Goal: Task Accomplishment & Management: Complete application form

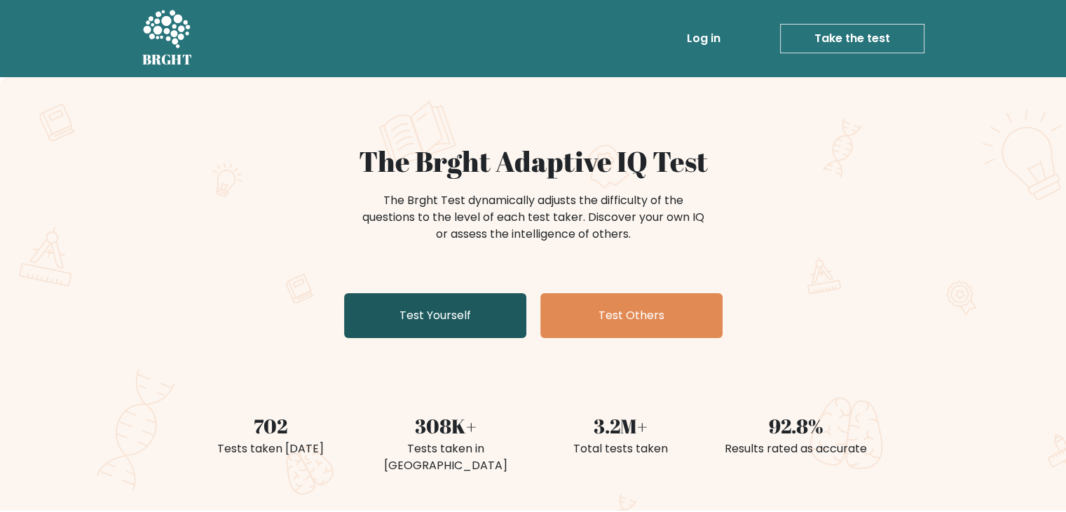
click at [451, 299] on link "Test Yourself" at bounding box center [435, 315] width 182 height 45
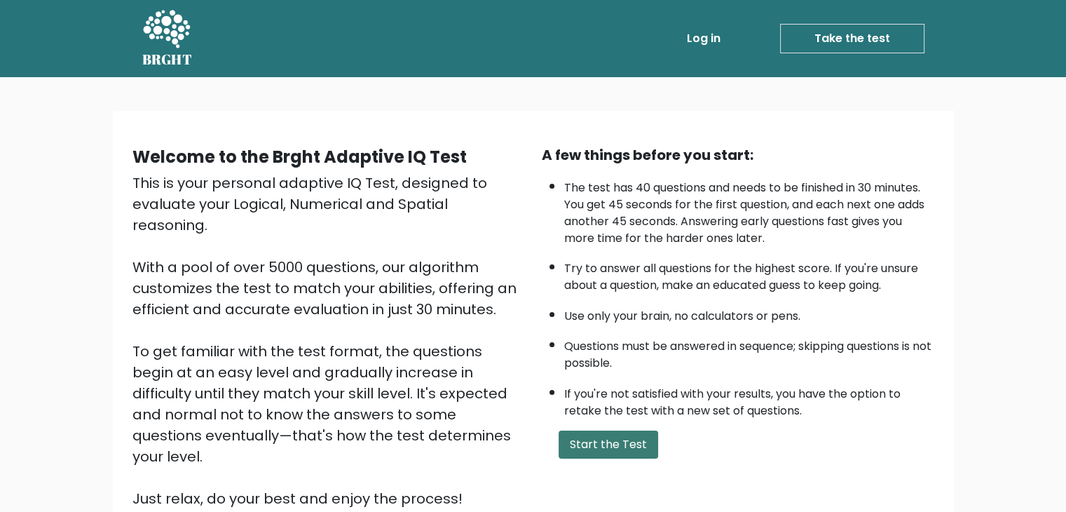
click at [564, 445] on button "Start the Test" at bounding box center [609, 444] width 100 height 28
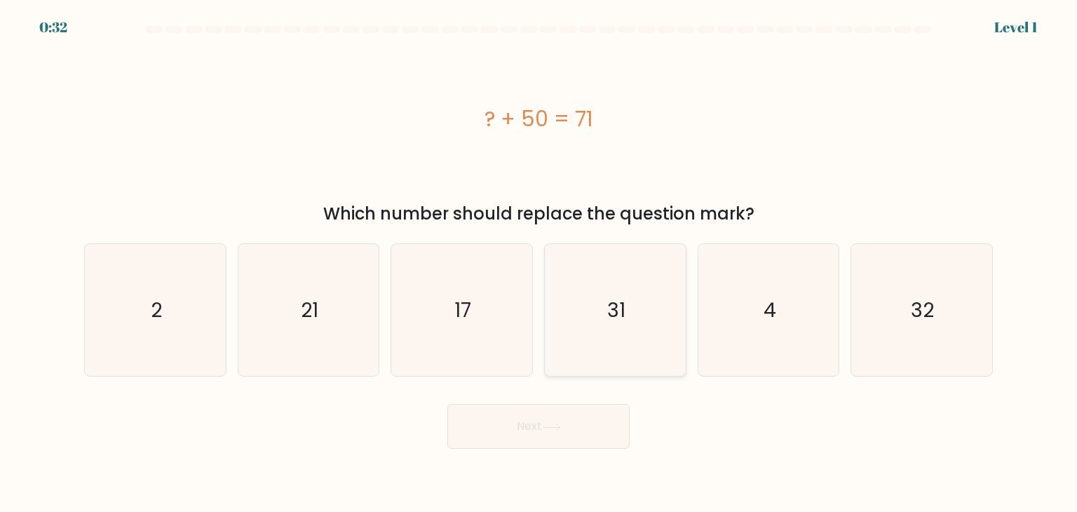
click at [593, 278] on icon "31" at bounding box center [615, 310] width 132 height 132
click at [539, 263] on input "d. 31" at bounding box center [538, 259] width 1 height 7
radio input "true"
click at [524, 436] on button "Next" at bounding box center [538, 426] width 182 height 45
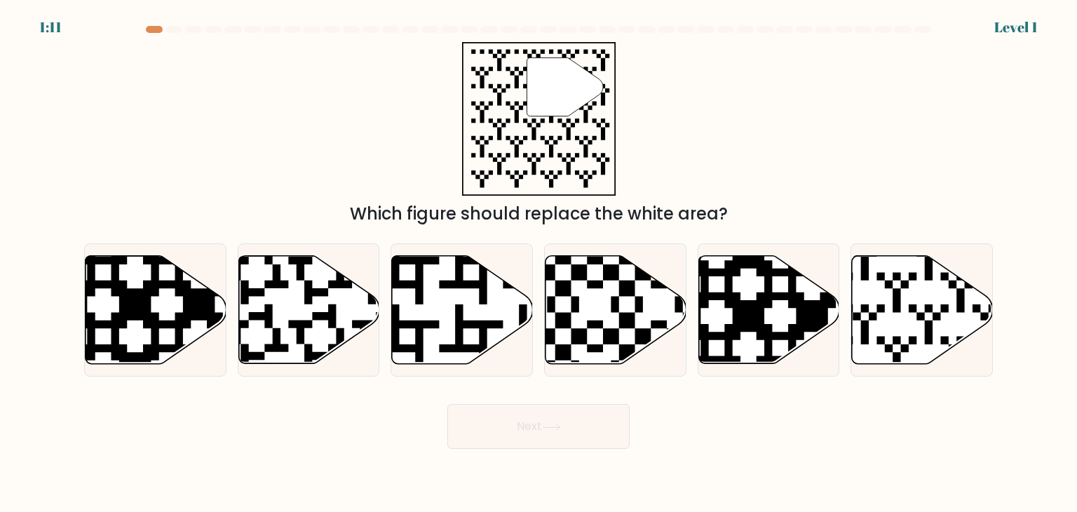
click at [508, 424] on button "Next" at bounding box center [538, 426] width 182 height 45
click at [885, 315] on icon at bounding box center [922, 310] width 141 height 108
click at [539, 263] on input "f." at bounding box center [538, 259] width 1 height 7
radio input "true"
click at [589, 418] on button "Next" at bounding box center [538, 426] width 182 height 45
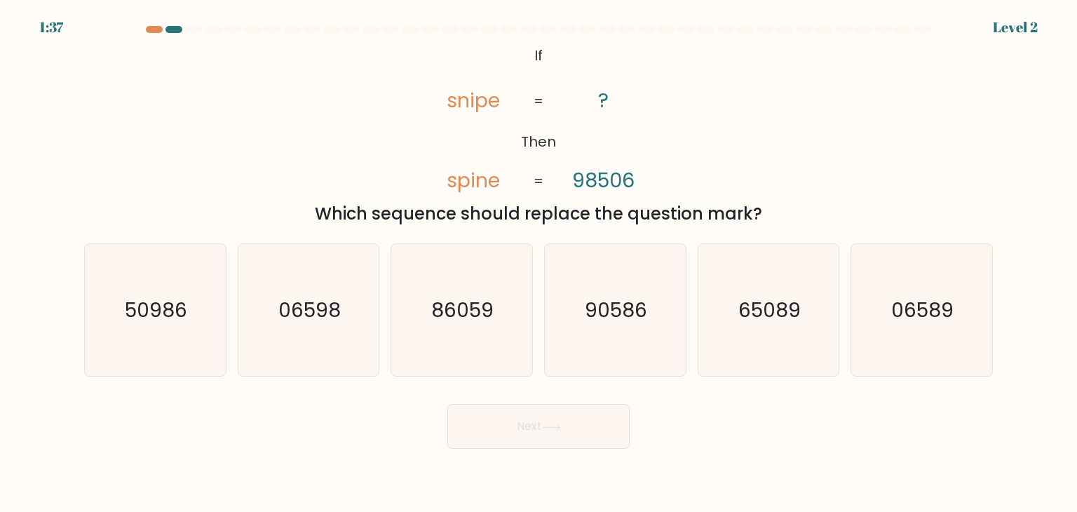
click at [538, 419] on button "Next" at bounding box center [538, 426] width 182 height 45
click at [587, 334] on icon "90586" at bounding box center [615, 310] width 132 height 132
click at [539, 263] on input "d. 90586" at bounding box center [538, 259] width 1 height 7
radio input "true"
click at [548, 426] on icon at bounding box center [551, 427] width 19 height 8
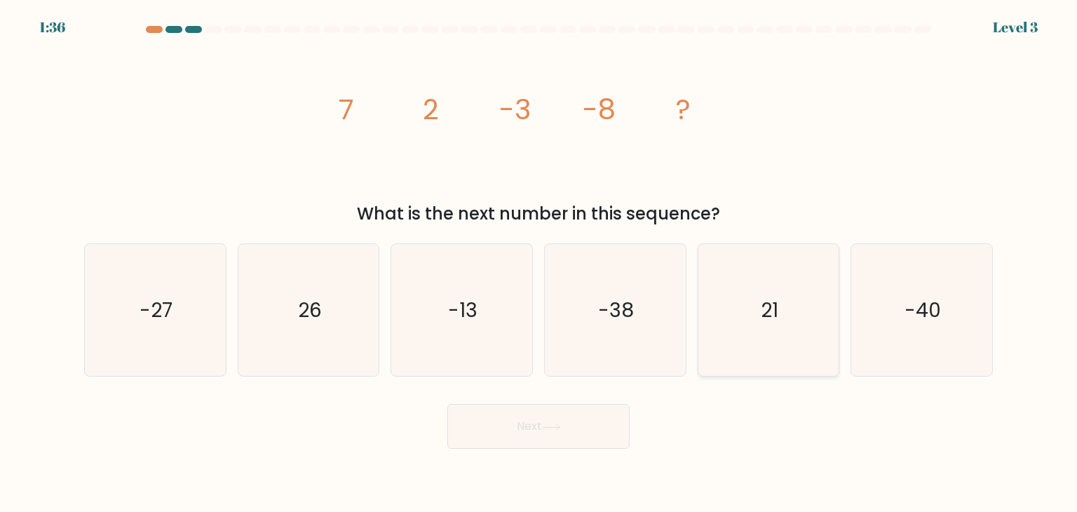
click at [756, 303] on icon "21" at bounding box center [768, 310] width 132 height 132
click at [539, 263] on input "e. 21" at bounding box center [538, 259] width 1 height 7
radio input "true"
click at [530, 418] on button "Next" at bounding box center [538, 426] width 182 height 45
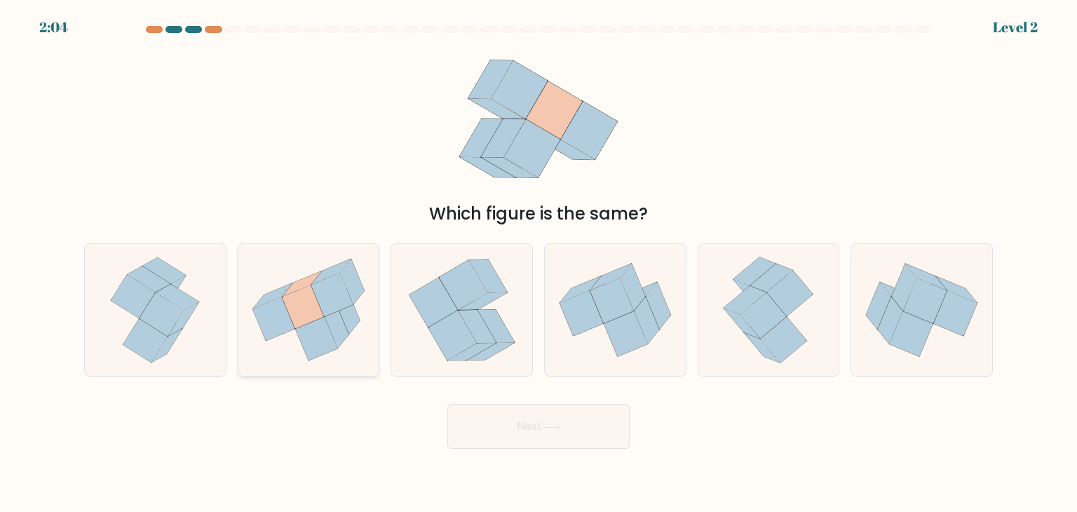
click at [338, 320] on icon at bounding box center [337, 326] width 24 height 46
click at [538, 263] on input "b." at bounding box center [538, 259] width 1 height 7
radio input "true"
click at [526, 426] on button "Next" at bounding box center [538, 426] width 182 height 45
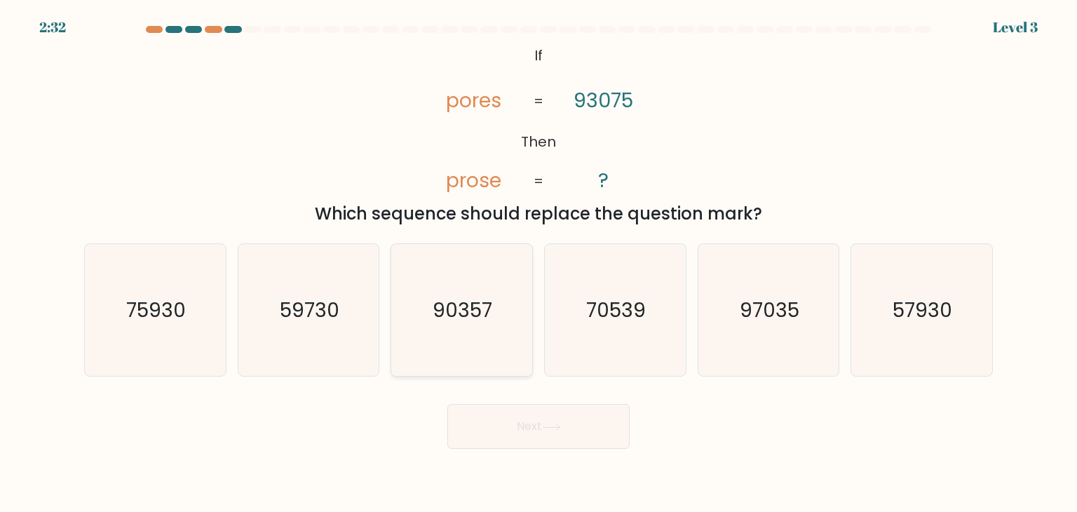
click at [469, 273] on icon "90357" at bounding box center [461, 310] width 132 height 132
click at [538, 263] on input "c. 90357" at bounding box center [538, 259] width 1 height 7
radio input "true"
click at [538, 425] on button "Next" at bounding box center [538, 426] width 182 height 45
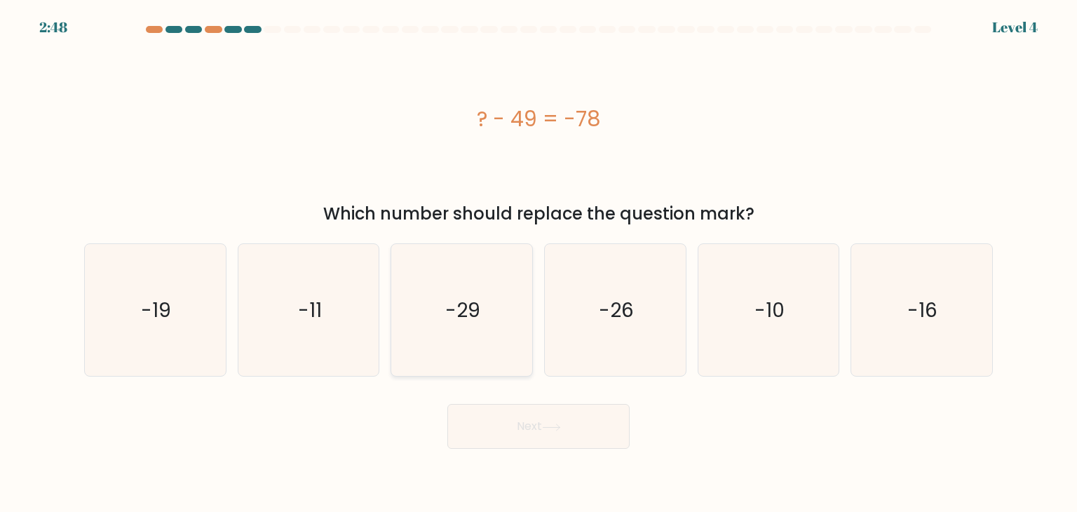
click at [454, 301] on text "-29" at bounding box center [463, 310] width 35 height 28
click at [538, 263] on input "c. -29" at bounding box center [538, 259] width 1 height 7
radio input "true"
click at [527, 418] on button "Next" at bounding box center [538, 426] width 182 height 45
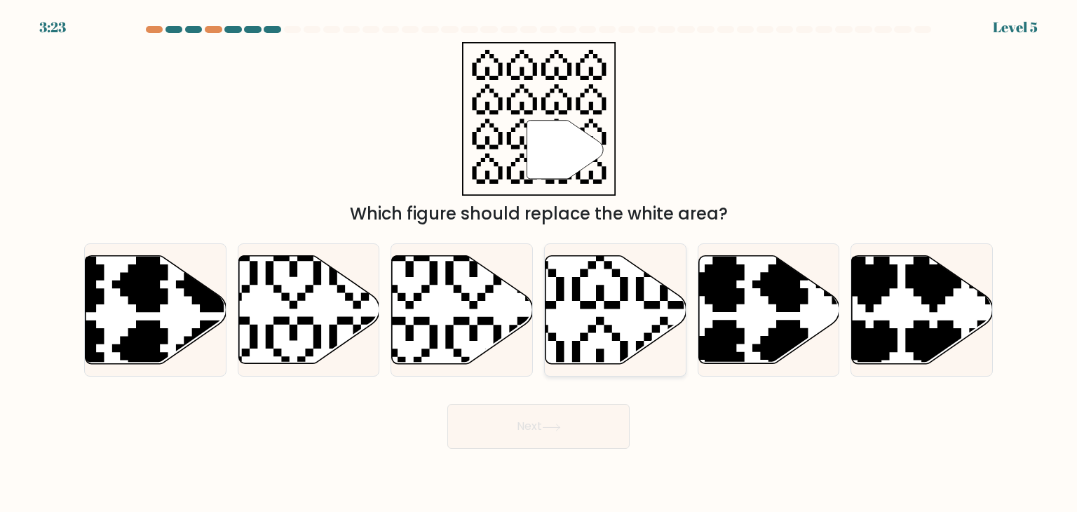
click at [599, 294] on icon at bounding box center [567, 248] width 247 height 247
click at [539, 263] on input "d." at bounding box center [538, 259] width 1 height 7
radio input "true"
click at [554, 426] on icon at bounding box center [551, 427] width 19 height 8
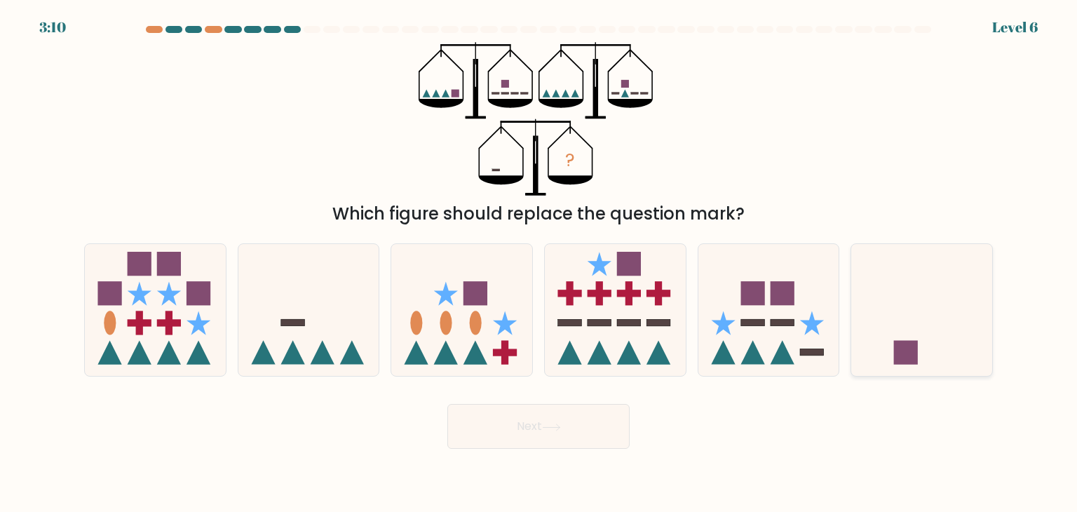
click at [921, 331] on icon at bounding box center [921, 310] width 141 height 116
click at [539, 263] on input "f." at bounding box center [538, 259] width 1 height 7
radio input "true"
click at [921, 331] on icon at bounding box center [921, 310] width 139 height 116
click at [539, 263] on input "f." at bounding box center [538, 259] width 1 height 7
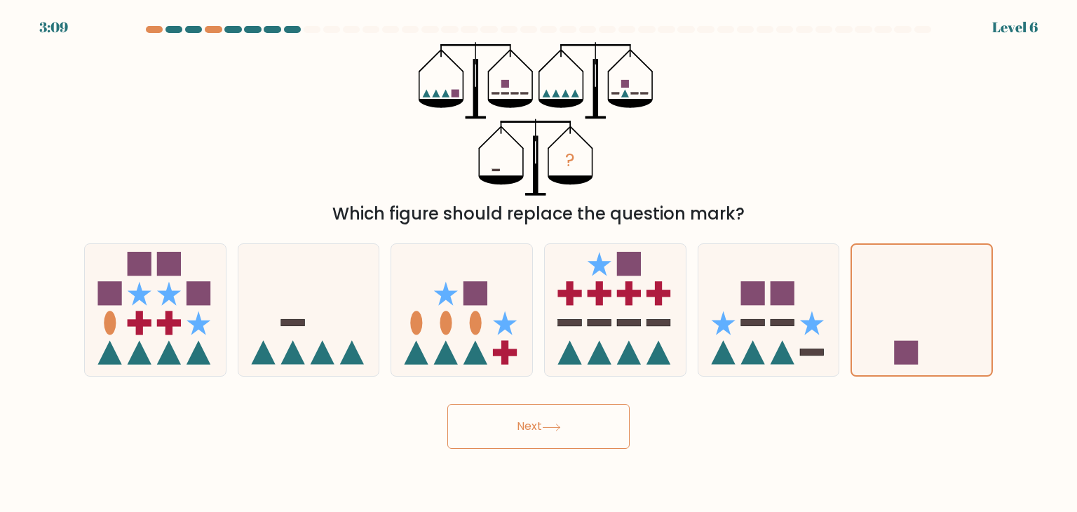
click at [533, 414] on button "Next" at bounding box center [538, 426] width 182 height 45
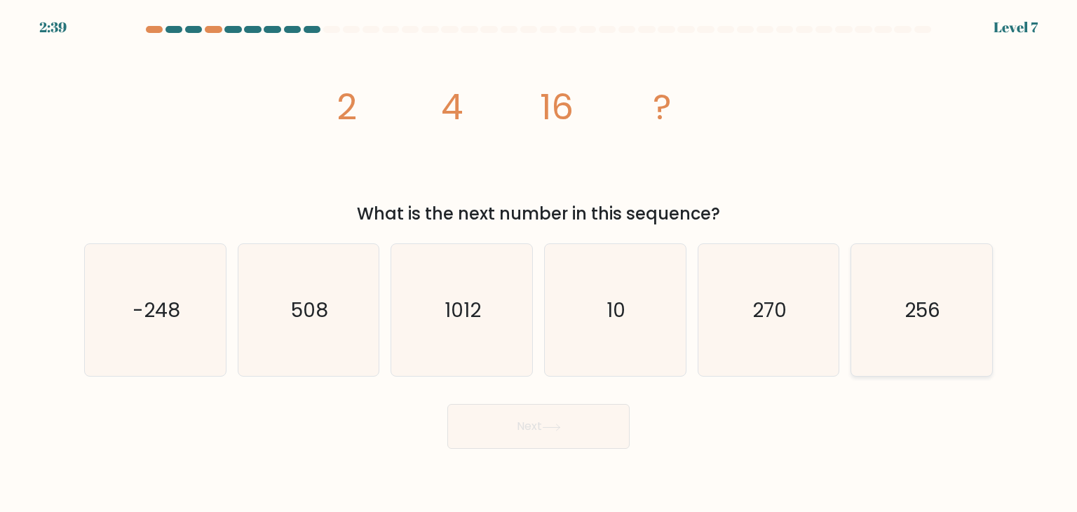
click at [936, 270] on icon "256" at bounding box center [921, 310] width 132 height 132
click at [539, 263] on input "f. 256" at bounding box center [538, 259] width 1 height 7
radio input "true"
click at [515, 420] on button "Next" at bounding box center [538, 426] width 182 height 45
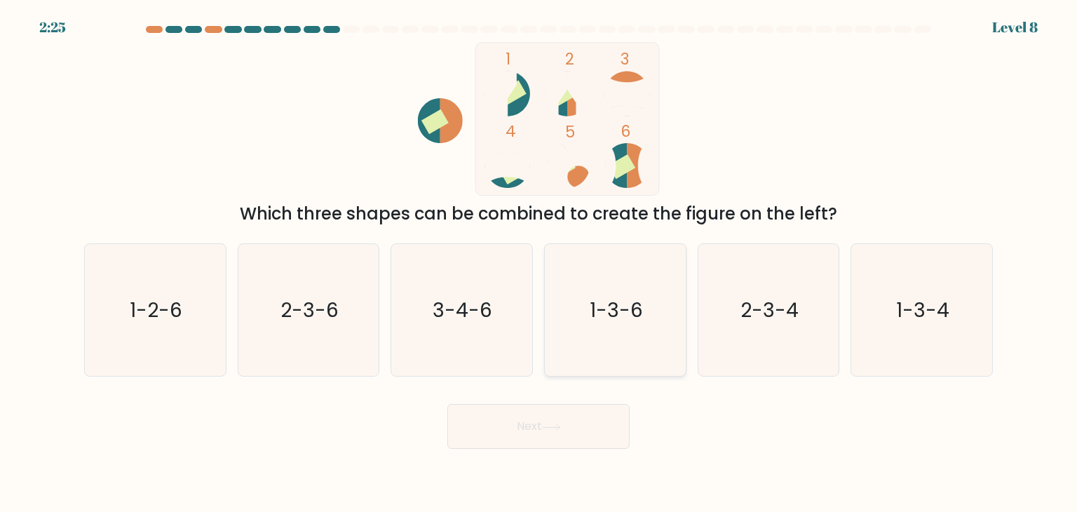
click at [586, 312] on icon "1-3-6" at bounding box center [615, 310] width 132 height 132
click at [539, 263] on input "d. 1-3-6" at bounding box center [538, 259] width 1 height 7
radio input "true"
click at [518, 418] on button "Next" at bounding box center [538, 426] width 182 height 45
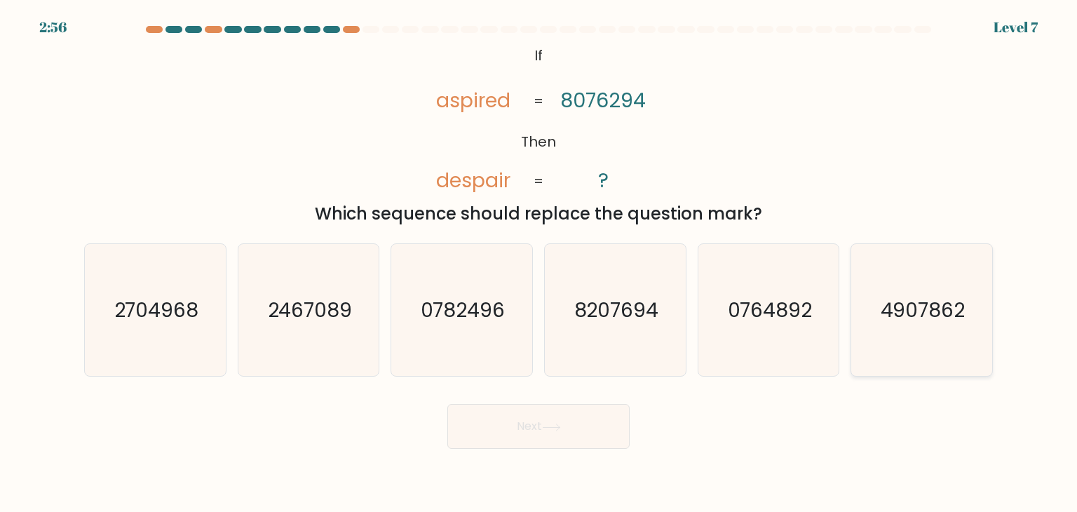
click at [905, 319] on text "4907862" at bounding box center [922, 310] width 85 height 28
click at [539, 263] on input "f. 4907862" at bounding box center [538, 259] width 1 height 7
radio input "true"
click at [541, 418] on button "Next" at bounding box center [538, 426] width 182 height 45
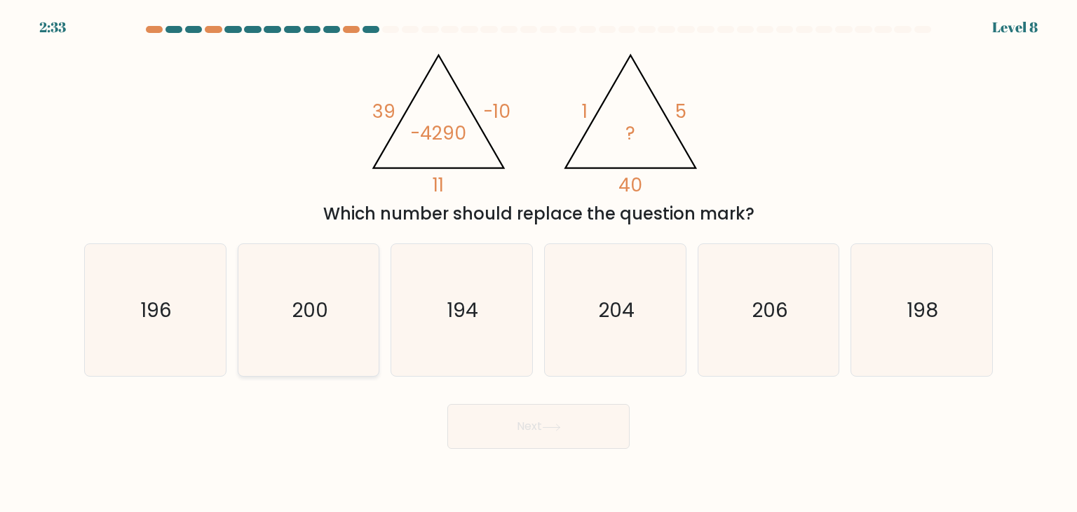
click at [313, 292] on icon "200" at bounding box center [309, 310] width 132 height 132
click at [538, 263] on input "b. 200" at bounding box center [538, 259] width 1 height 7
radio input "true"
click at [496, 426] on button "Next" at bounding box center [538, 426] width 182 height 45
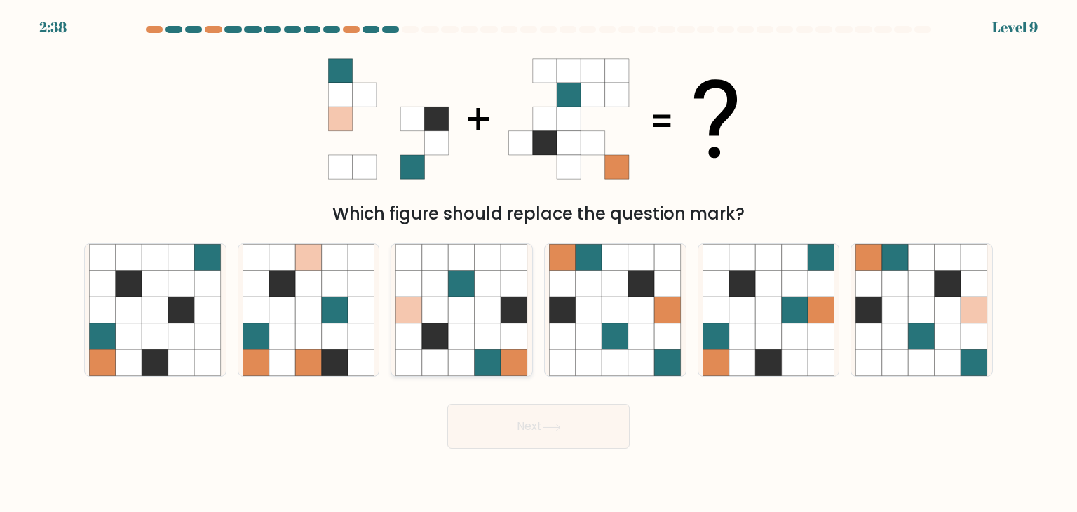
click at [512, 303] on icon at bounding box center [514, 310] width 27 height 27
click at [538, 263] on input "c." at bounding box center [538, 259] width 1 height 7
radio input "true"
click at [559, 433] on button "Next" at bounding box center [538, 426] width 182 height 45
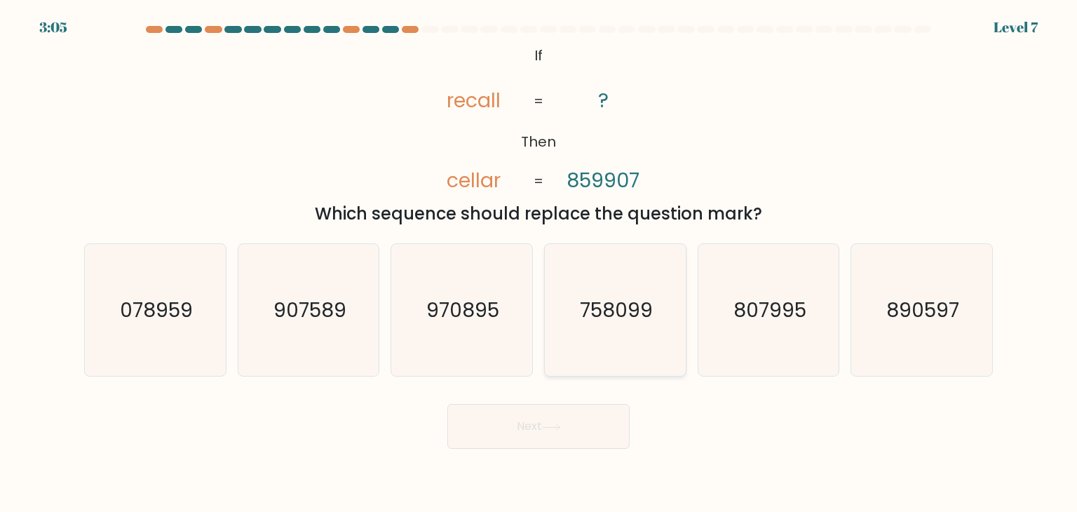
click at [586, 327] on icon "758099" at bounding box center [615, 310] width 132 height 132
click at [539, 263] on input "d. 758099" at bounding box center [538, 259] width 1 height 7
radio input "true"
click at [498, 426] on button "Next" at bounding box center [538, 426] width 182 height 45
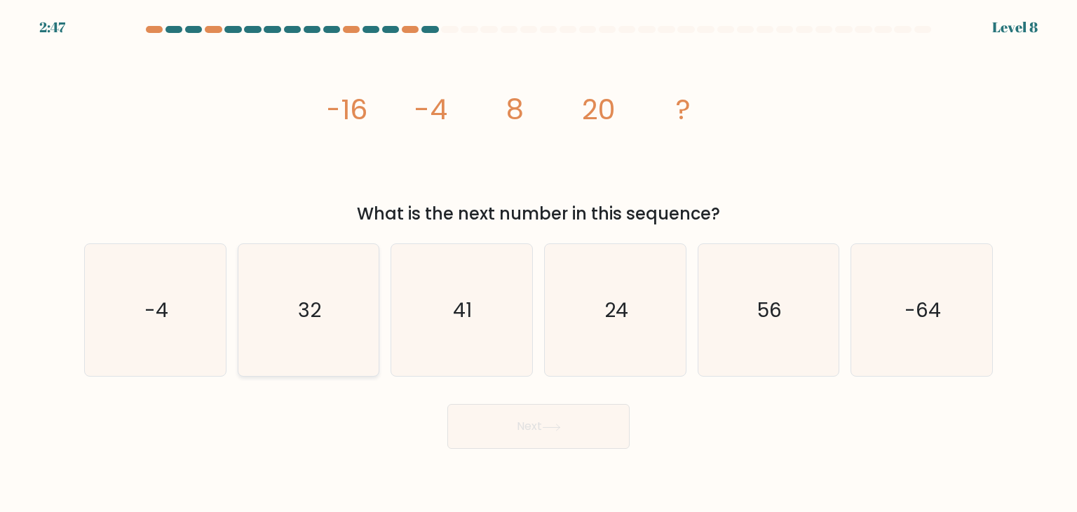
click at [306, 288] on icon "32" at bounding box center [309, 310] width 132 height 132
click at [538, 263] on input "b. 32" at bounding box center [538, 259] width 1 height 7
radio input "true"
click at [533, 423] on button "Next" at bounding box center [538, 426] width 182 height 45
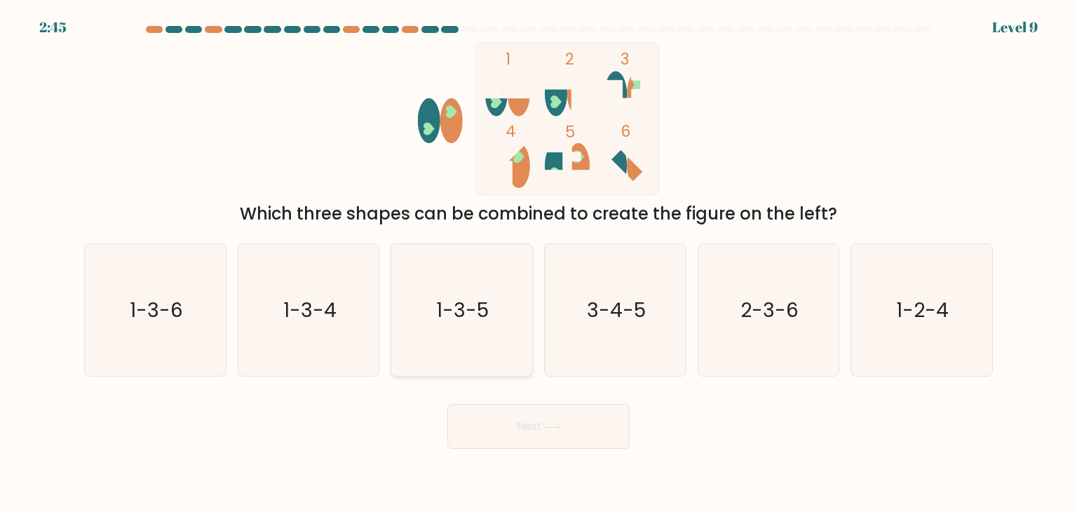
click at [451, 315] on text "1-3-5" at bounding box center [463, 310] width 53 height 28
click at [538, 263] on input "c. 1-3-5" at bounding box center [538, 259] width 1 height 7
radio input "true"
click at [539, 433] on button "Next" at bounding box center [538, 426] width 182 height 45
click at [532, 421] on button "Next" at bounding box center [538, 426] width 182 height 45
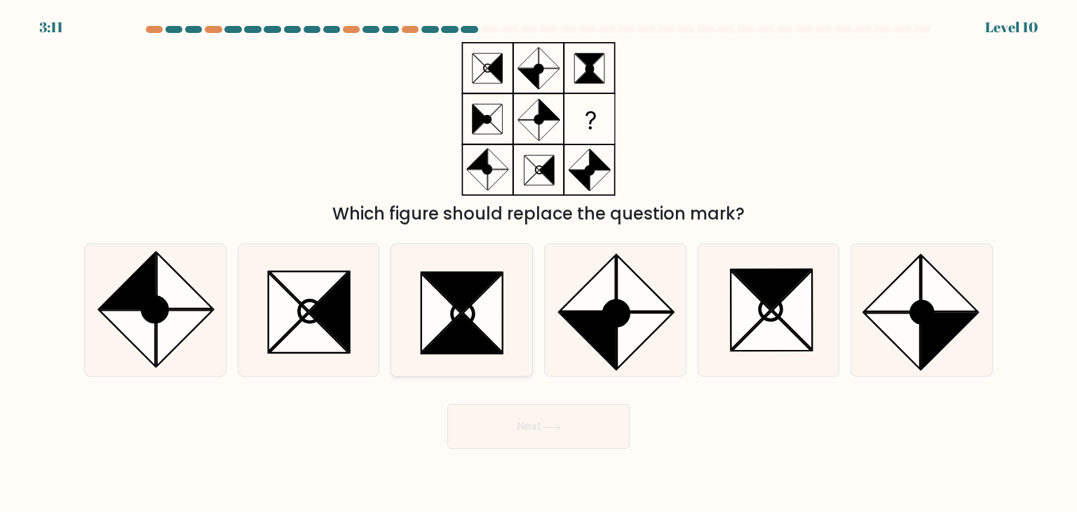
click at [471, 326] on icon at bounding box center [462, 333] width 79 height 39
click at [538, 263] on input "c." at bounding box center [538, 259] width 1 height 7
radio input "true"
click at [558, 430] on icon at bounding box center [551, 427] width 19 height 8
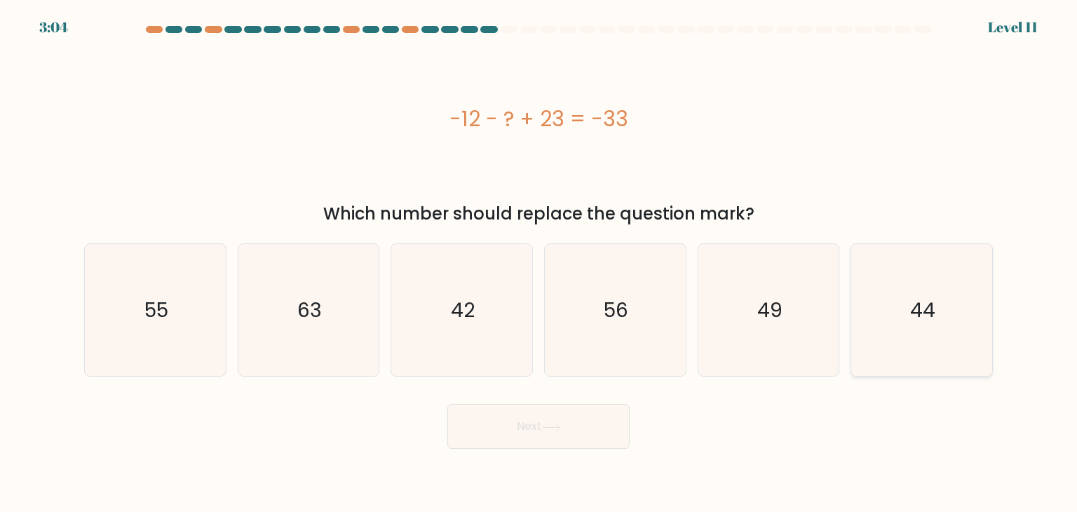
click at [866, 341] on icon "44" at bounding box center [921, 310] width 132 height 132
click at [539, 263] on input "f. 44" at bounding box center [538, 259] width 1 height 7
radio input "true"
click at [542, 426] on button "Next" at bounding box center [538, 426] width 182 height 45
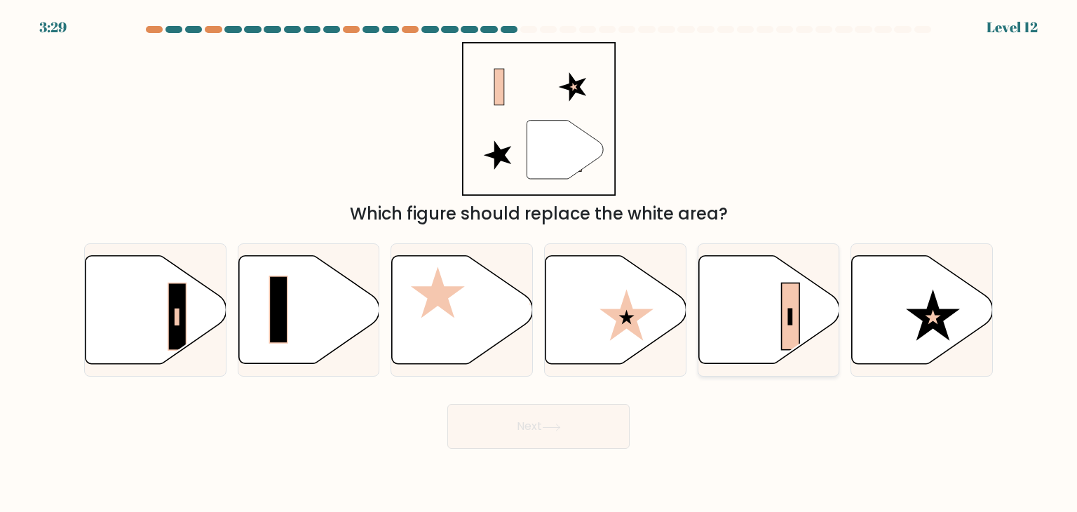
click at [742, 298] on icon at bounding box center [768, 310] width 141 height 108
click at [539, 263] on input "e." at bounding box center [538, 259] width 1 height 7
radio input "true"
click at [524, 424] on button "Next" at bounding box center [538, 426] width 182 height 45
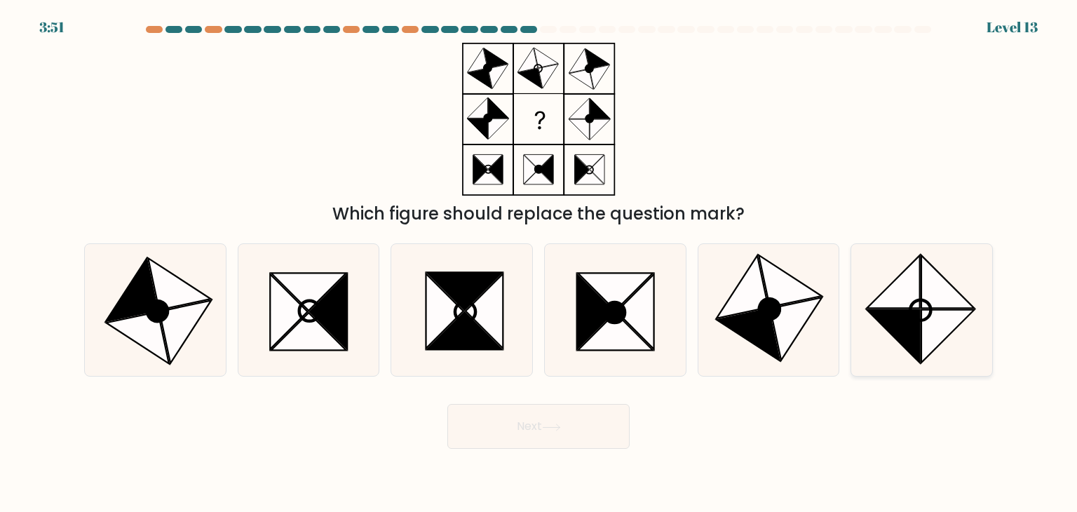
click at [900, 310] on icon at bounding box center [893, 336] width 53 height 53
click at [539, 263] on input "f." at bounding box center [538, 259] width 1 height 7
radio input "true"
click at [536, 429] on button "Next" at bounding box center [538, 426] width 182 height 45
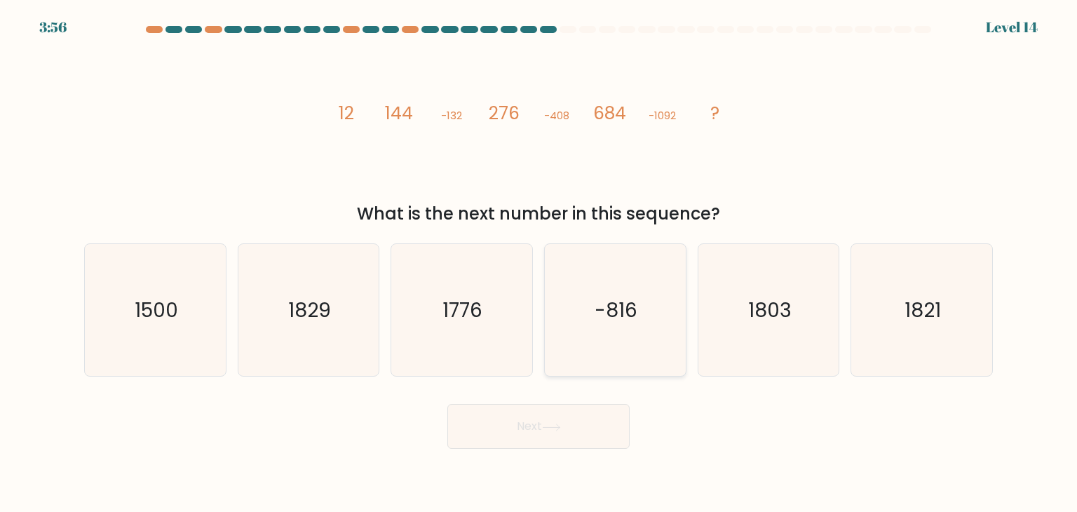
click at [566, 355] on icon "-816" at bounding box center [615, 310] width 132 height 132
click at [539, 263] on input "d. -816" at bounding box center [538, 259] width 1 height 7
radio input "true"
click at [547, 426] on icon at bounding box center [551, 427] width 19 height 8
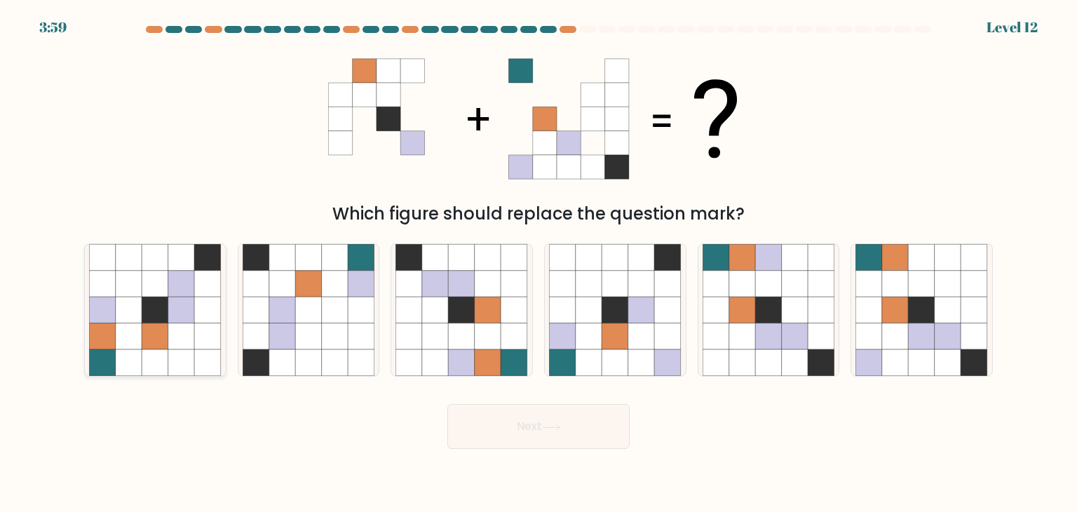
click at [167, 332] on icon at bounding box center [155, 336] width 27 height 27
click at [538, 263] on input "a." at bounding box center [538, 259] width 1 height 7
radio input "true"
click at [533, 421] on button "Next" at bounding box center [538, 426] width 182 height 45
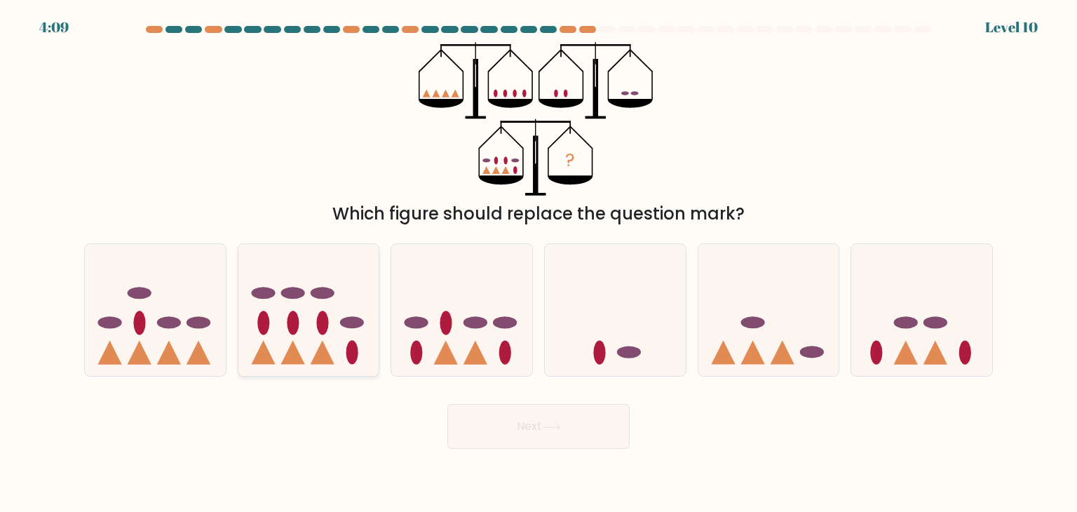
click at [303, 318] on icon at bounding box center [308, 310] width 141 height 116
click at [538, 263] on input "b." at bounding box center [538, 259] width 1 height 7
radio input "true"
click at [526, 423] on button "Next" at bounding box center [538, 426] width 182 height 45
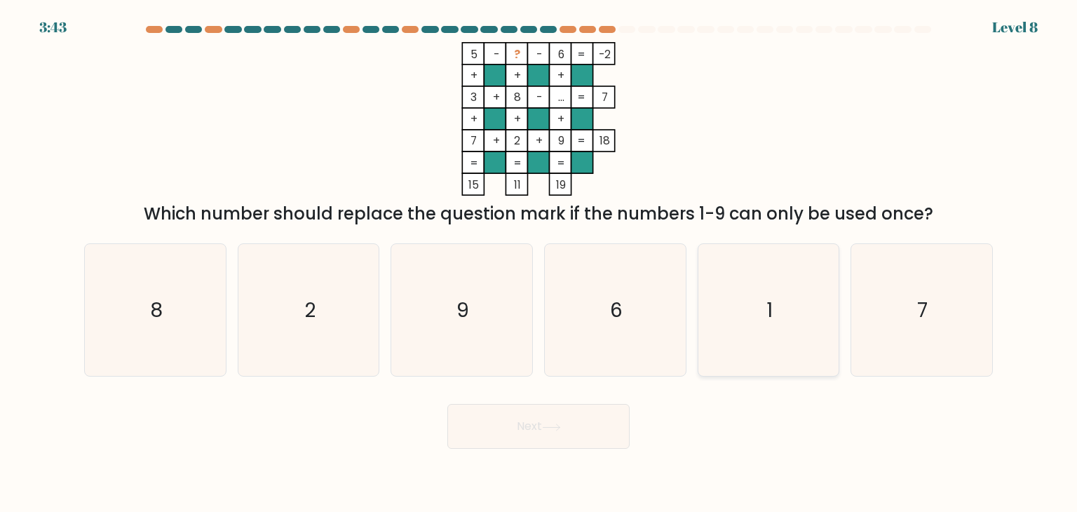
click at [745, 327] on icon "1" at bounding box center [768, 310] width 132 height 132
click at [539, 263] on input "e. 1" at bounding box center [538, 259] width 1 height 7
radio input "true"
click at [523, 416] on button "Next" at bounding box center [538, 426] width 182 height 45
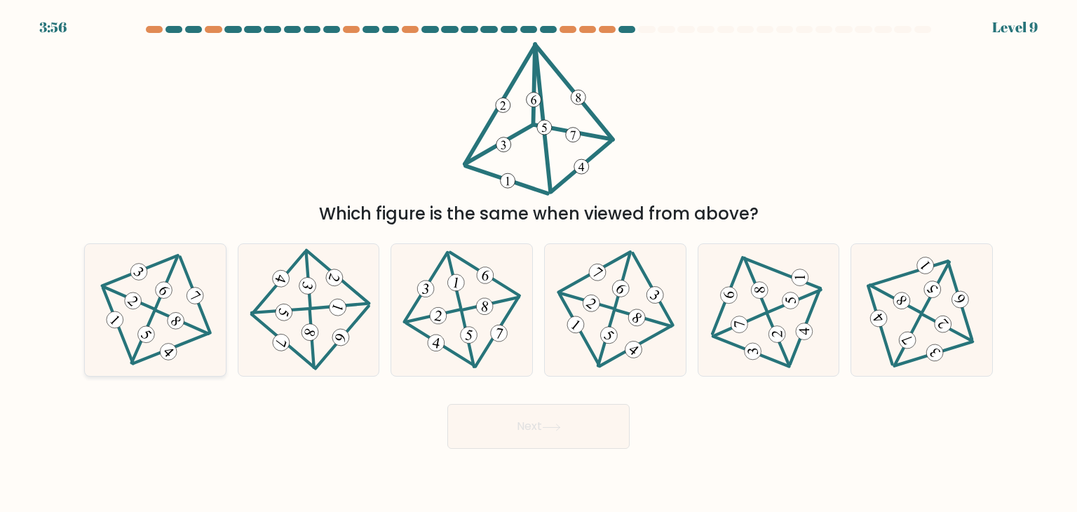
click at [132, 324] on icon at bounding box center [155, 310] width 107 height 106
click at [538, 263] on input "a." at bounding box center [538, 259] width 1 height 7
radio input "true"
click at [539, 422] on button "Next" at bounding box center [538, 426] width 182 height 45
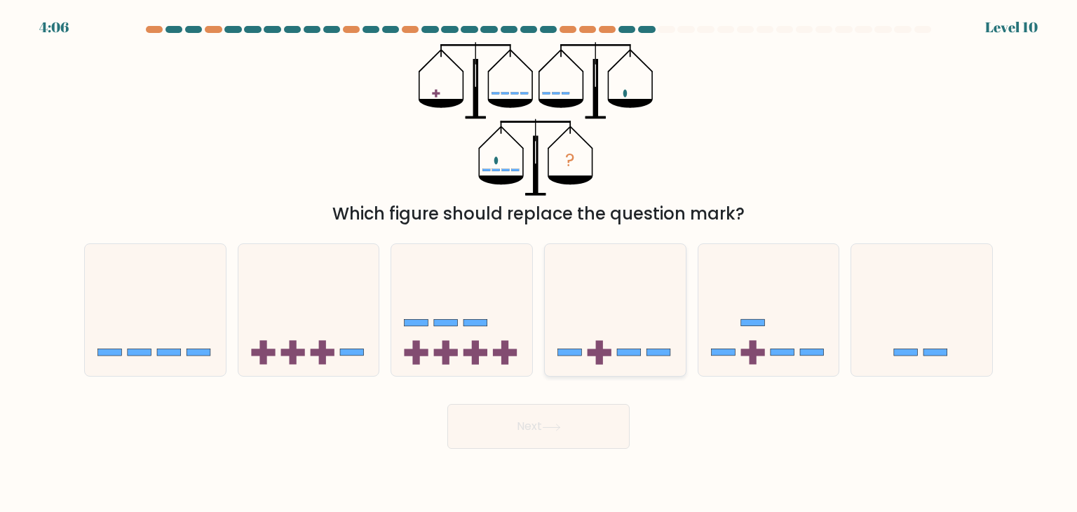
click at [594, 348] on icon at bounding box center [615, 310] width 141 height 116
click at [539, 263] on input "d." at bounding box center [538, 259] width 1 height 7
radio input "true"
click at [541, 438] on button "Next" at bounding box center [538, 426] width 182 height 45
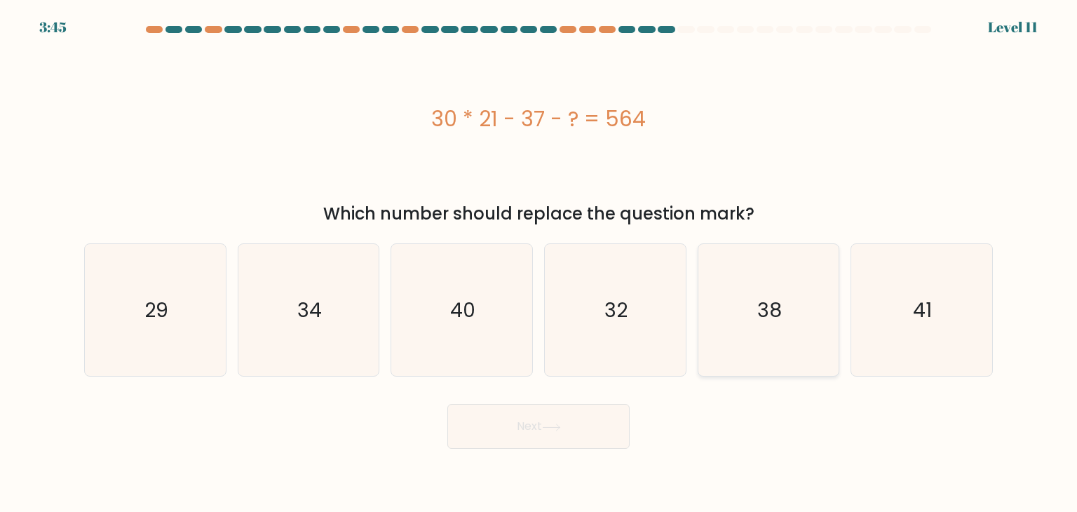
click at [780, 323] on icon "38" at bounding box center [768, 310] width 132 height 132
click at [539, 263] on input "e. 38" at bounding box center [538, 259] width 1 height 7
radio input "true"
click at [552, 416] on button "Next" at bounding box center [538, 426] width 182 height 45
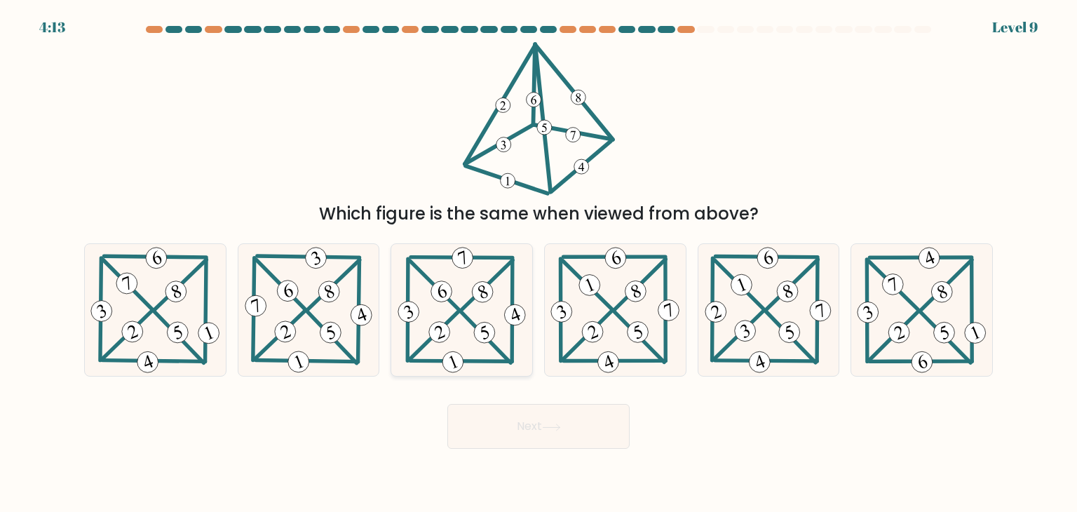
click at [456, 360] on 227 at bounding box center [453, 361] width 27 height 27
click at [538, 263] on input "c." at bounding box center [538, 259] width 1 height 7
radio input "true"
click at [536, 423] on button "Next" at bounding box center [538, 426] width 182 height 45
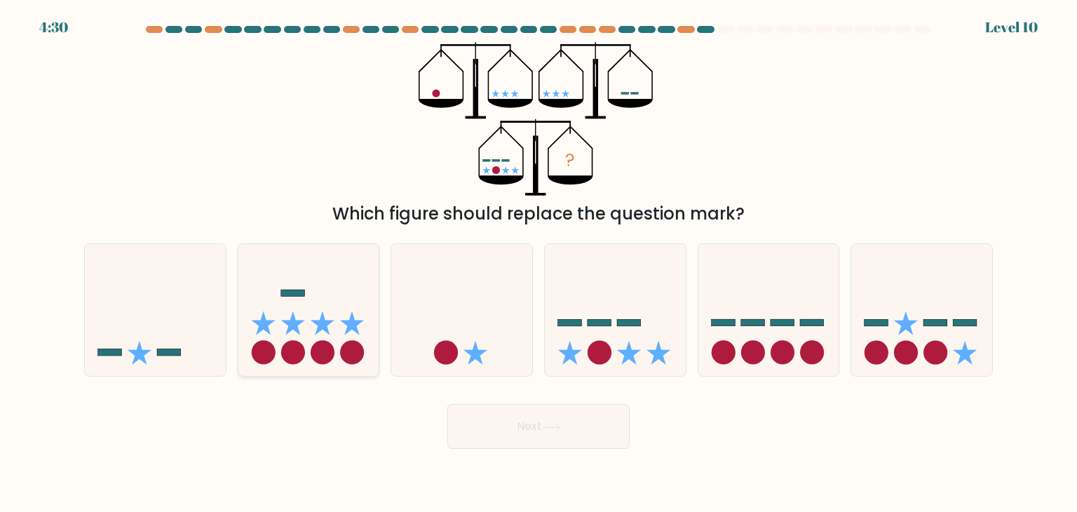
click at [339, 304] on icon at bounding box center [308, 310] width 141 height 116
click at [538, 263] on input "b." at bounding box center [538, 259] width 1 height 7
radio input "true"
click at [518, 425] on button "Next" at bounding box center [538, 426] width 182 height 45
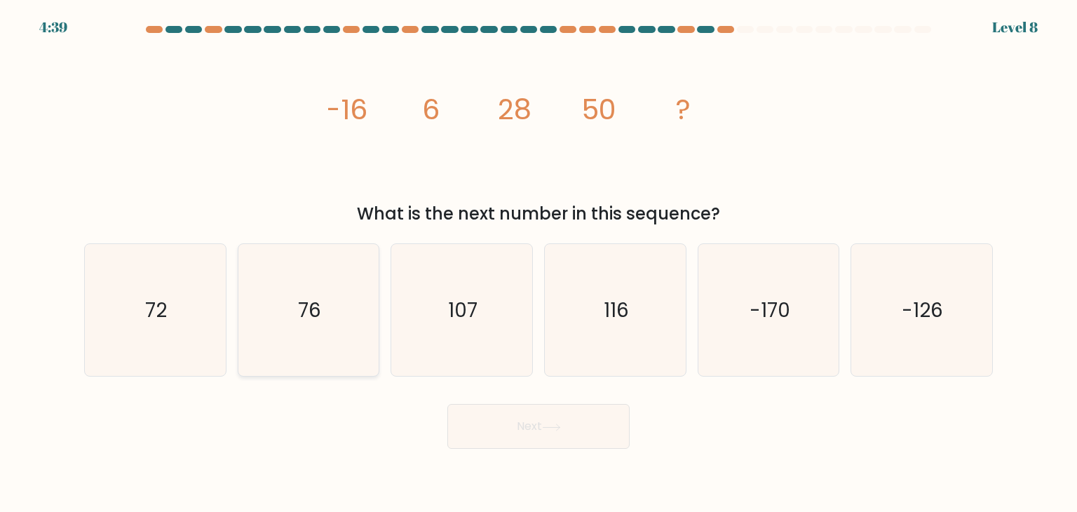
click at [243, 306] on icon "76" at bounding box center [309, 310] width 132 height 132
click at [538, 263] on input "b. 76" at bounding box center [538, 259] width 1 height 7
radio input "true"
click at [525, 423] on button "Next" at bounding box center [538, 426] width 182 height 45
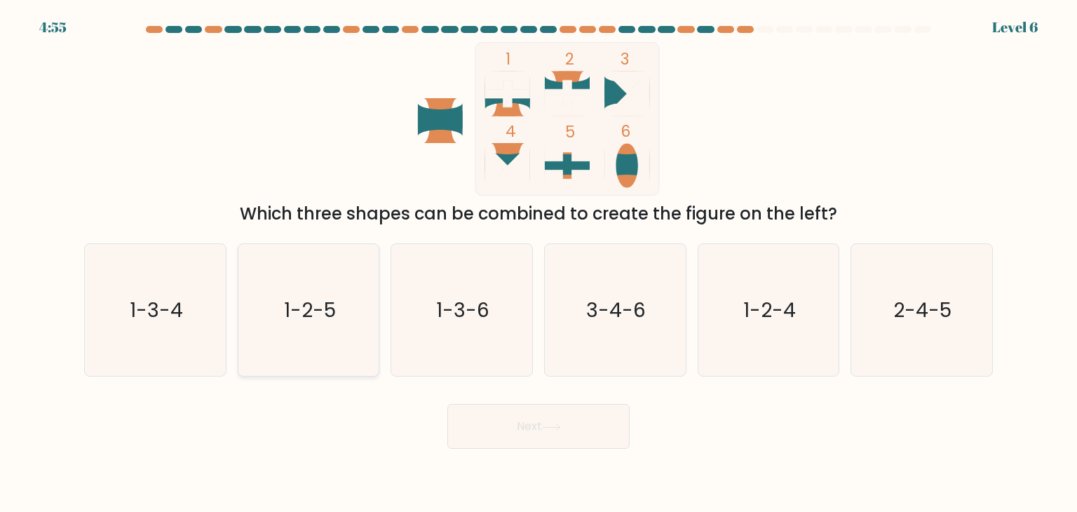
click at [346, 313] on icon "1-2-5" at bounding box center [309, 310] width 132 height 132
click at [538, 263] on input "b. 1-2-5" at bounding box center [538, 259] width 1 height 7
radio input "true"
click at [541, 430] on button "Next" at bounding box center [538, 426] width 182 height 45
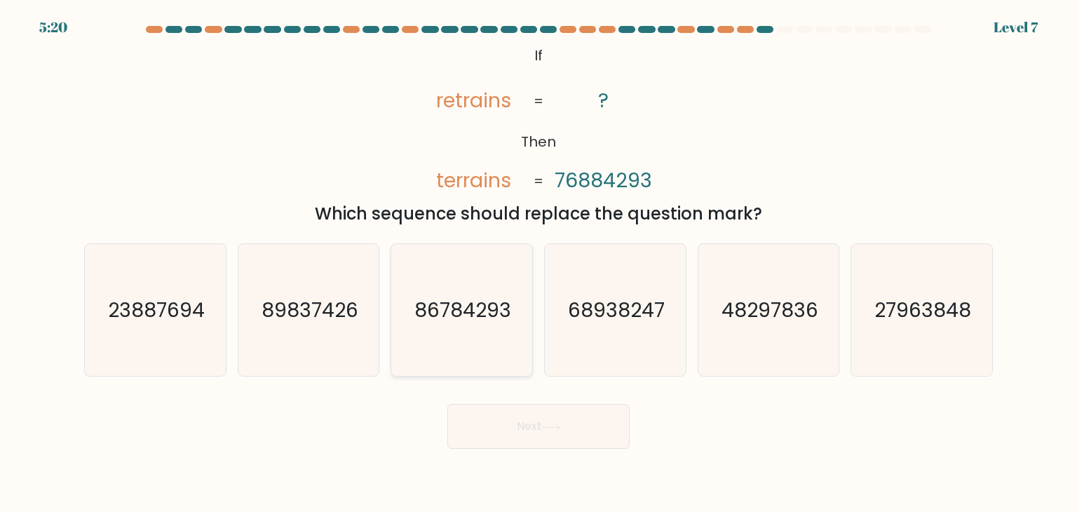
click at [454, 318] on text "86784293" at bounding box center [463, 310] width 97 height 28
click at [538, 263] on input "c. 86784293" at bounding box center [538, 259] width 1 height 7
radio input "true"
click at [558, 430] on icon at bounding box center [551, 427] width 19 height 8
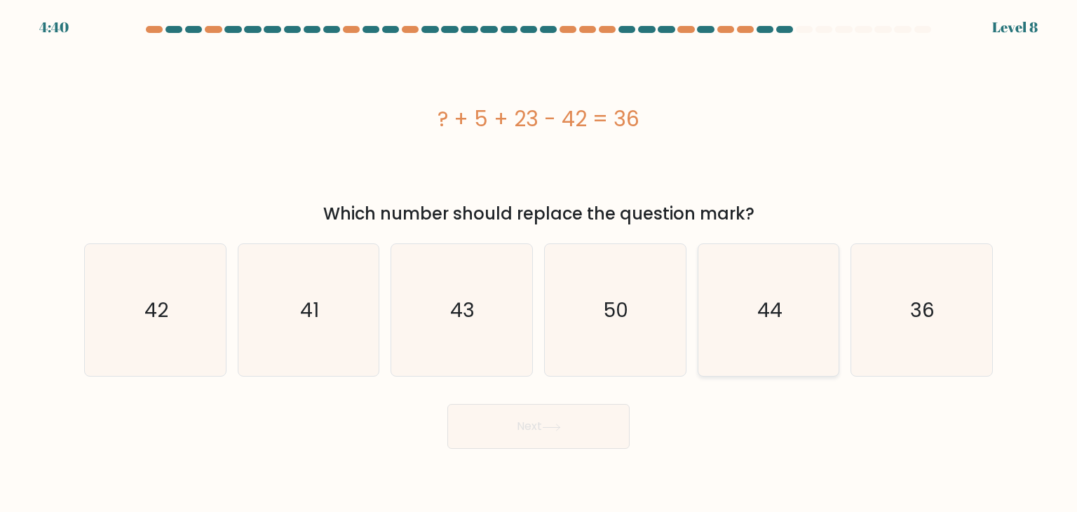
click at [797, 335] on icon "44" at bounding box center [768, 310] width 132 height 132
click at [539, 263] on input "e. 44" at bounding box center [538, 259] width 1 height 7
radio input "true"
click at [593, 427] on button "Next" at bounding box center [538, 426] width 182 height 45
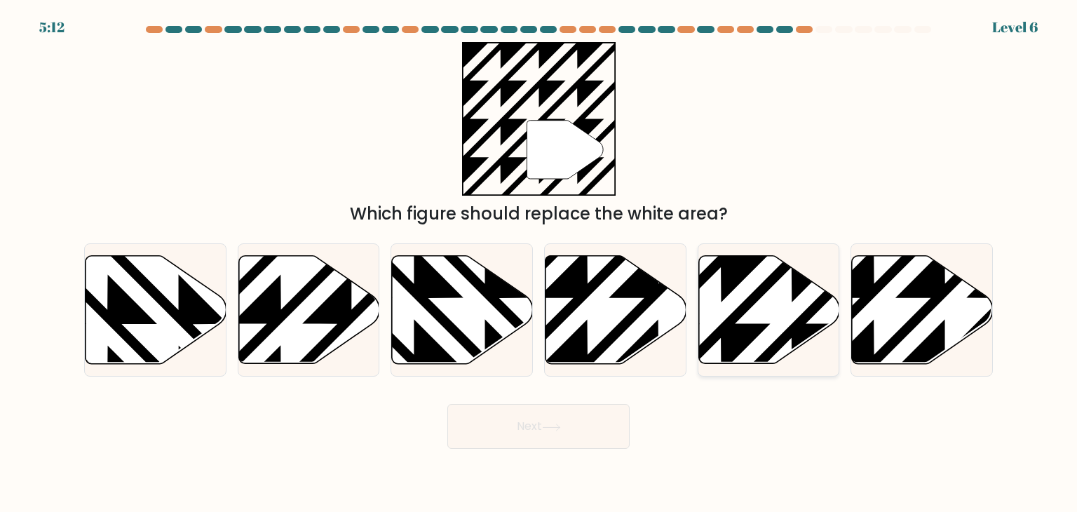
click at [790, 302] on icon at bounding box center [768, 310] width 141 height 108
click at [539, 263] on input "e." at bounding box center [538, 259] width 1 height 7
radio input "true"
click at [529, 422] on button "Next" at bounding box center [538, 426] width 182 height 45
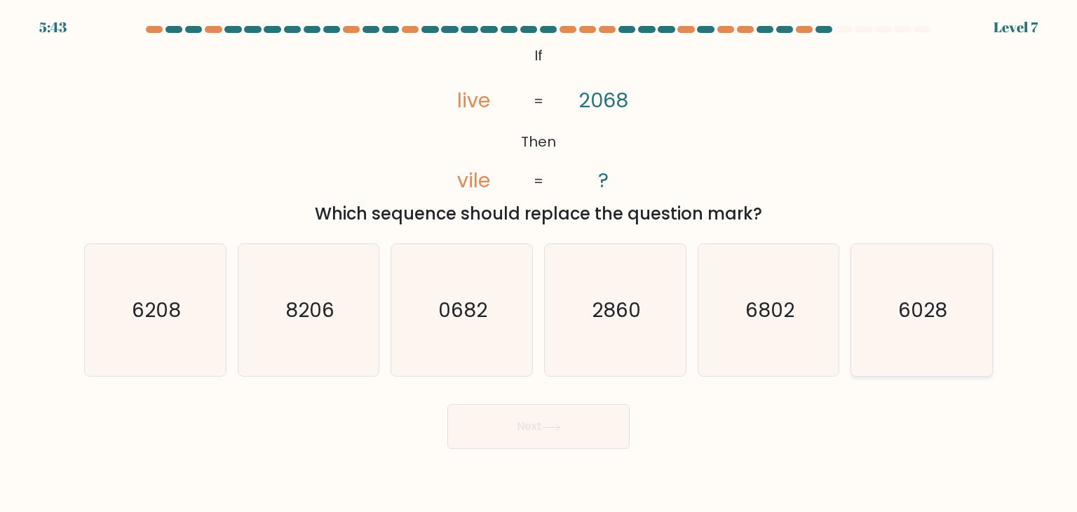
click at [909, 348] on icon "6028" at bounding box center [921, 310] width 132 height 132
click at [539, 263] on input "f. 6028" at bounding box center [538, 259] width 1 height 7
radio input "true"
click at [544, 415] on button "Next" at bounding box center [538, 426] width 182 height 45
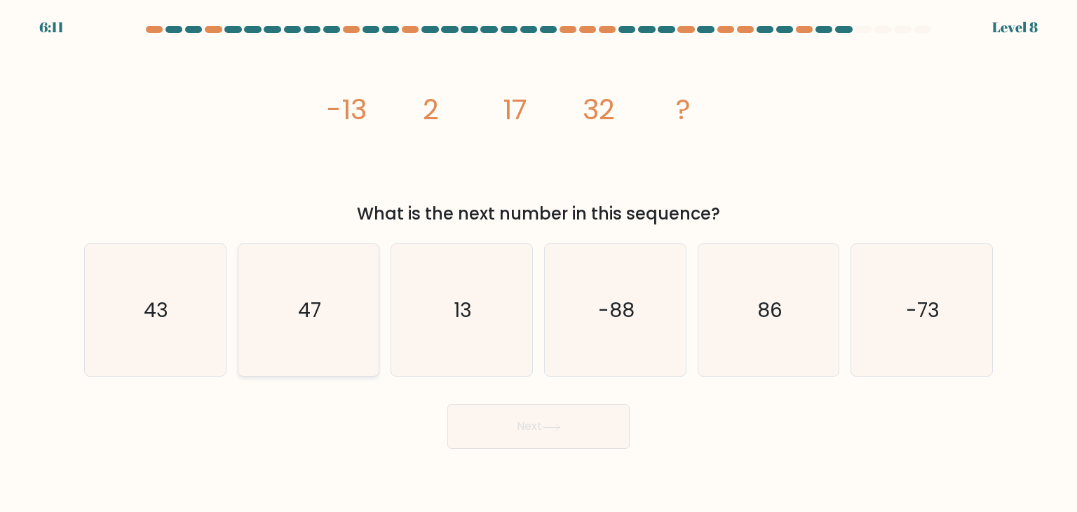
click at [247, 298] on icon "47" at bounding box center [309, 310] width 132 height 132
click at [538, 263] on input "b. 47" at bounding box center [538, 259] width 1 height 7
radio input "true"
click at [536, 416] on button "Next" at bounding box center [538, 426] width 182 height 45
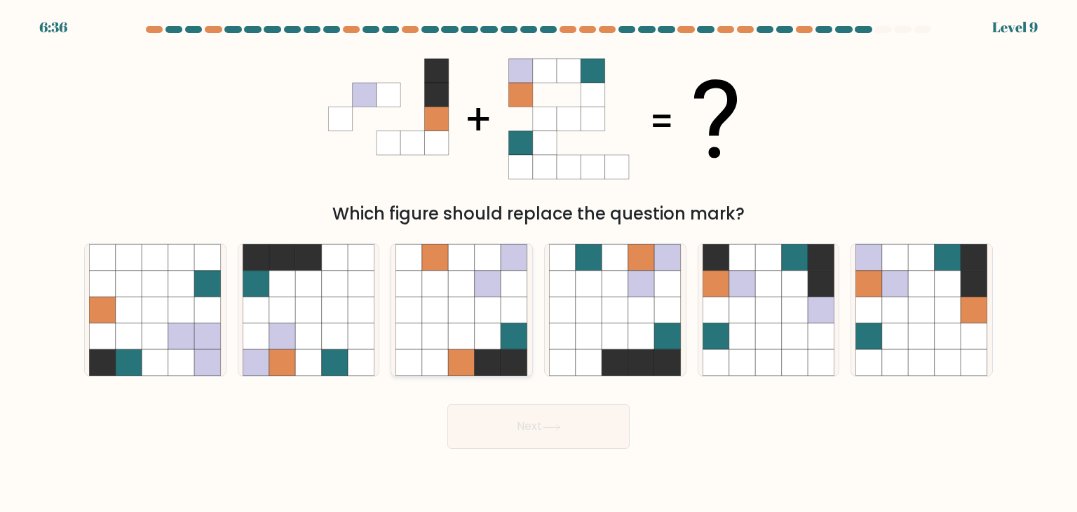
click at [503, 356] on icon at bounding box center [514, 363] width 27 height 27
click at [538, 263] on input "c." at bounding box center [538, 259] width 1 height 7
radio input "true"
click at [976, 296] on icon at bounding box center [974, 284] width 27 height 27
click at [539, 263] on input "f." at bounding box center [538, 259] width 1 height 7
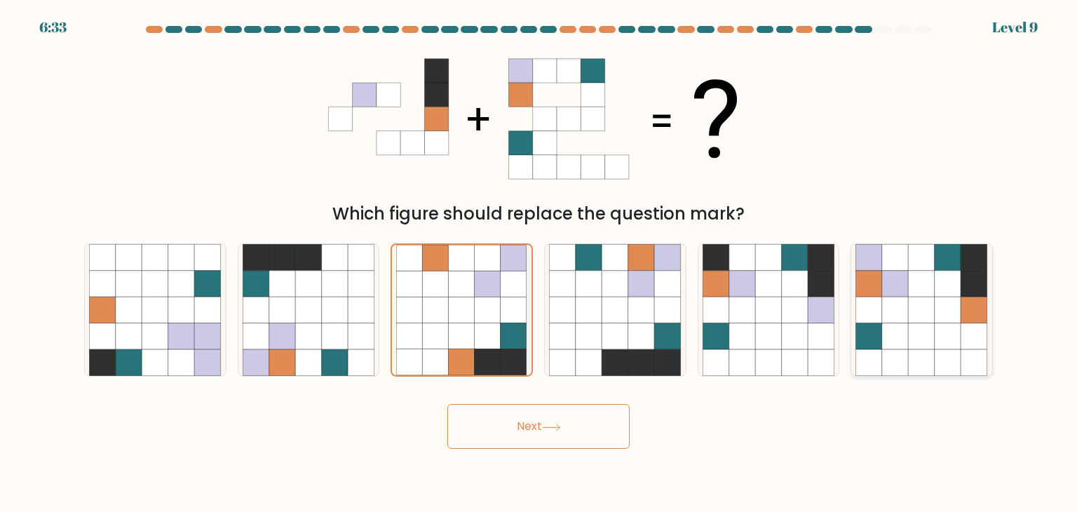
radio input "true"
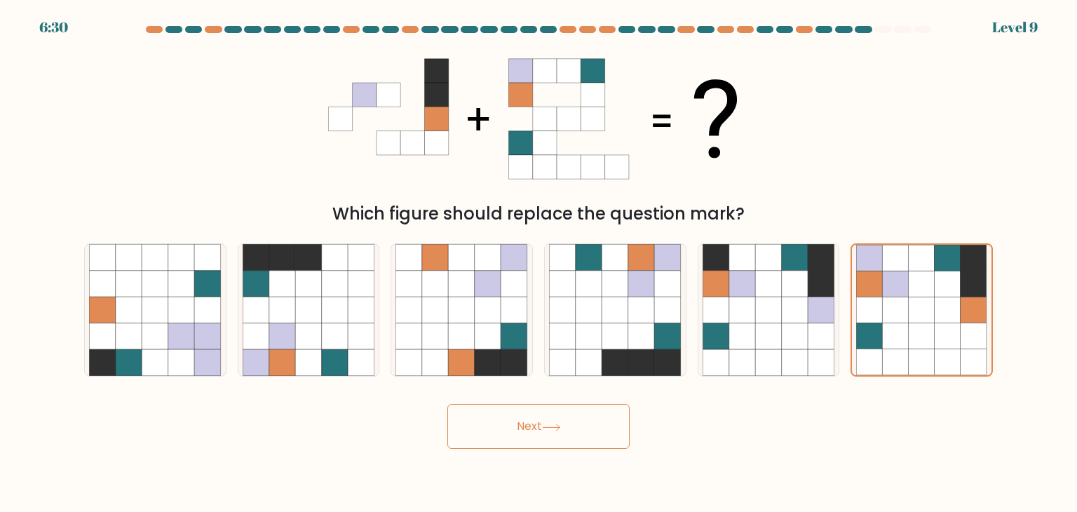
click at [559, 415] on button "Next" at bounding box center [538, 426] width 182 height 45
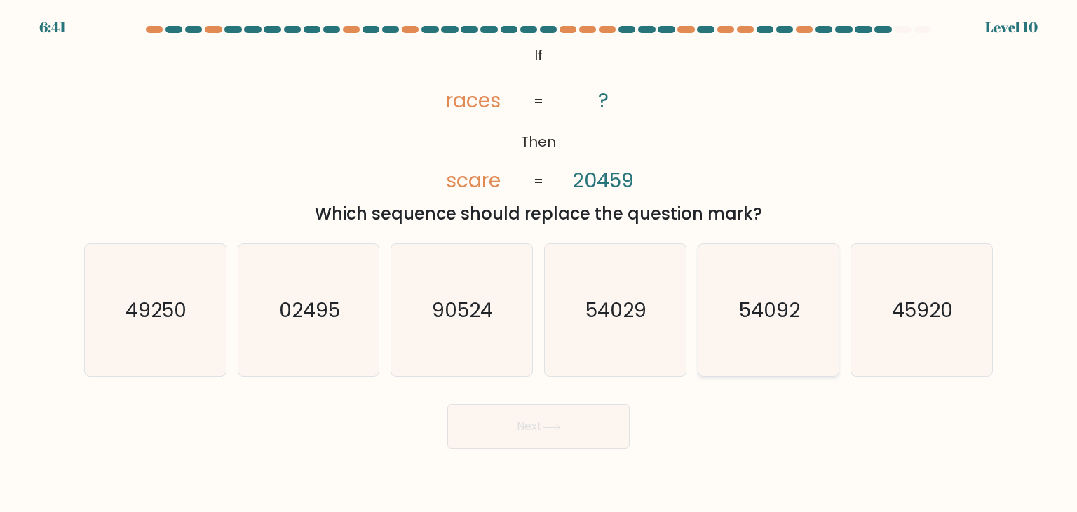
click at [737, 334] on icon "54092" at bounding box center [768, 310] width 132 height 132
click at [539, 263] on input "e. 54092" at bounding box center [538, 259] width 1 height 7
radio input "true"
click at [538, 418] on button "Next" at bounding box center [538, 426] width 182 height 45
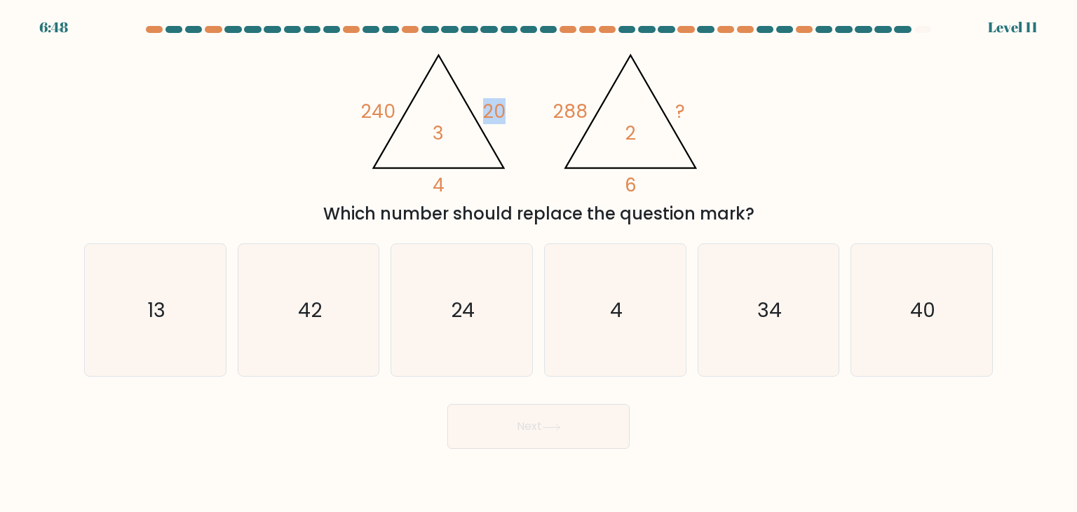
drag, startPoint x: 466, startPoint y: 118, endPoint x: 510, endPoint y: 160, distance: 60.5
click at [510, 160] on icon "@import url('https://fonts.googleapis.com/css?family=Abril+Fatface:400,100,100i…" at bounding box center [538, 119] width 353 height 154
click at [739, 306] on icon "34" at bounding box center [768, 310] width 132 height 132
click at [539, 263] on input "e. 34" at bounding box center [538, 259] width 1 height 7
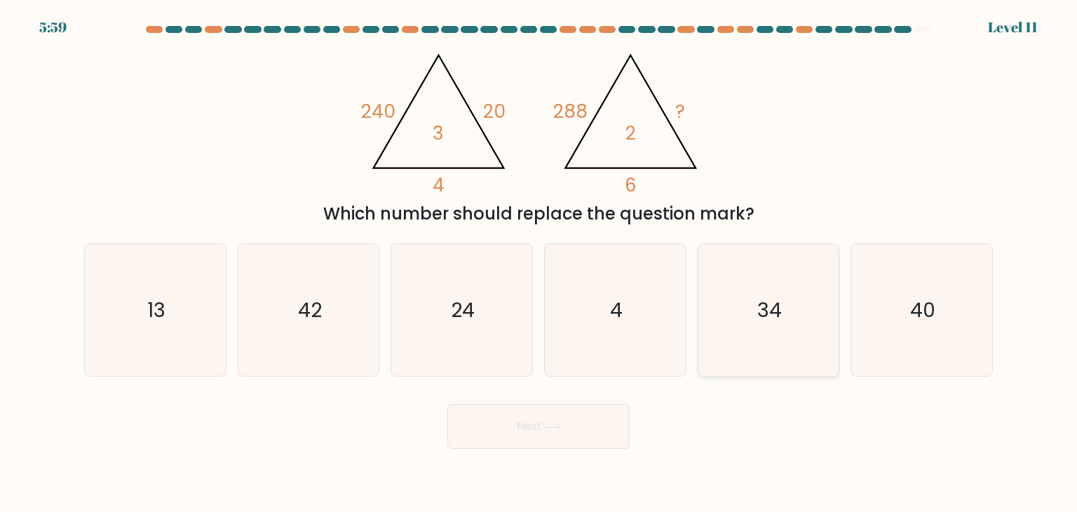
radio input "true"
click at [552, 423] on icon at bounding box center [551, 427] width 19 height 8
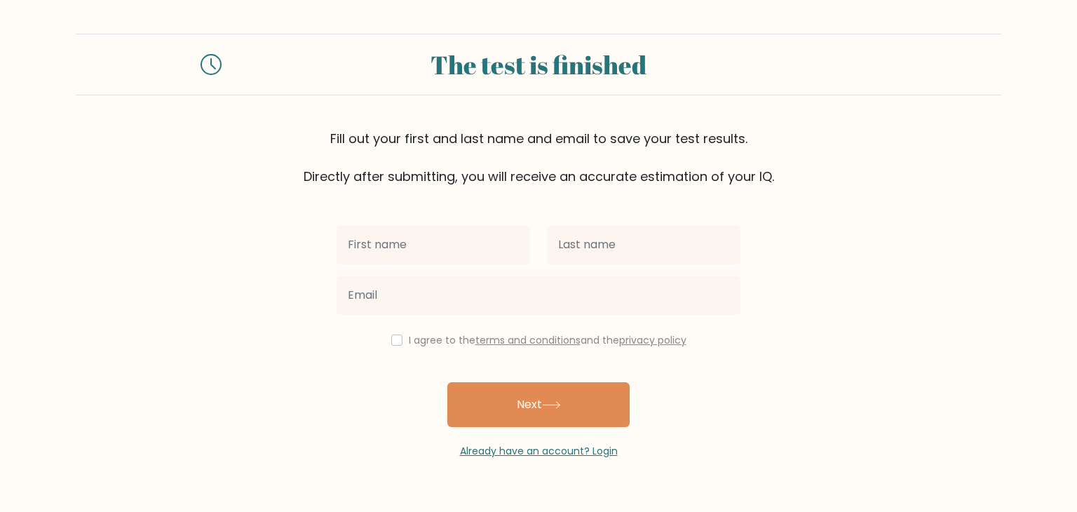
click at [358, 231] on input "text" at bounding box center [432, 244] width 193 height 39
type input "a"
type input "ANJUMM"
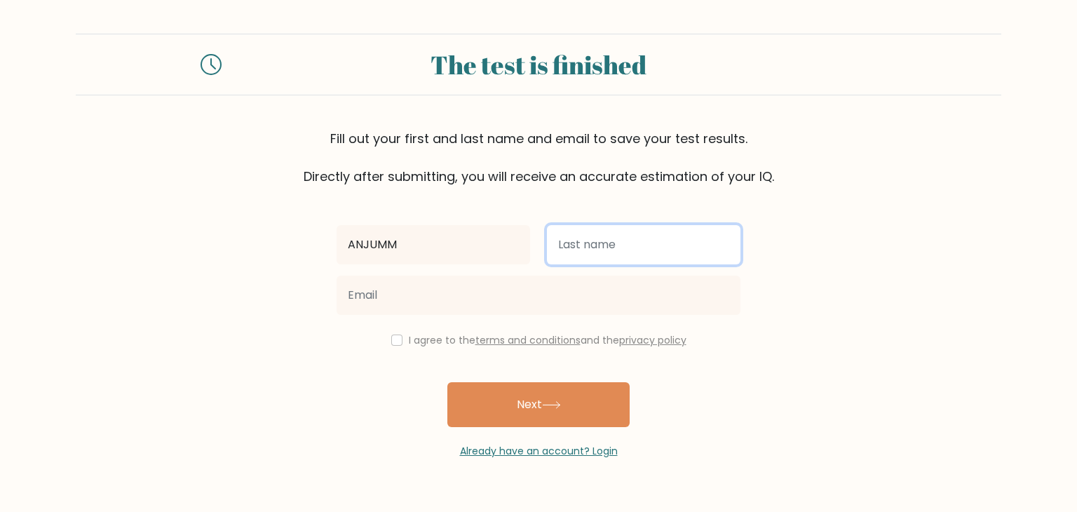
click at [569, 246] on input "text" at bounding box center [643, 244] width 193 height 39
type input "S"
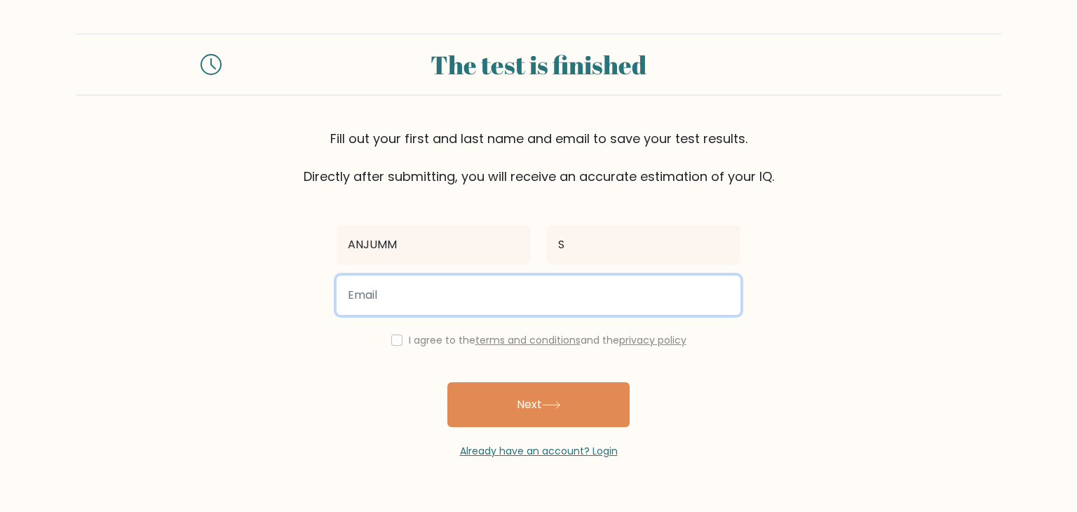
click at [405, 296] on input "email" at bounding box center [538, 294] width 404 height 39
type input "anjumsultana482@gmail.com"
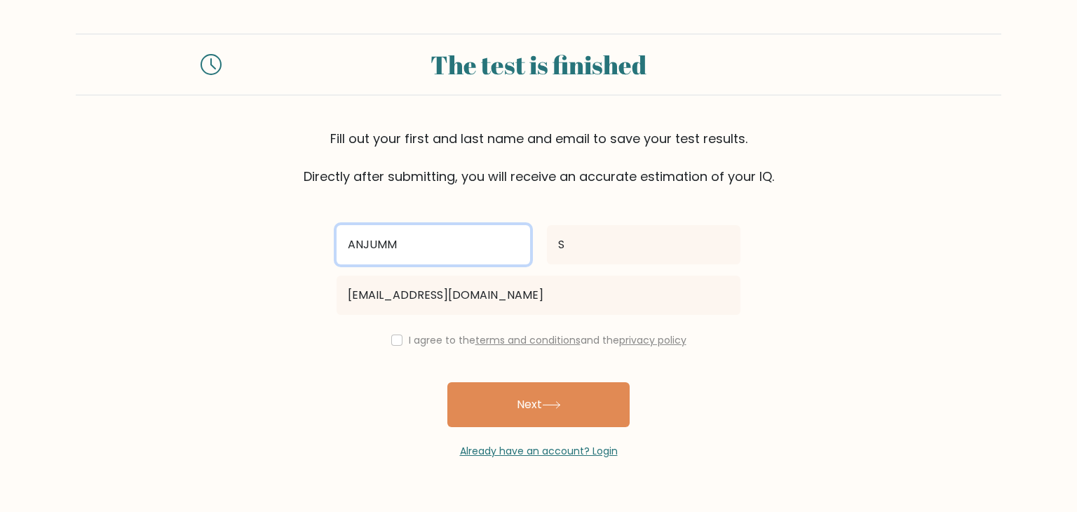
click at [439, 239] on input "ANJUMM" at bounding box center [432, 244] width 193 height 39
type input "ANJUM"
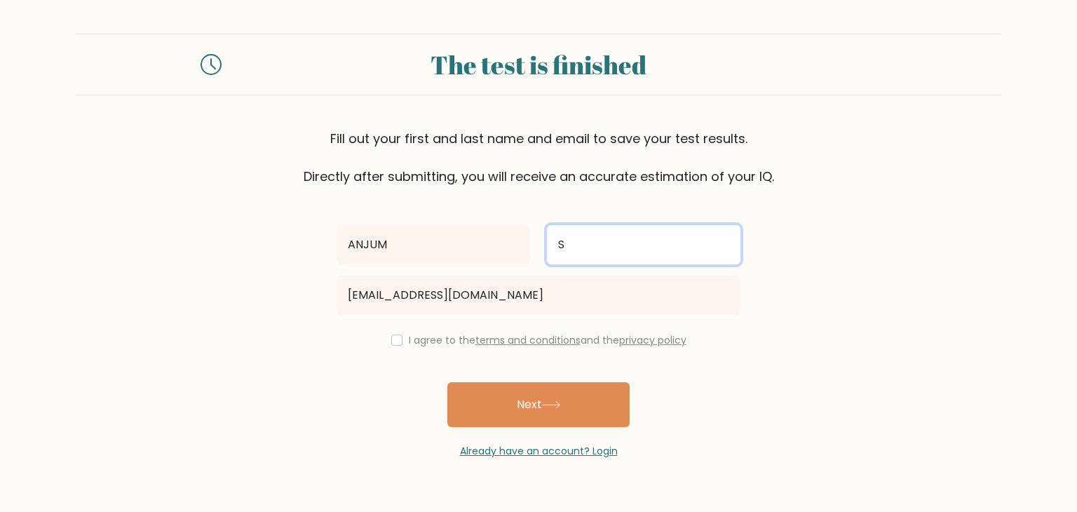
click at [597, 243] on input "S" at bounding box center [643, 244] width 193 height 39
type input "S"
type input "s"
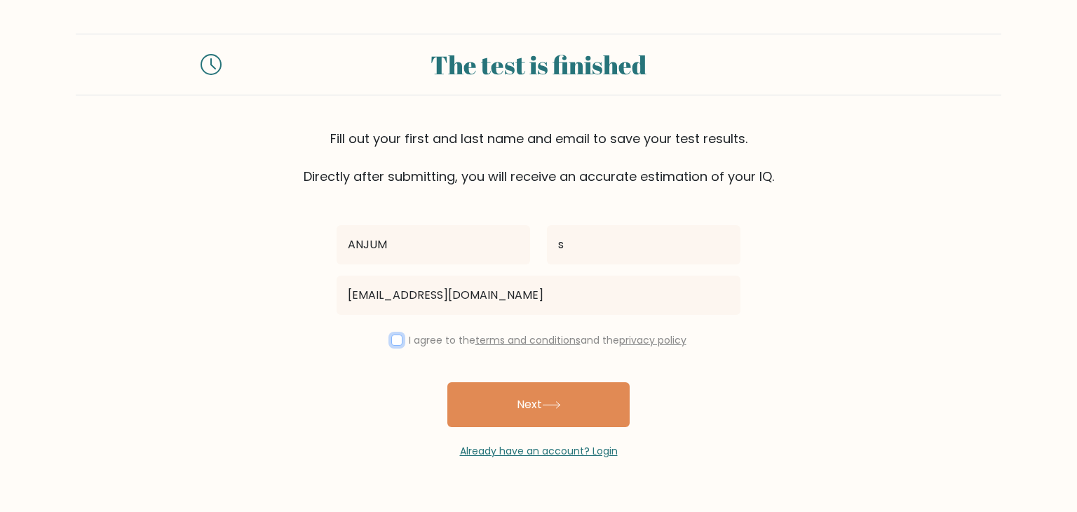
click at [395, 339] on input "checkbox" at bounding box center [396, 339] width 11 height 11
checkbox input "true"
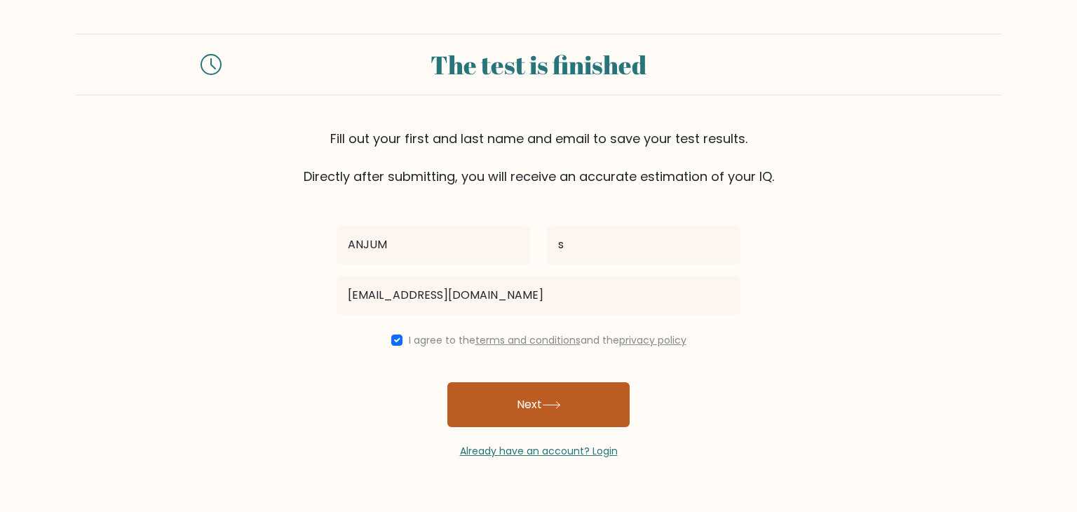
click at [533, 397] on button "Next" at bounding box center [538, 404] width 182 height 45
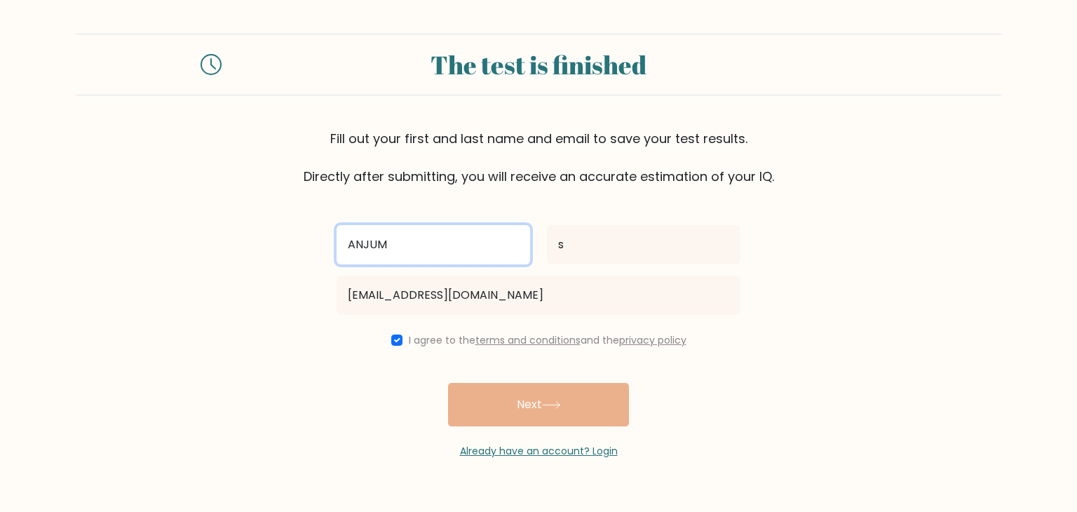
click at [433, 242] on input "ANJUM" at bounding box center [432, 244] width 193 height 39
type input "A"
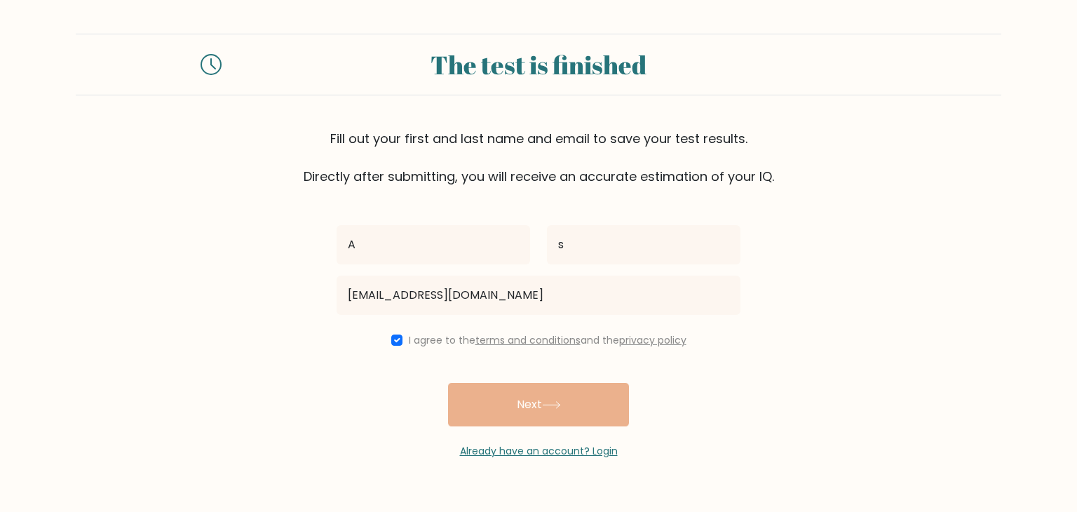
click at [510, 400] on div "A s anjumsultana482@gmail.com I agree to the terms and conditions and the priva…" at bounding box center [538, 322] width 421 height 273
click at [391, 341] on input "checkbox" at bounding box center [396, 339] width 11 height 11
checkbox input "true"
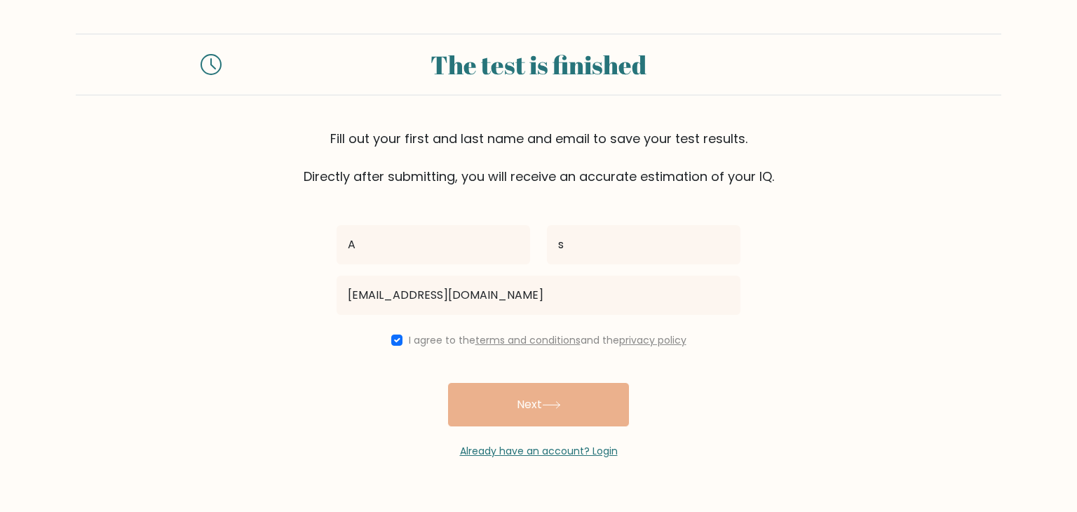
click at [531, 400] on div "A s anjumsultana482@gmail.com I agree to the terms and conditions and the priva…" at bounding box center [538, 322] width 421 height 273
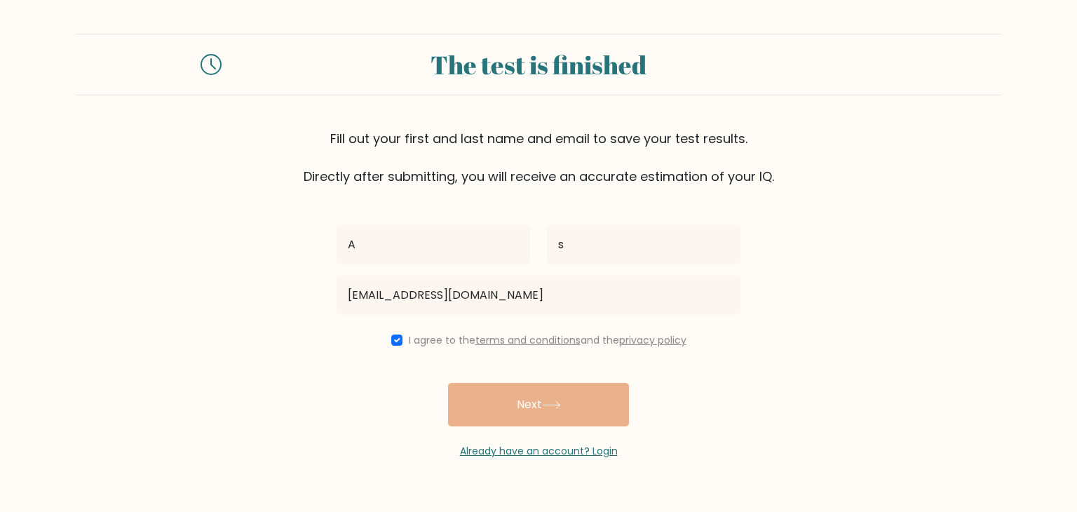
click at [531, 400] on div "A s anjumsultana482@gmail.com I agree to the terms and conditions and the priva…" at bounding box center [538, 322] width 421 height 273
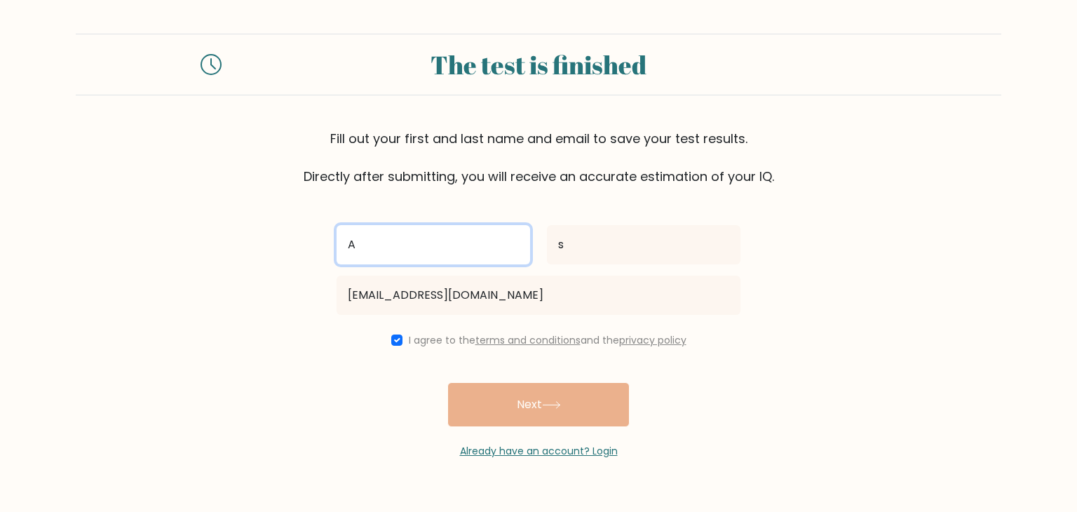
click at [371, 245] on input "A" at bounding box center [432, 244] width 193 height 39
type input "ANJUM"
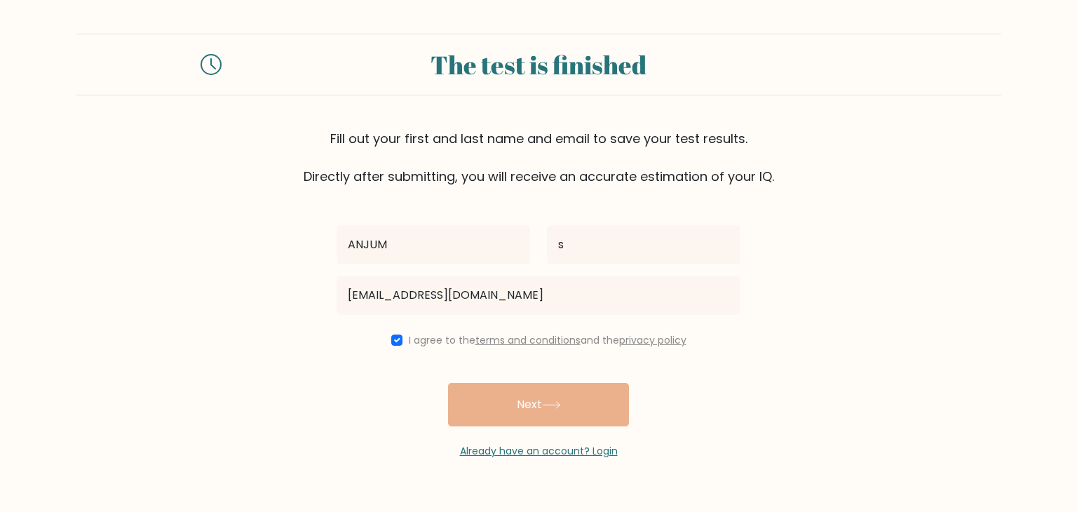
click at [533, 402] on div "ANJUM s anjumsultana482@gmail.com I agree to the terms and conditions and the p…" at bounding box center [538, 322] width 421 height 273
click at [393, 329] on div "ANJUM s anjumsultana482@gmail.com I agree to the terms and conditions and the p…" at bounding box center [538, 322] width 421 height 273
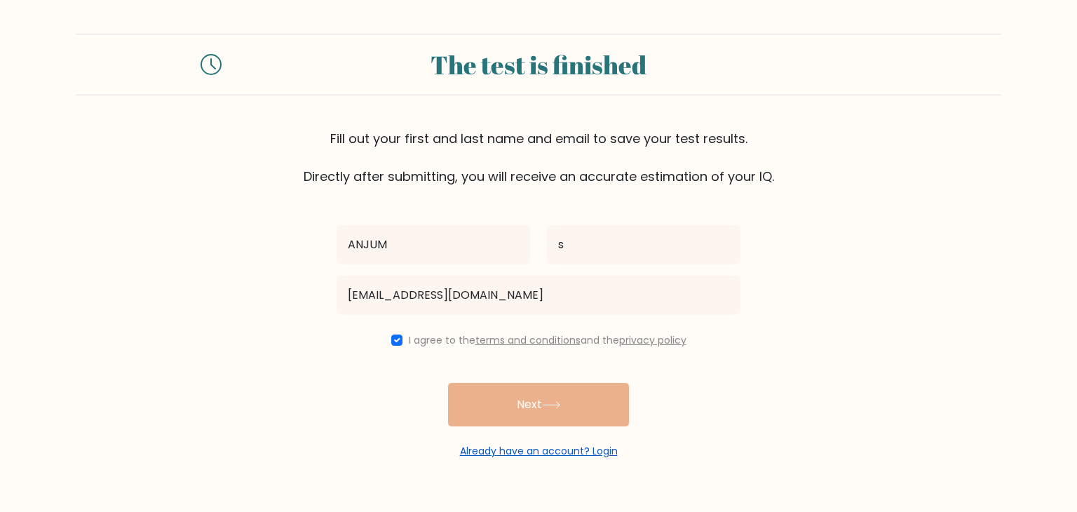
click at [531, 444] on link "Already have an account? Login" at bounding box center [539, 451] width 158 height 14
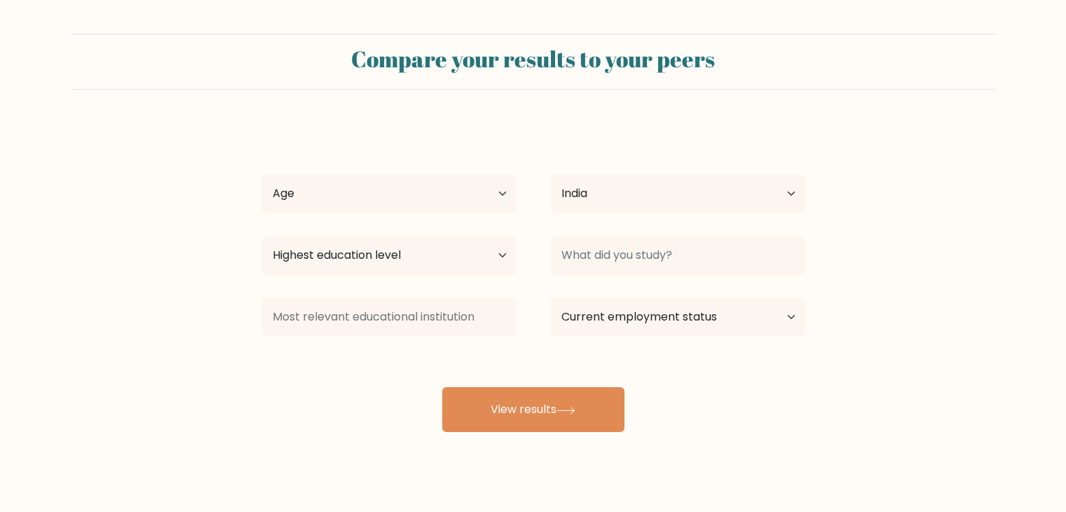
select select "IN"
click at [501, 196] on select "Age Under [DEMOGRAPHIC_DATA] [DEMOGRAPHIC_DATA] [DEMOGRAPHIC_DATA] [DEMOGRAPHIC…" at bounding box center [388, 193] width 255 height 39
select select "min_18"
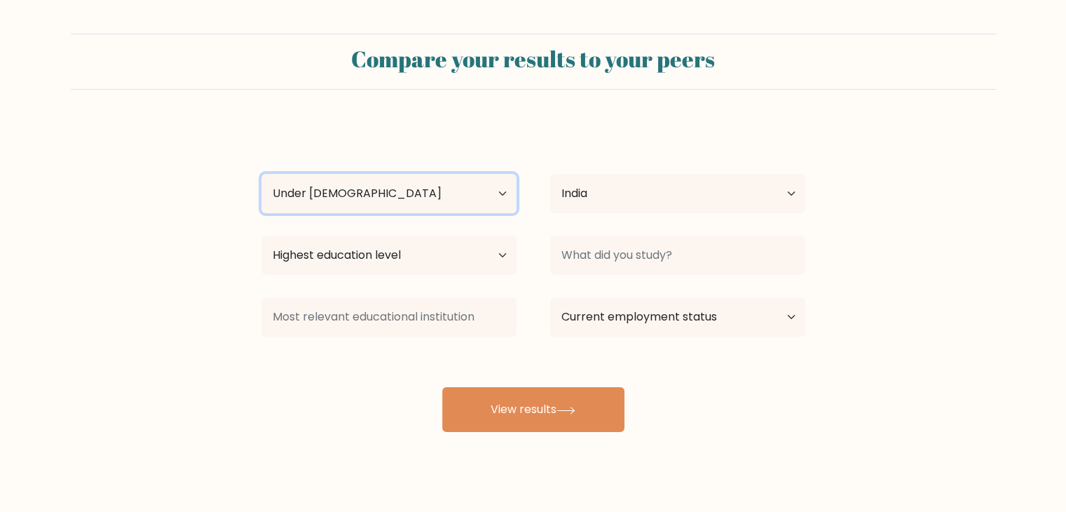
click at [261, 174] on select "Age Under 18 years old 18-24 years old 25-34 years old 35-44 years old 45-54 ye…" at bounding box center [388, 193] width 255 height 39
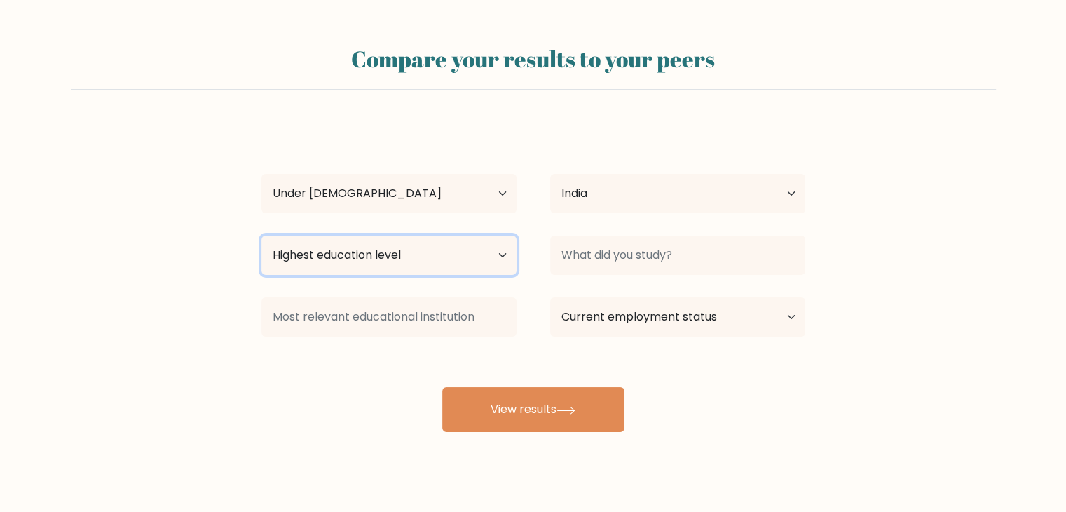
click at [387, 257] on select "Highest education level No schooling Primary Lower Secondary Upper Secondary Oc…" at bounding box center [388, 255] width 255 height 39
select select "upper_secondary"
click at [261, 236] on select "Highest education level No schooling Primary Lower Secondary Upper Secondary Oc…" at bounding box center [388, 255] width 255 height 39
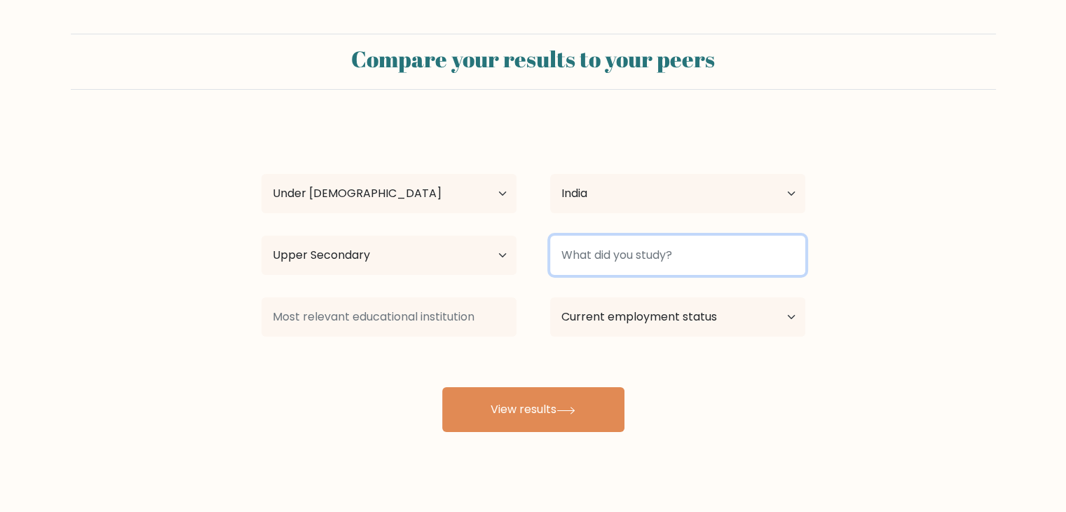
click at [577, 260] on input at bounding box center [677, 255] width 255 height 39
type input "n"
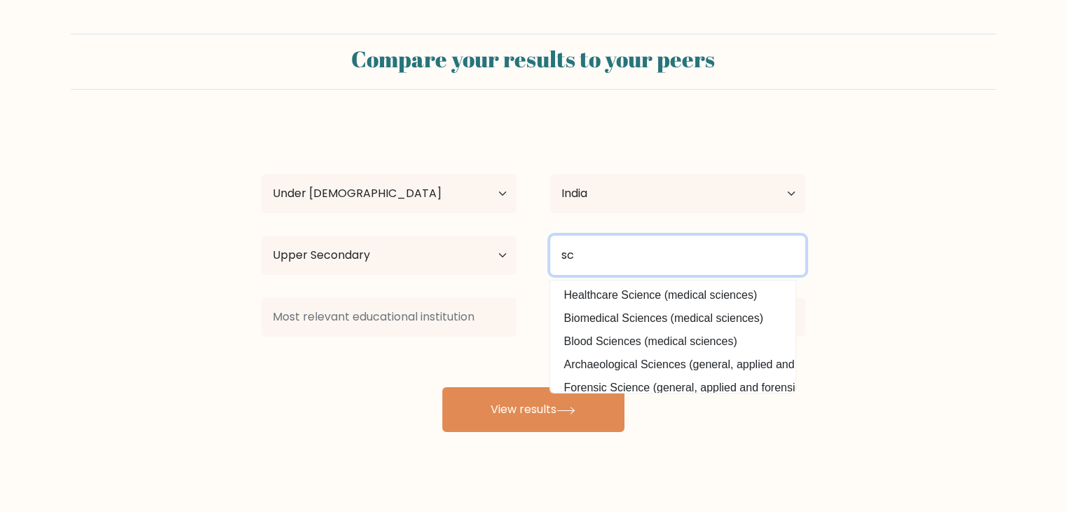
type input "s"
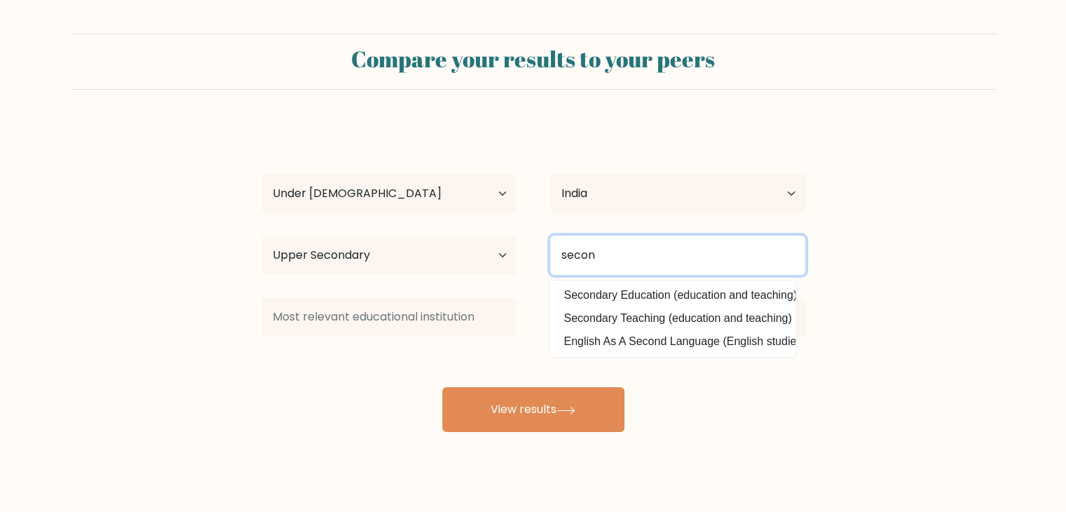
click at [621, 253] on input "secon" at bounding box center [677, 255] width 255 height 39
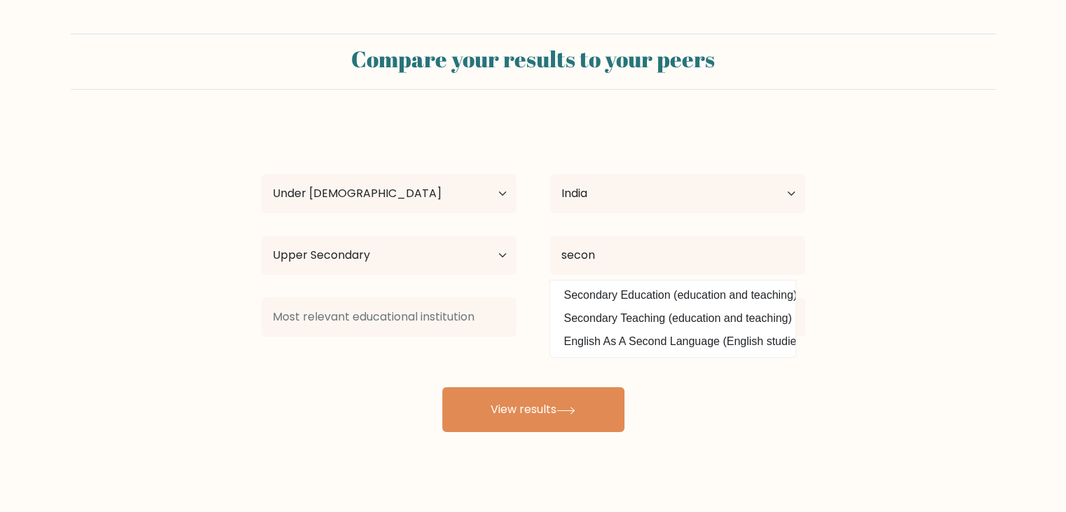
click at [470, 158] on div "ANJUM s Age Under 18 years old 18-24 years old 25-34 years old 35-44 years old …" at bounding box center [533, 277] width 561 height 308
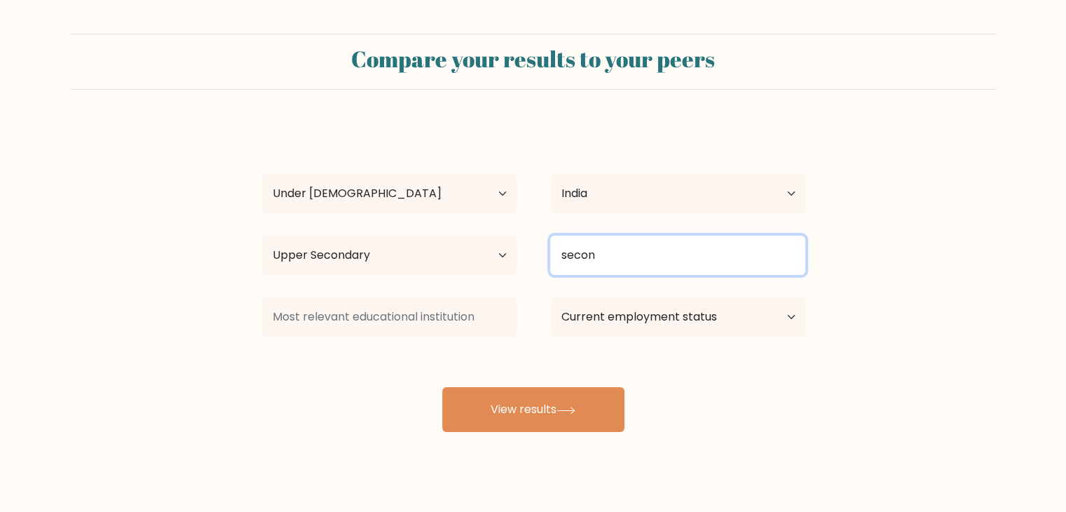
click at [639, 247] on input "secon" at bounding box center [677, 255] width 255 height 39
type input "s"
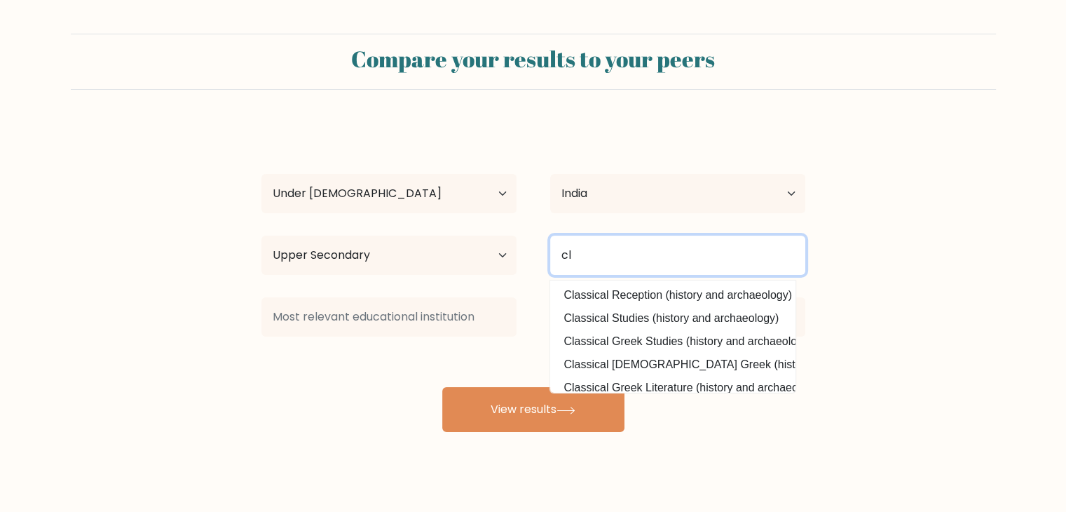
type input "c"
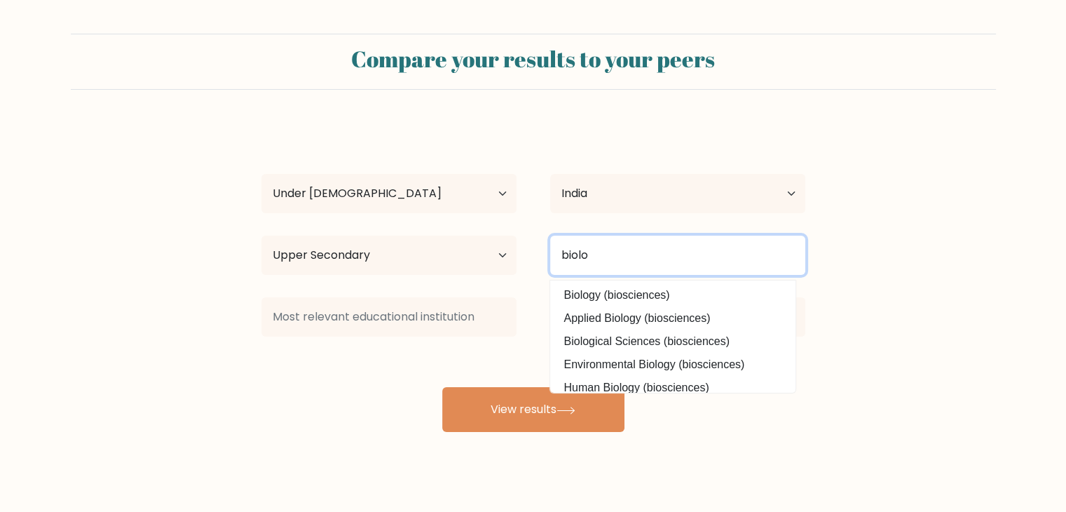
type input "biolo"
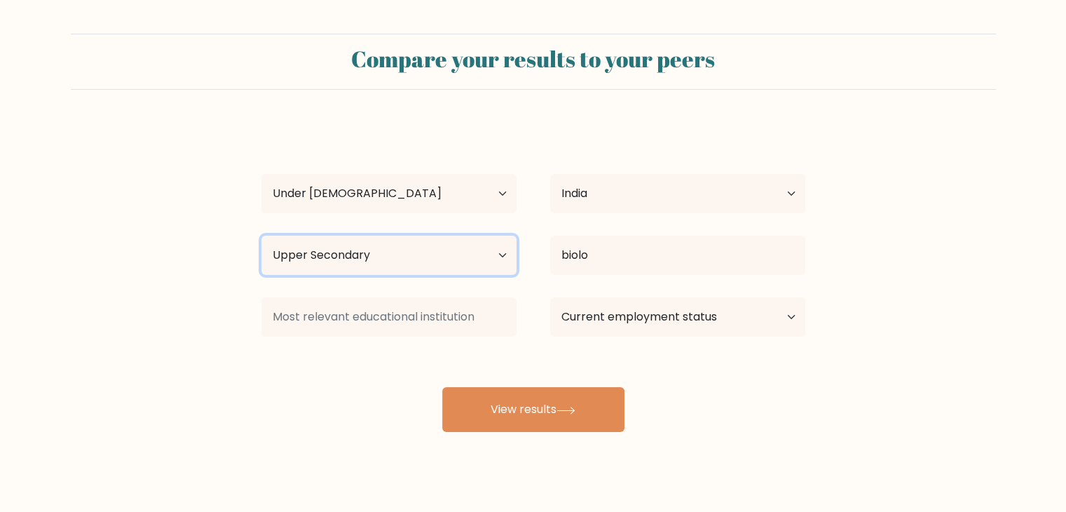
click at [497, 256] on select "Highest education level No schooling Primary Lower Secondary Upper Secondary Oc…" at bounding box center [388, 255] width 255 height 39
select select "lower_secondary"
click at [261, 236] on select "Highest education level No schooling Primary Lower Secondary Upper Secondary Oc…" at bounding box center [388, 255] width 255 height 39
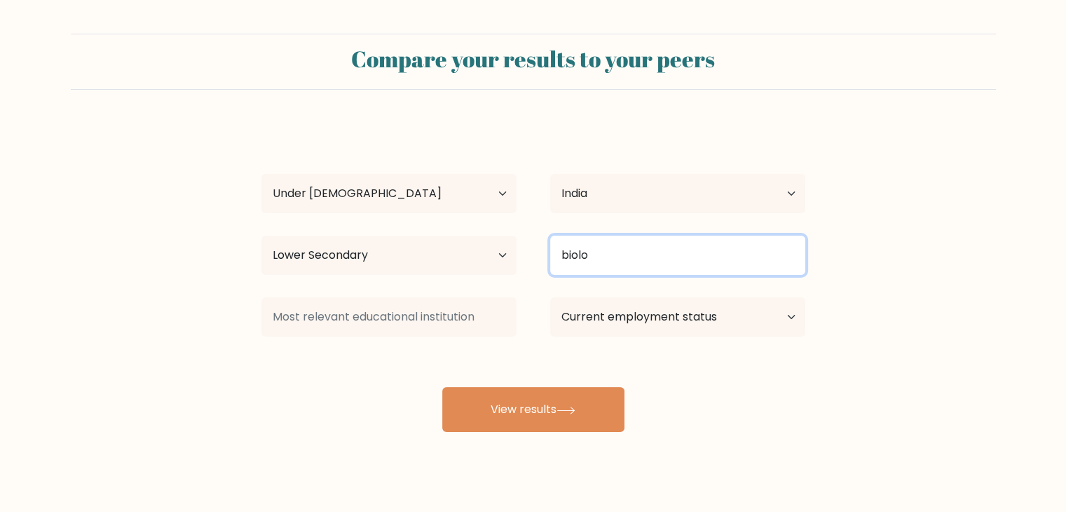
click at [676, 247] on input "biolo" at bounding box center [677, 255] width 255 height 39
type input "b"
type input "s"
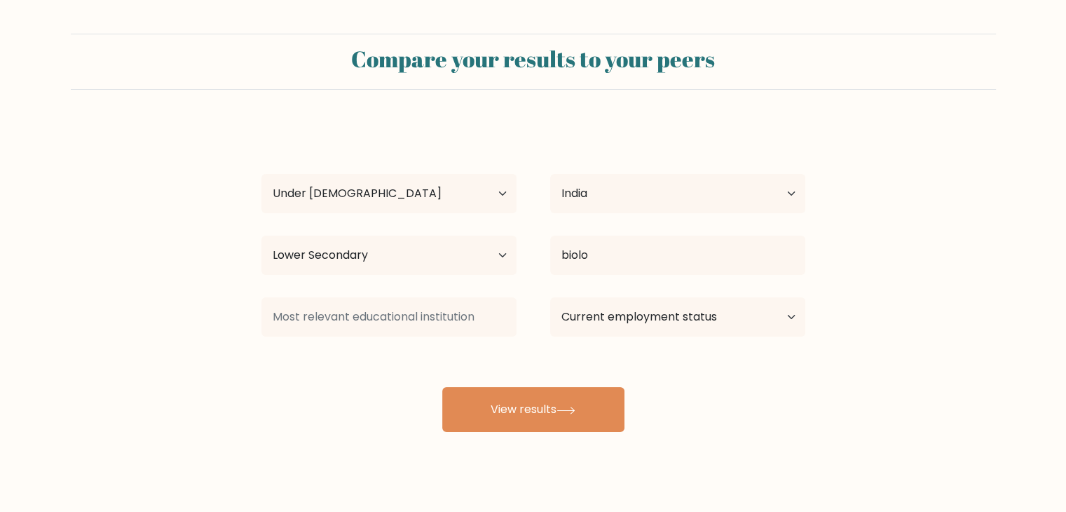
click at [571, 367] on div "ANJUM s Age Under 18 years old 18-24 years old 25-34 years old 35-44 years old …" at bounding box center [533, 277] width 561 height 308
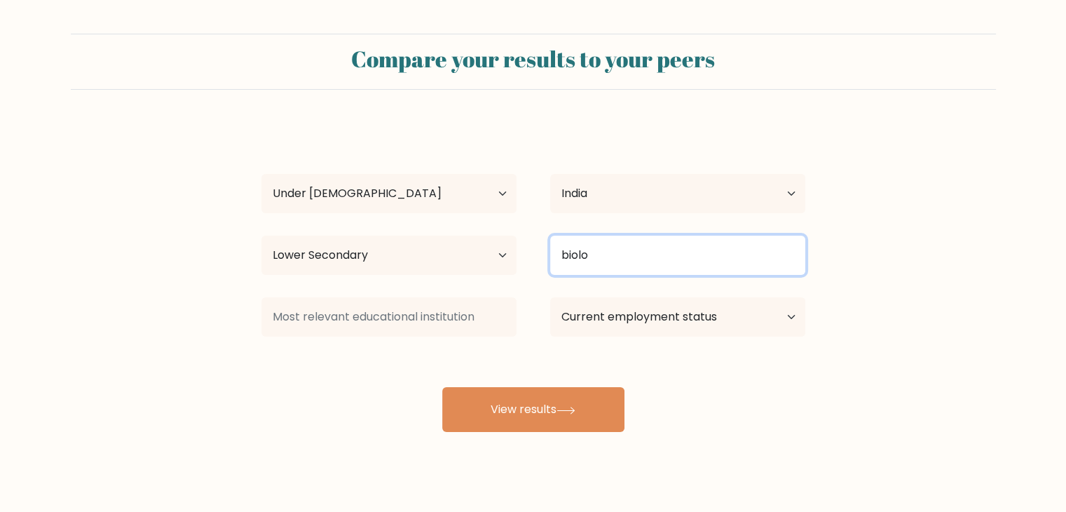
click at [627, 253] on input "biolo" at bounding box center [677, 255] width 255 height 39
type input "b"
click at [627, 253] on input at bounding box center [677, 255] width 255 height 39
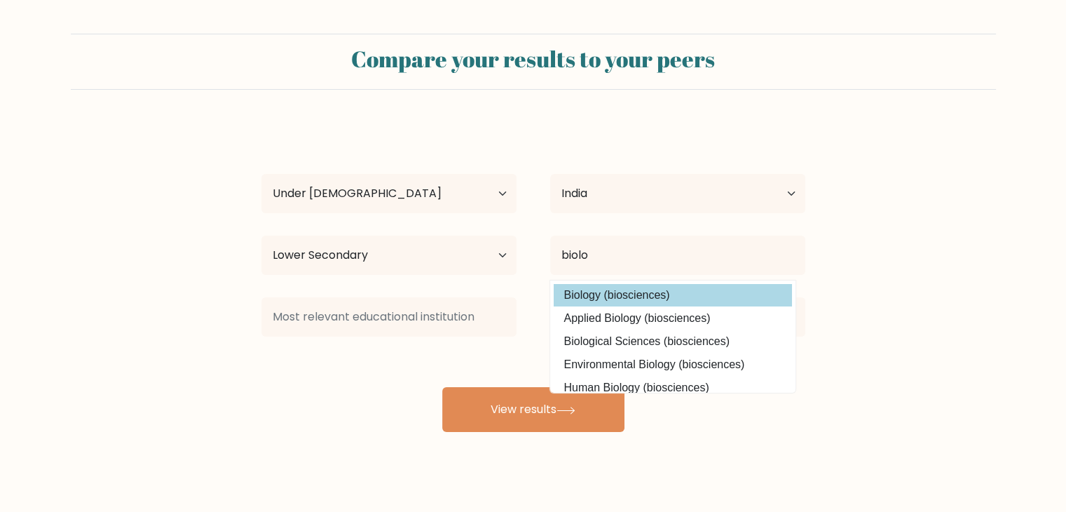
click at [587, 301] on div "ANJUM s Age Under 18 years old 18-24 years old 25-34 years old 35-44 years old …" at bounding box center [533, 277] width 561 height 308
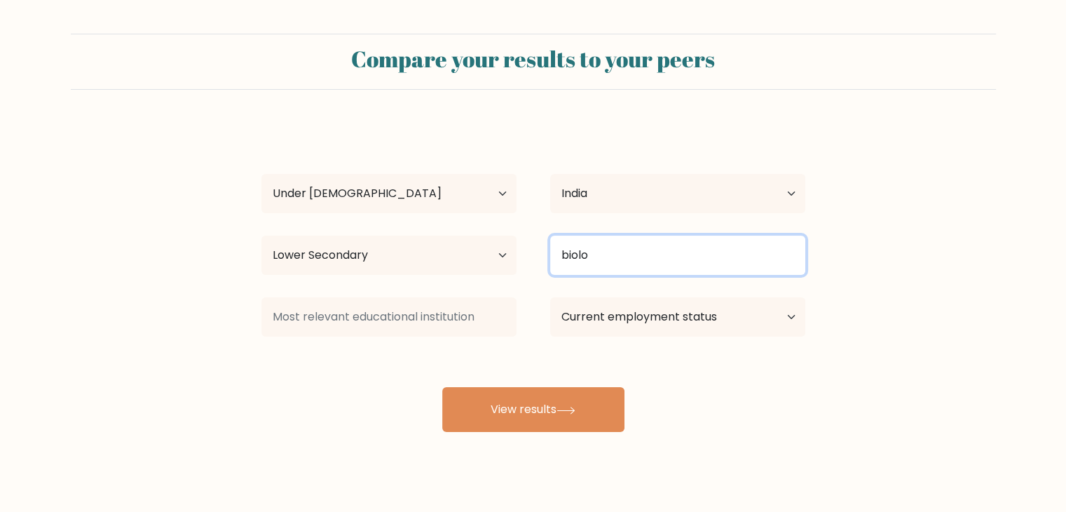
click at [596, 259] on input "biolo" at bounding box center [677, 255] width 255 height 39
type input "biology"
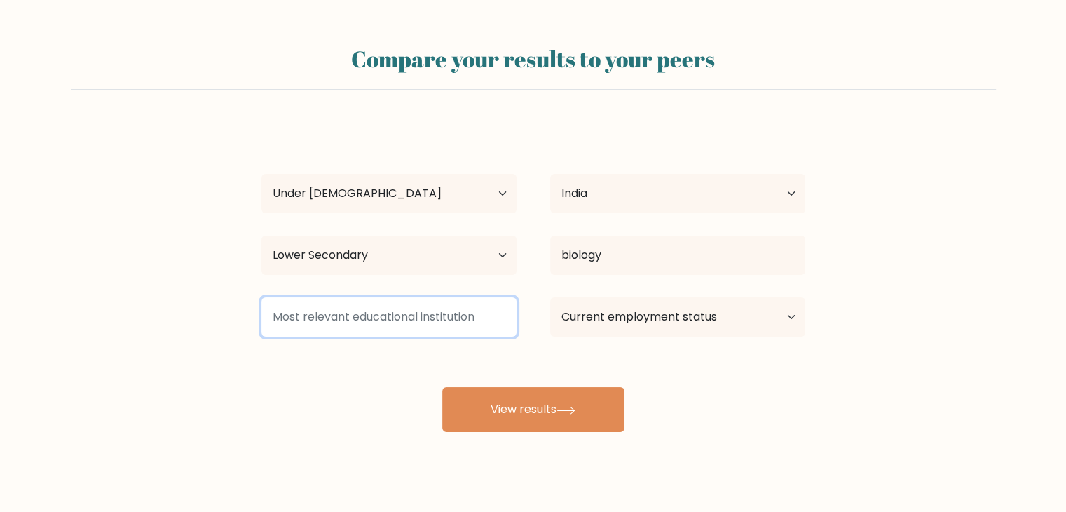
click at [361, 322] on input at bounding box center [388, 316] width 255 height 39
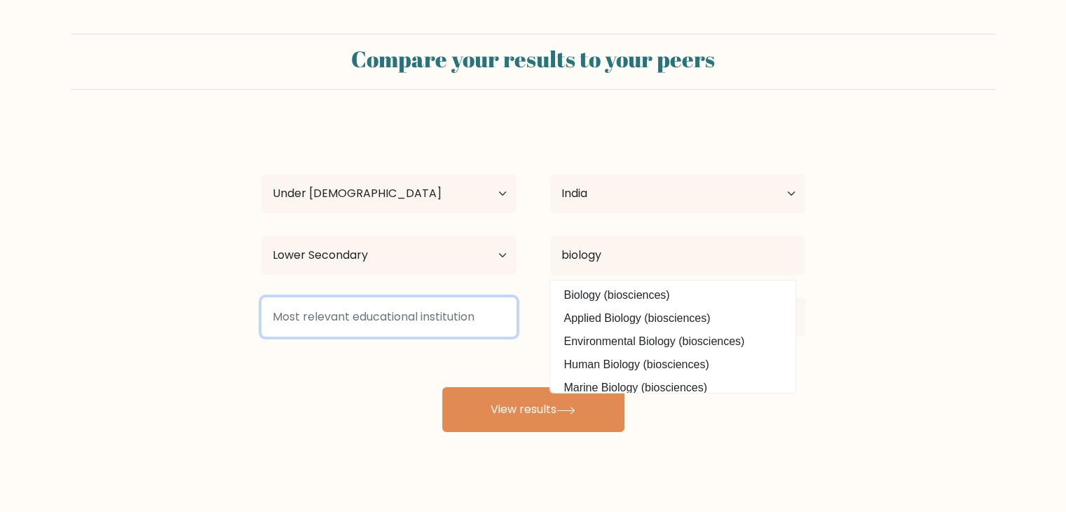
click at [361, 322] on input at bounding box center [388, 316] width 255 height 39
type input "a"
click at [323, 315] on input at bounding box center [388, 316] width 255 height 39
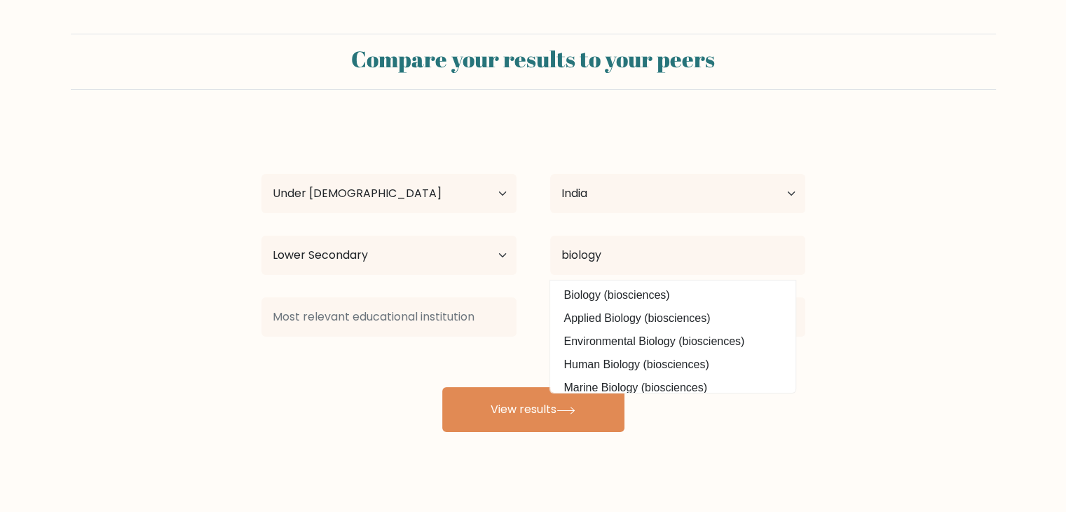
click at [331, 362] on div "ANJUM s Age Under 18 years old 18-24 years old 25-34 years old 35-44 years old …" at bounding box center [533, 277] width 561 height 308
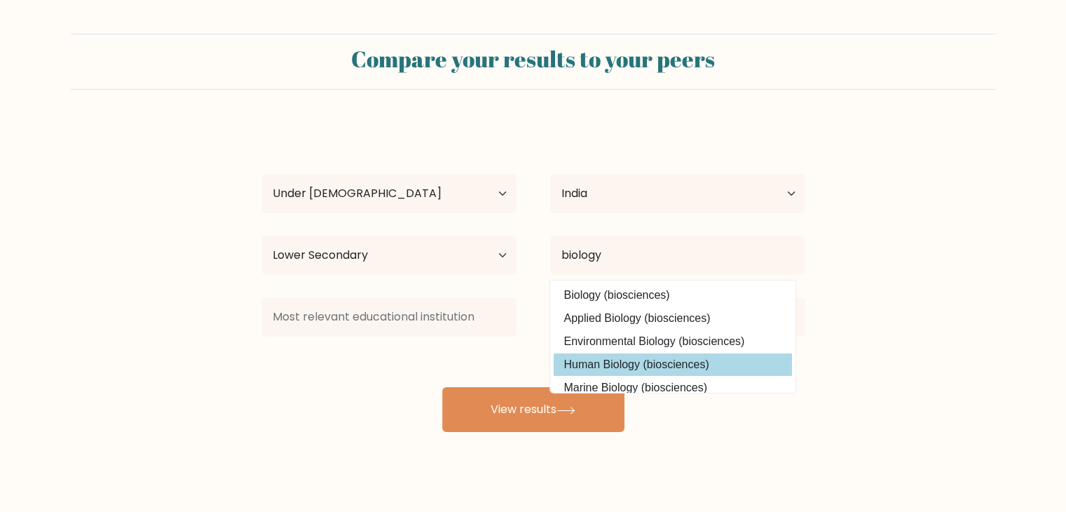
scroll to position [126, 0]
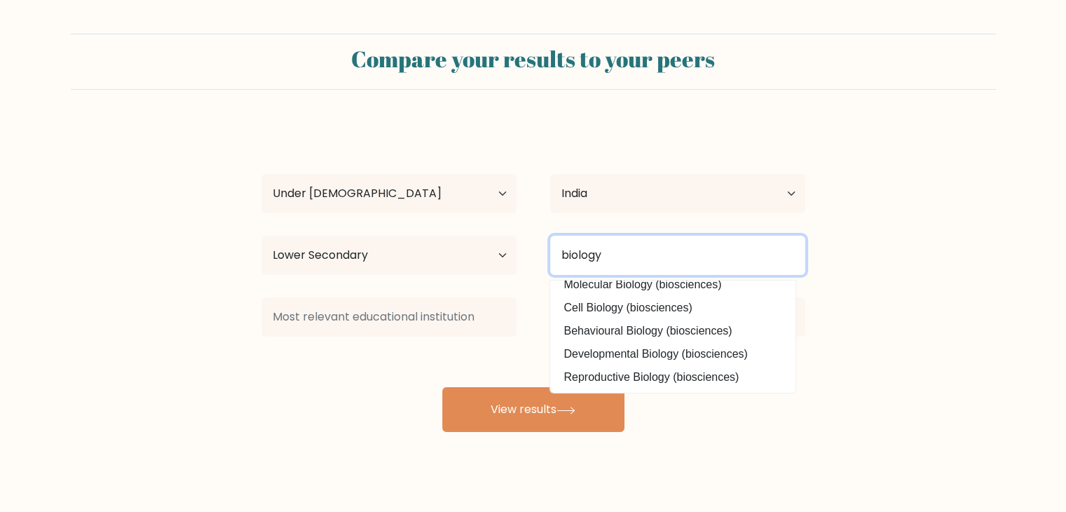
click at [637, 254] on input "biology" at bounding box center [677, 255] width 255 height 39
type input "b"
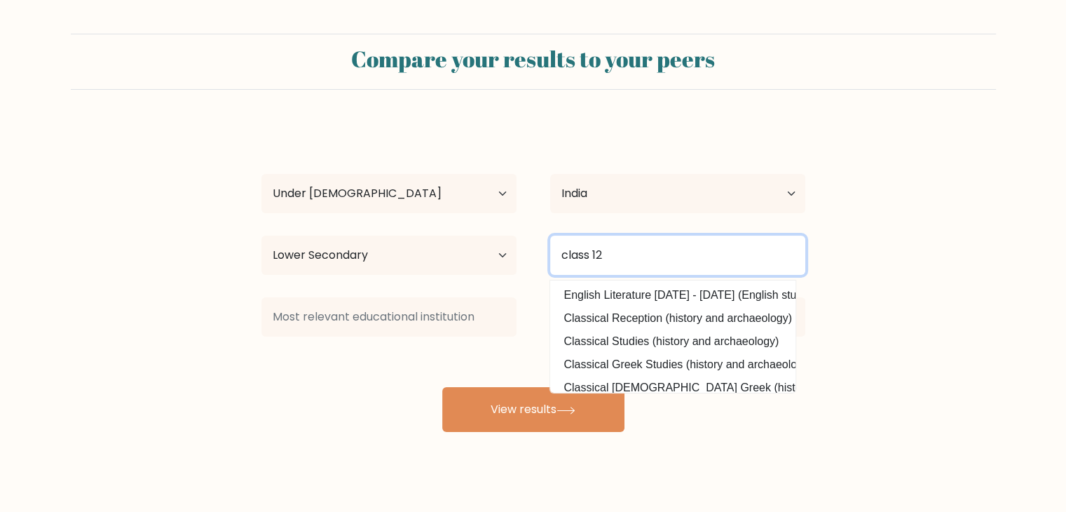
type input "class 12"
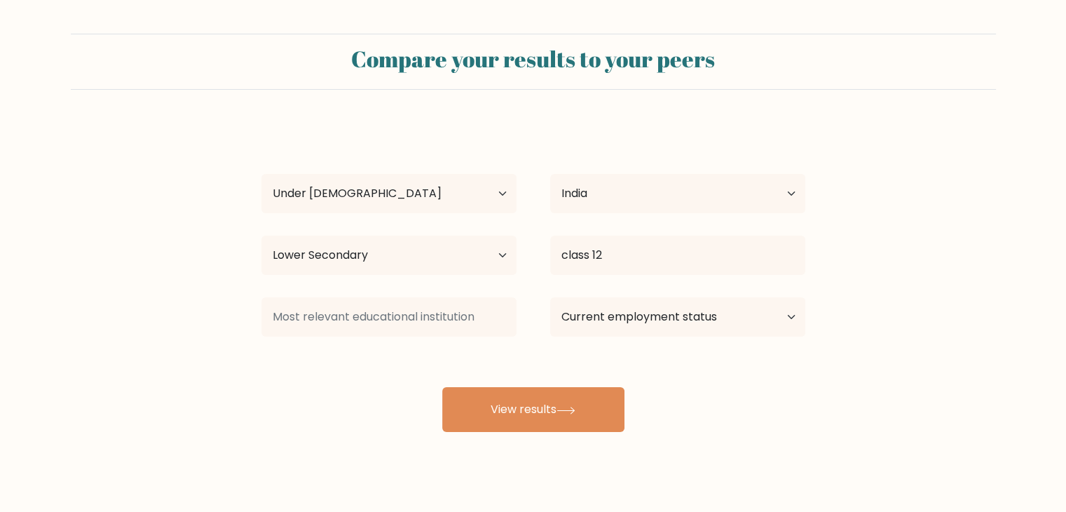
click at [864, 333] on form "Compare your results to your peers ANJUM s Age Under 18 years old 18-24 years o…" at bounding box center [533, 233] width 1066 height 398
click at [646, 320] on select "Current employment status Employed Student Retired Other / prefer not to answer" at bounding box center [677, 316] width 255 height 39
select select "student"
click at [550, 297] on select "Current employment status Employed Student Retired Other / prefer not to answer" at bounding box center [677, 316] width 255 height 39
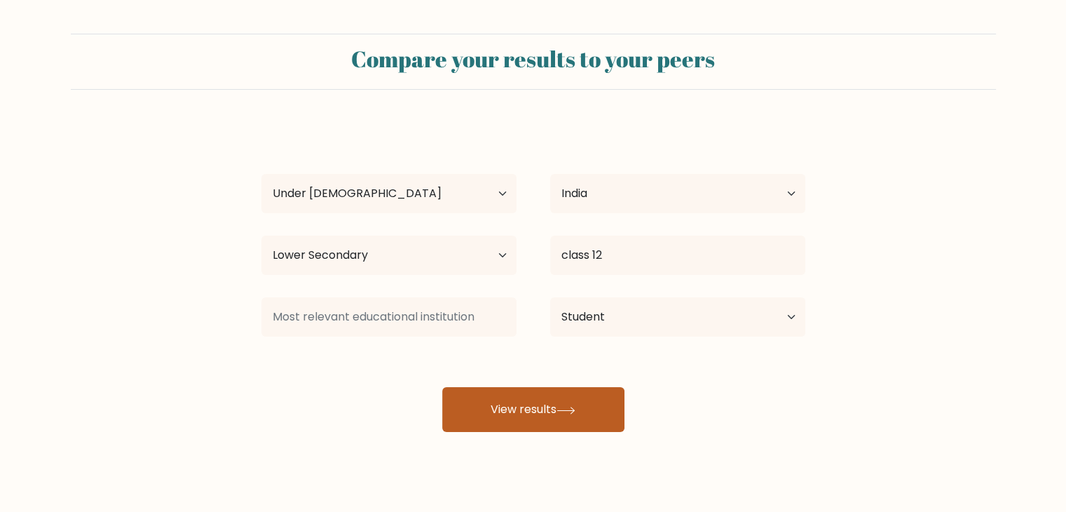
click at [540, 413] on button "View results" at bounding box center [533, 409] width 182 height 45
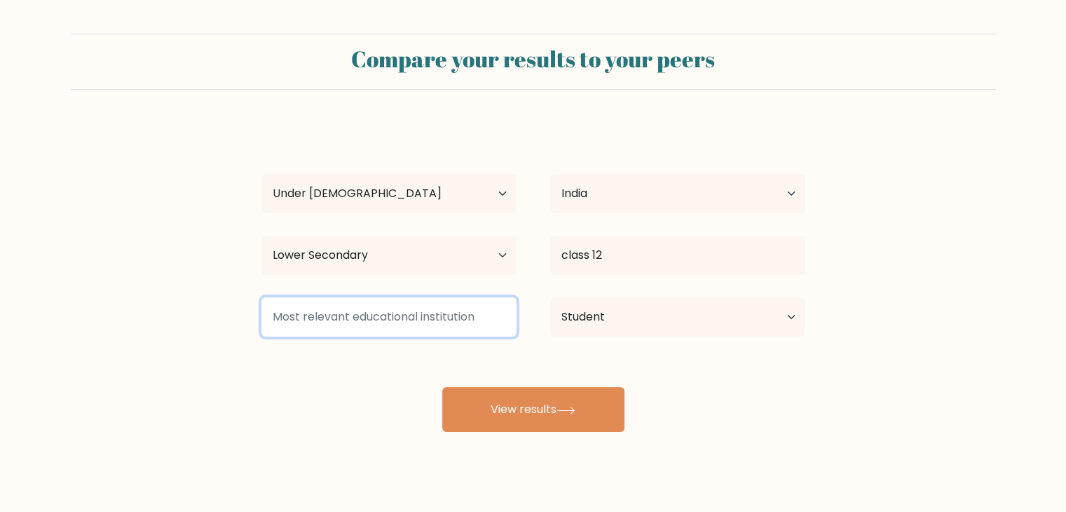
click at [407, 313] on input at bounding box center [388, 316] width 255 height 39
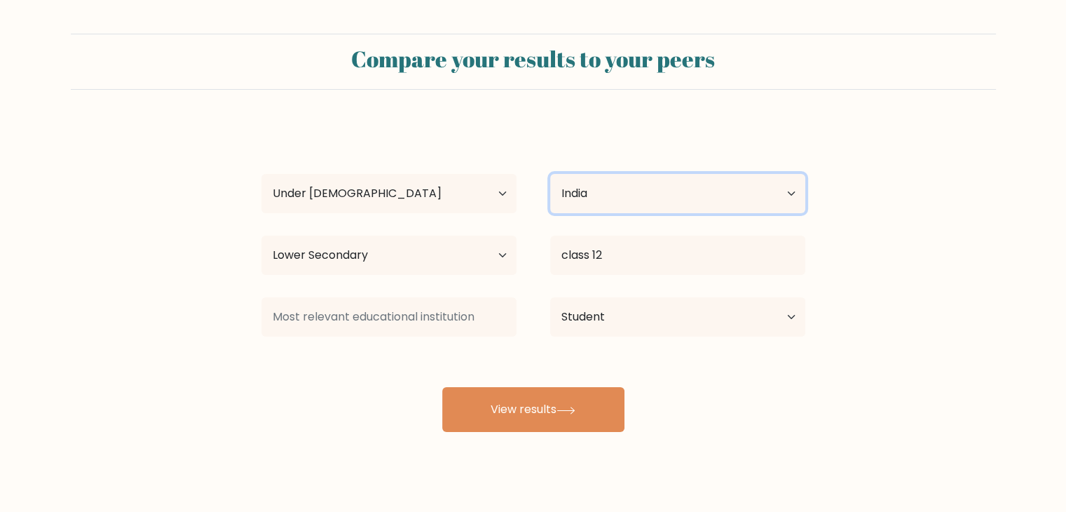
click at [785, 188] on select "Country Afghanistan Albania Algeria American Samoa Andorra Angola Anguilla Anta…" at bounding box center [677, 193] width 255 height 39
click at [906, 189] on form "Compare your results to your peers ANJUM s Age Under 18 years old 18-24 years o…" at bounding box center [533, 233] width 1066 height 398
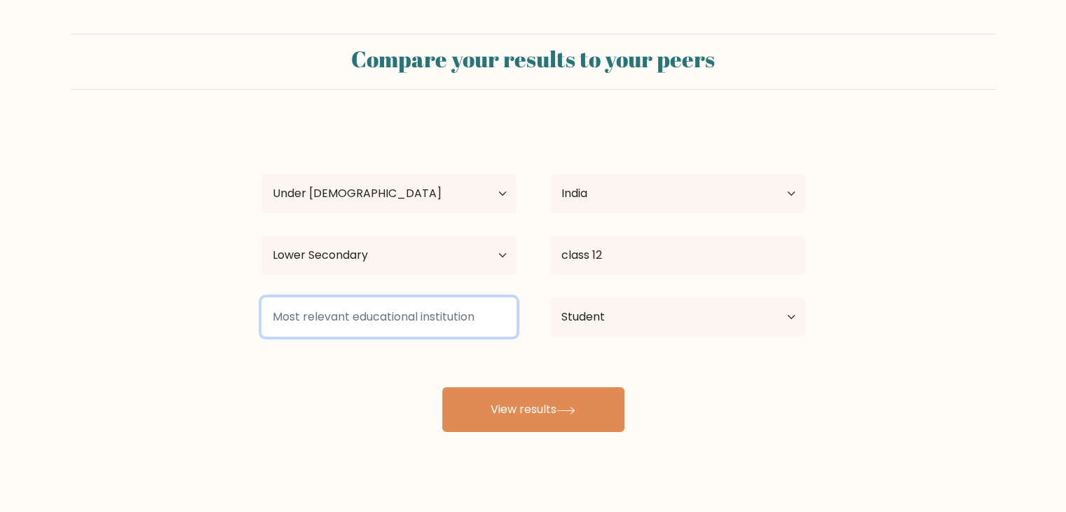
click at [348, 308] on input at bounding box center [388, 316] width 255 height 39
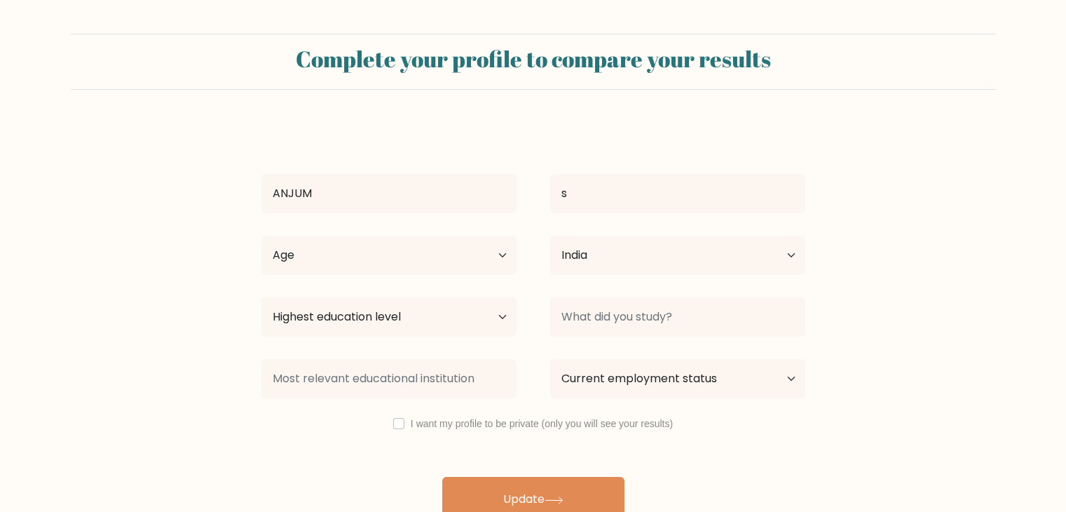
select select "IN"
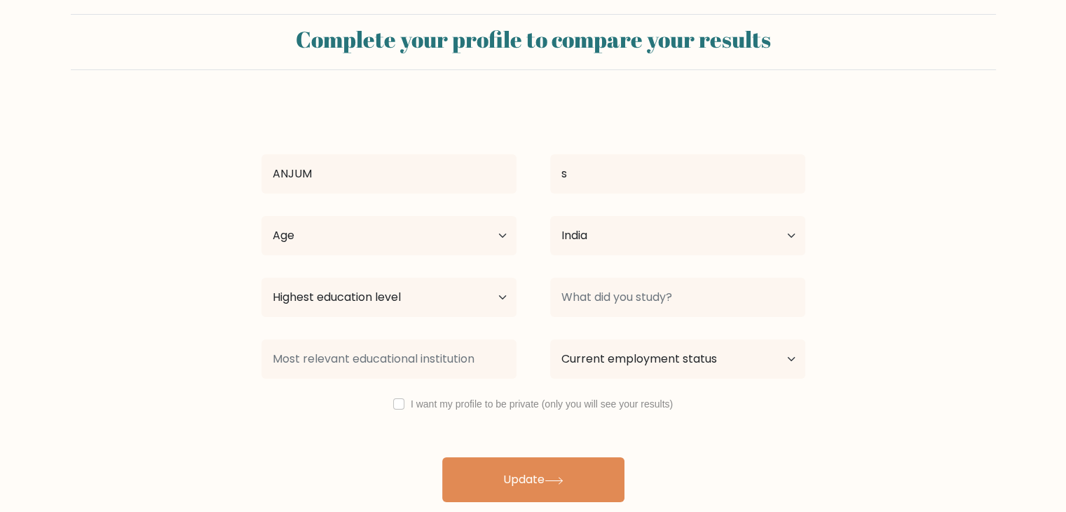
scroll to position [20, 0]
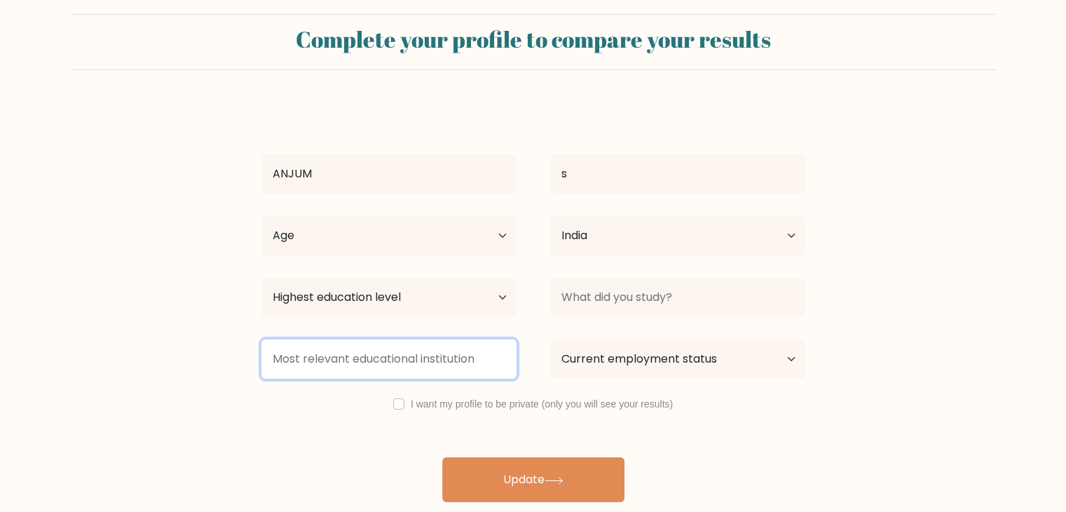
click at [334, 353] on input at bounding box center [388, 358] width 255 height 39
click at [330, 360] on input at bounding box center [388, 358] width 255 height 39
type input "nothing"
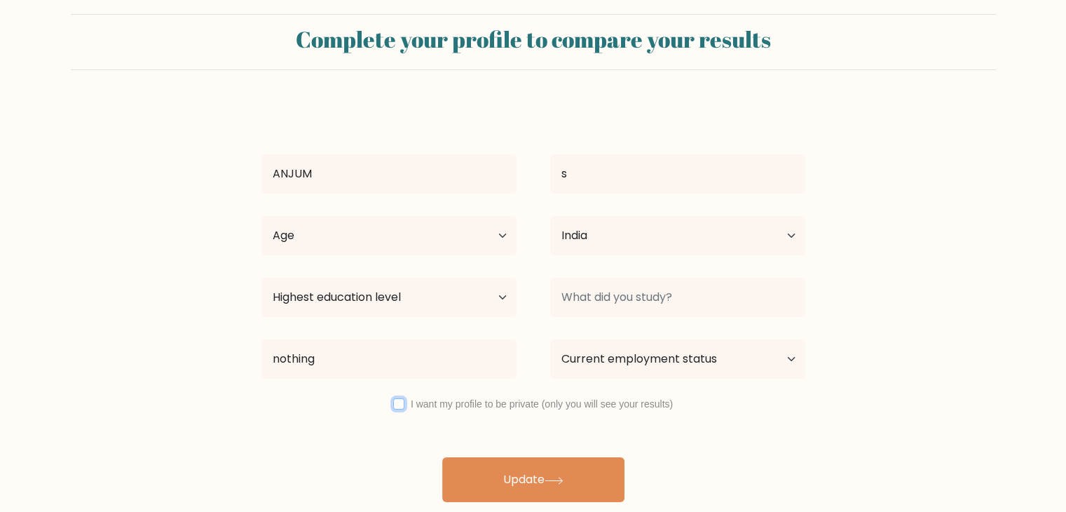
click at [400, 399] on input "checkbox" at bounding box center [398, 403] width 11 height 11
checkbox input "true"
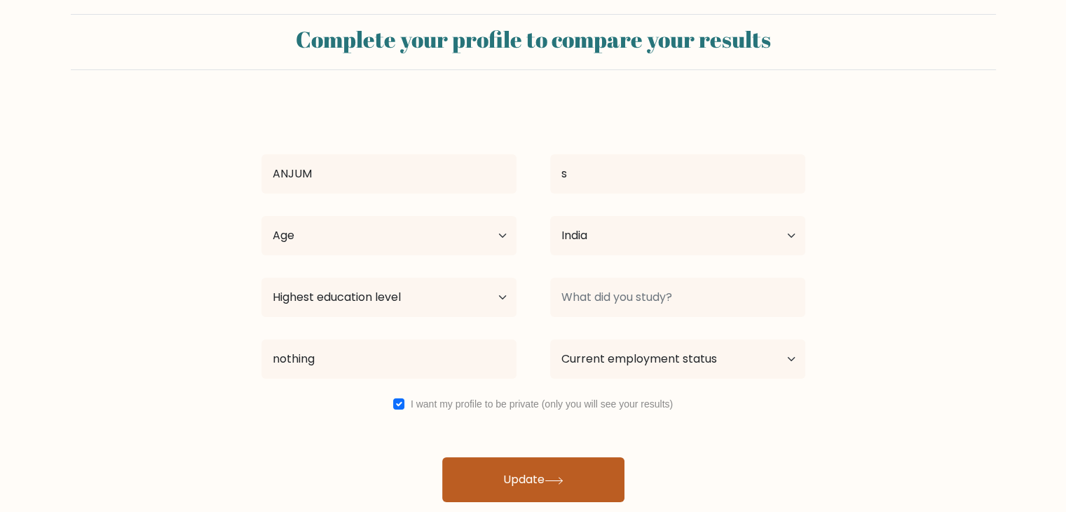
click at [513, 465] on button "Update" at bounding box center [533, 479] width 182 height 45
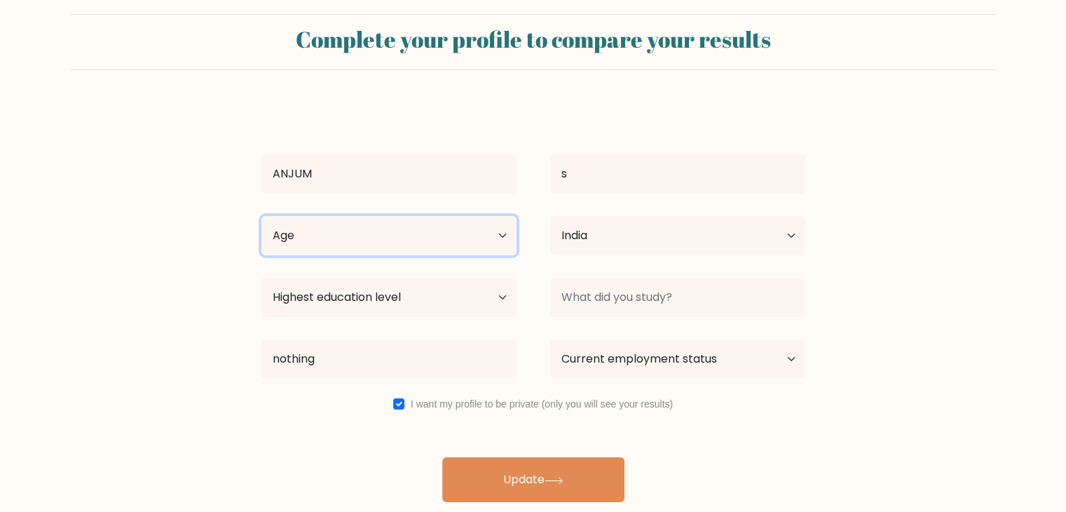
click at [383, 228] on select "Age Under [DEMOGRAPHIC_DATA] [DEMOGRAPHIC_DATA] [DEMOGRAPHIC_DATA] [DEMOGRAPHIC…" at bounding box center [388, 235] width 255 height 39
select select "min_18"
click at [261, 216] on select "Age Under [DEMOGRAPHIC_DATA] [DEMOGRAPHIC_DATA] [DEMOGRAPHIC_DATA] [DEMOGRAPHIC…" at bounding box center [388, 235] width 255 height 39
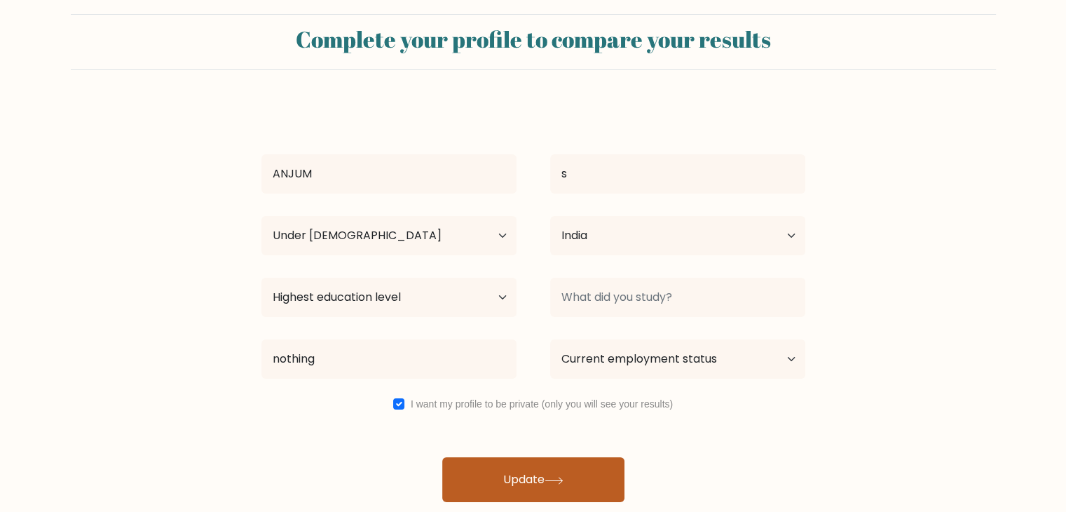
click at [516, 486] on button "Update" at bounding box center [533, 479] width 182 height 45
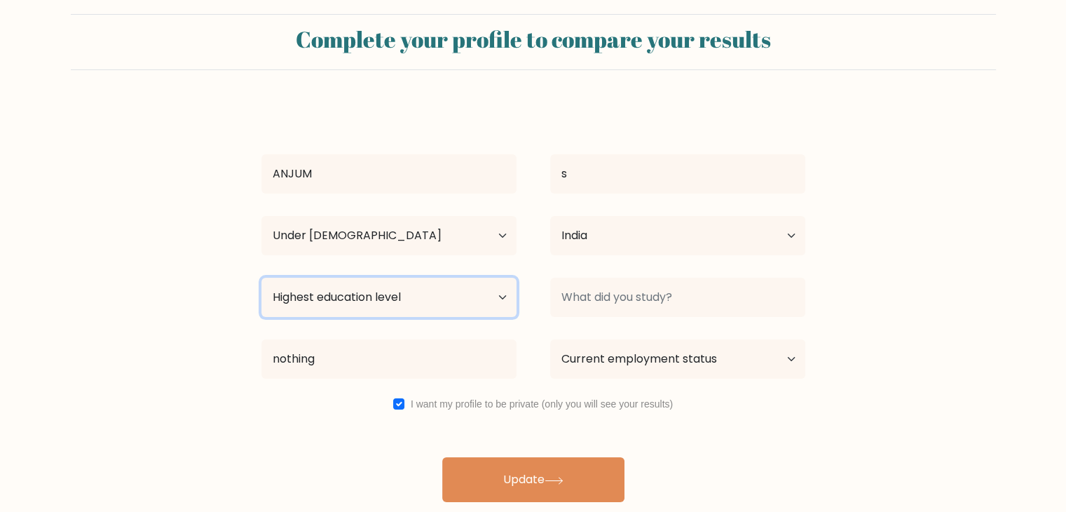
click at [415, 292] on select "Highest education level No schooling Primary Lower Secondary Upper Secondary Oc…" at bounding box center [388, 297] width 255 height 39
select select "upper_secondary"
click at [261, 278] on select "Highest education level No schooling Primary Lower Secondary Upper Secondary Oc…" at bounding box center [388, 297] width 255 height 39
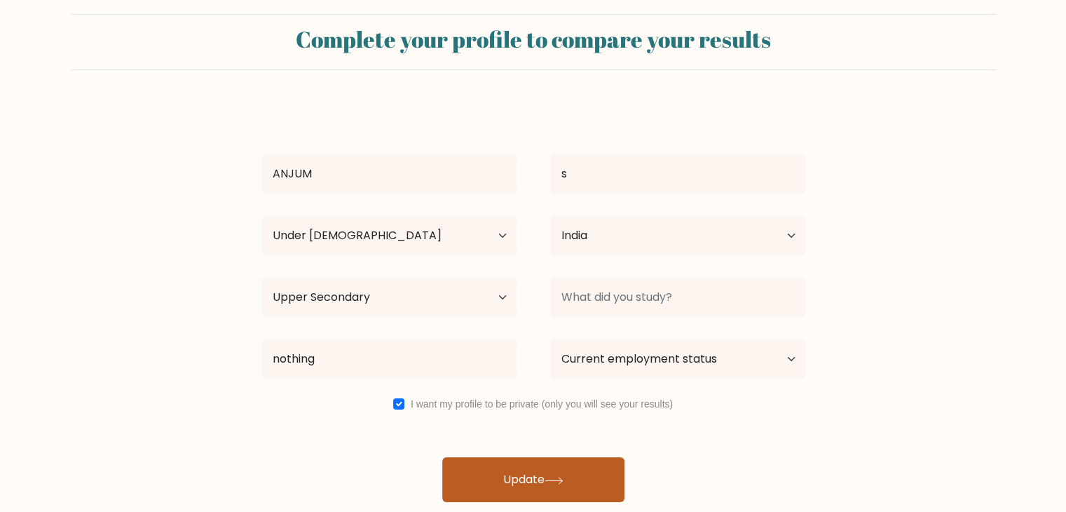
click at [510, 463] on button "Update" at bounding box center [533, 479] width 182 height 45
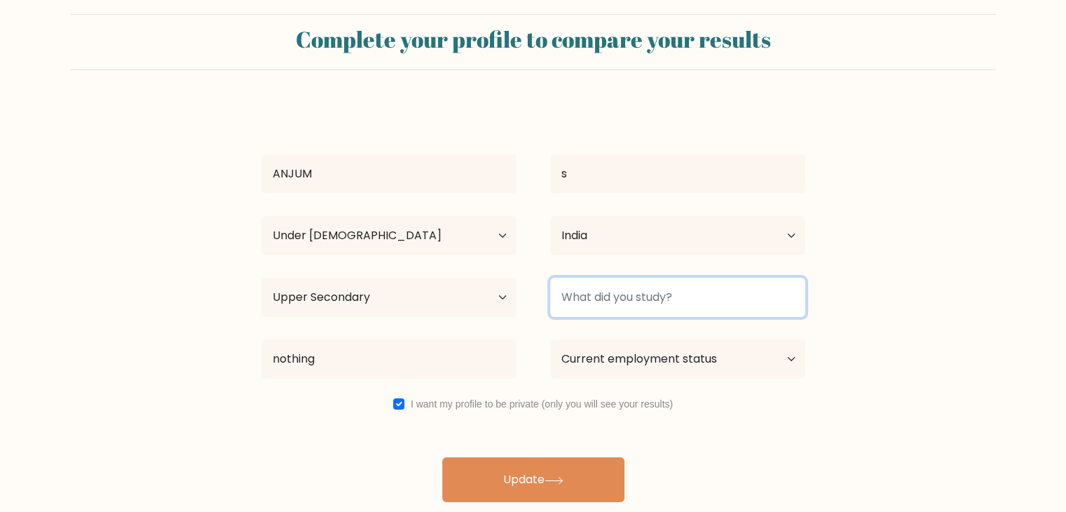
click at [603, 291] on input at bounding box center [677, 297] width 255 height 39
type input "b"
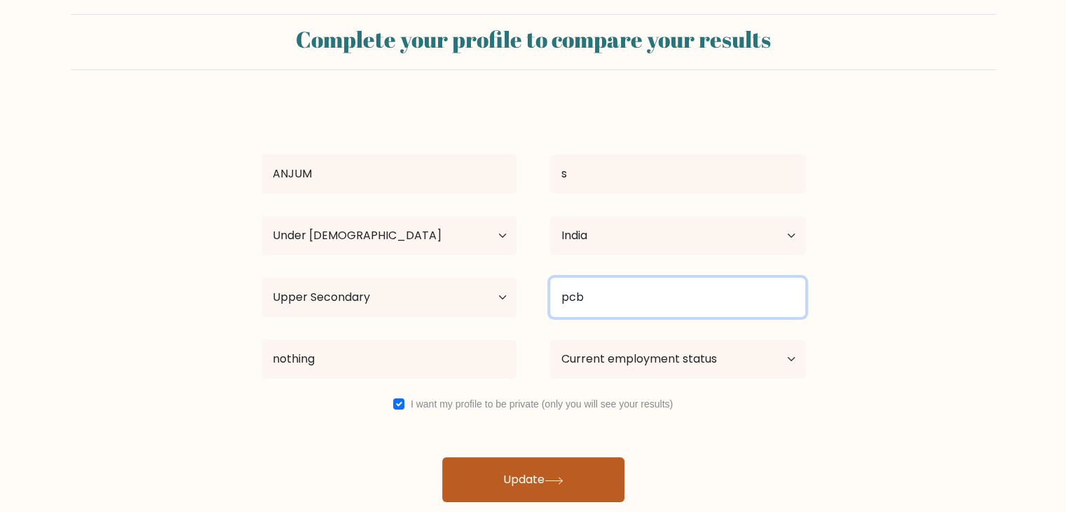
type input "pcb"
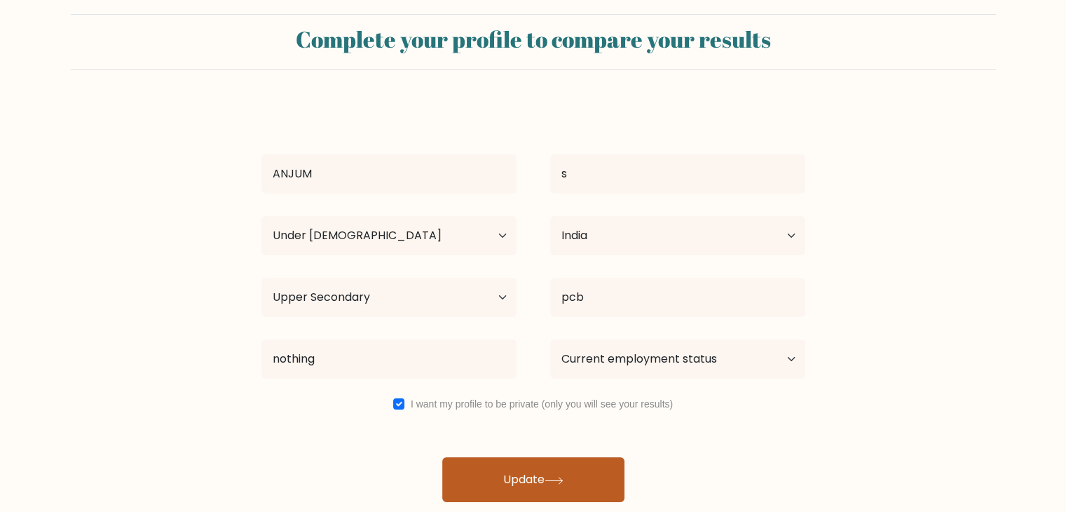
click at [533, 474] on button "Update" at bounding box center [533, 479] width 182 height 45
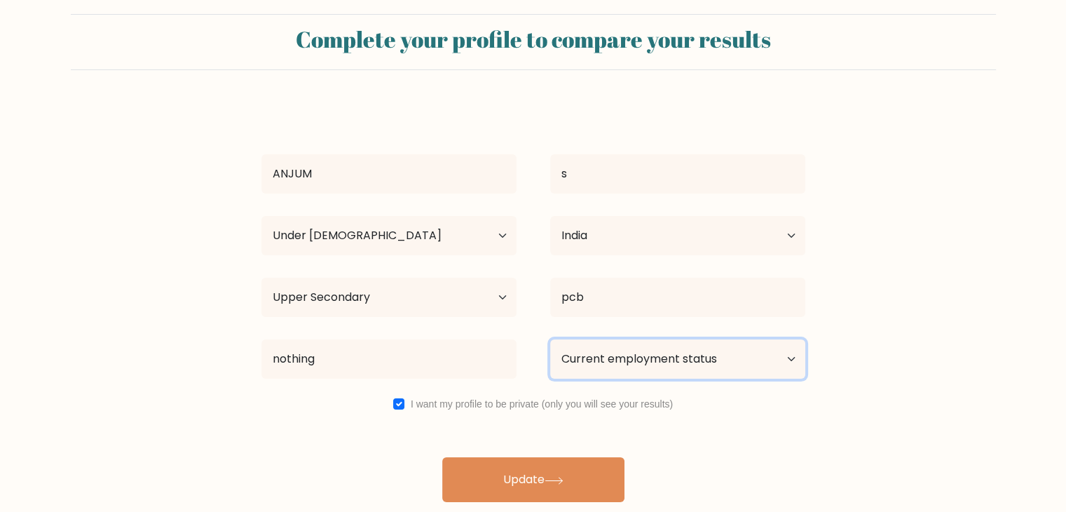
click at [635, 357] on select "Current employment status Employed Student Retired Other / prefer not to answer" at bounding box center [677, 358] width 255 height 39
select select "student"
click at [550, 339] on select "Current employment status Employed Student Retired Other / prefer not to answer" at bounding box center [677, 358] width 255 height 39
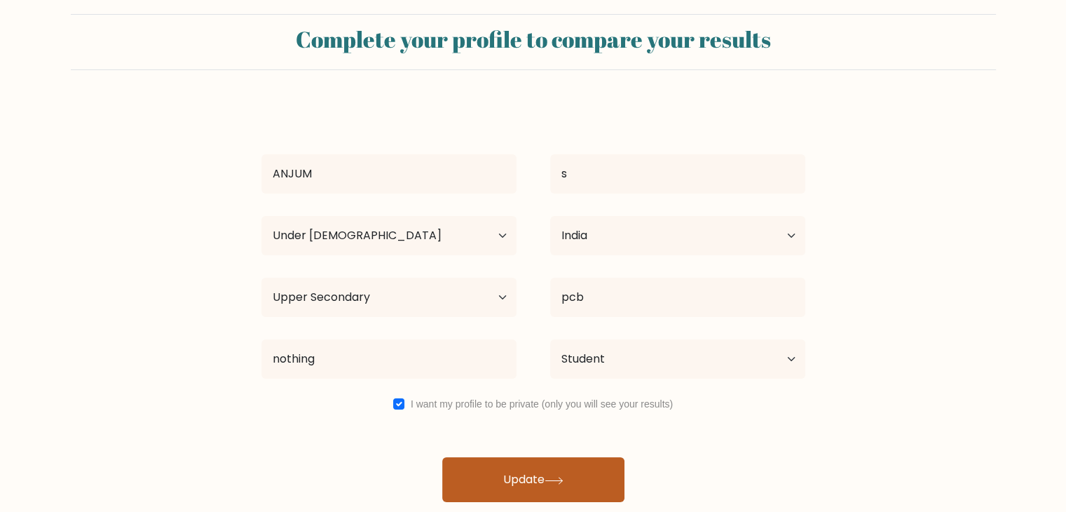
click at [529, 484] on button "Update" at bounding box center [533, 479] width 182 height 45
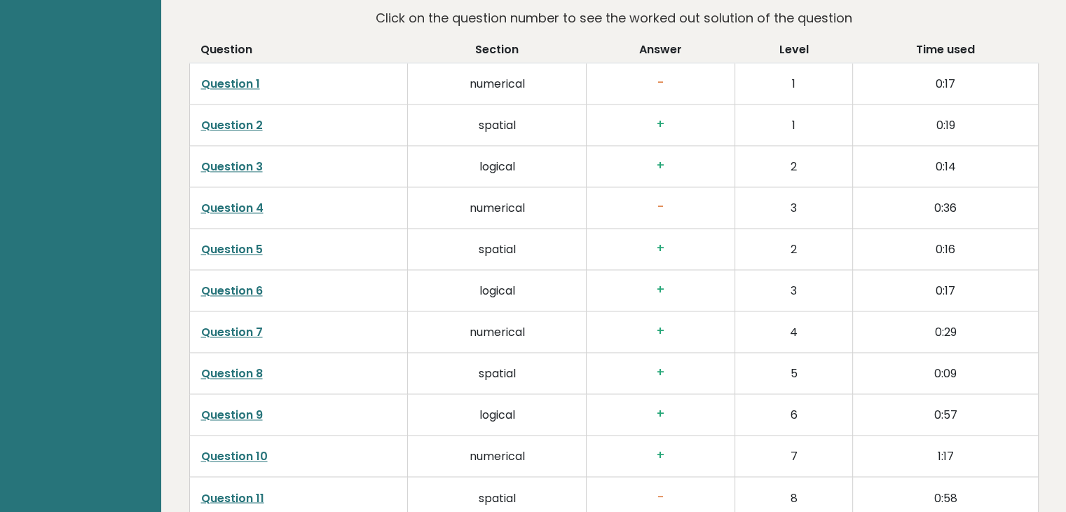
scroll to position [2186, 0]
click at [245, 76] on link "Question 1" at bounding box center [230, 82] width 59 height 16
click at [227, 123] on link "Question 2" at bounding box center [232, 124] width 62 height 16
click at [255, 160] on link "Question 3" at bounding box center [232, 165] width 62 height 16
click at [236, 202] on link "Question 4" at bounding box center [232, 206] width 62 height 16
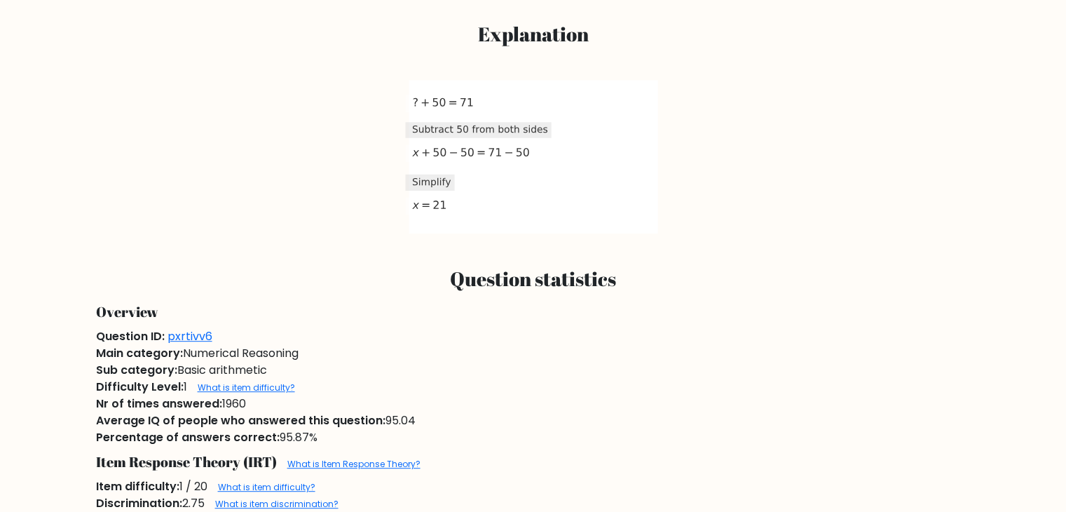
scroll to position [586, 0]
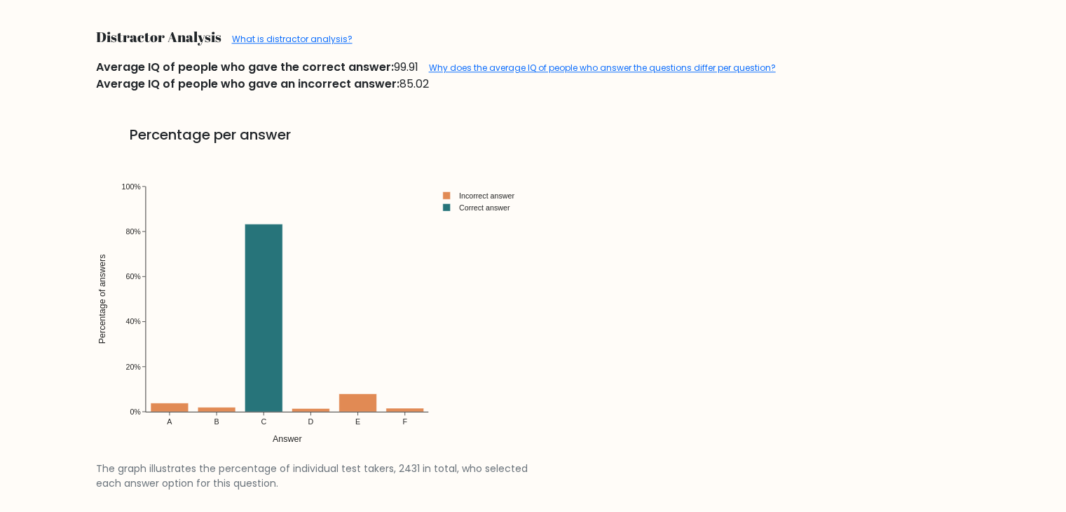
scroll to position [1570, 0]
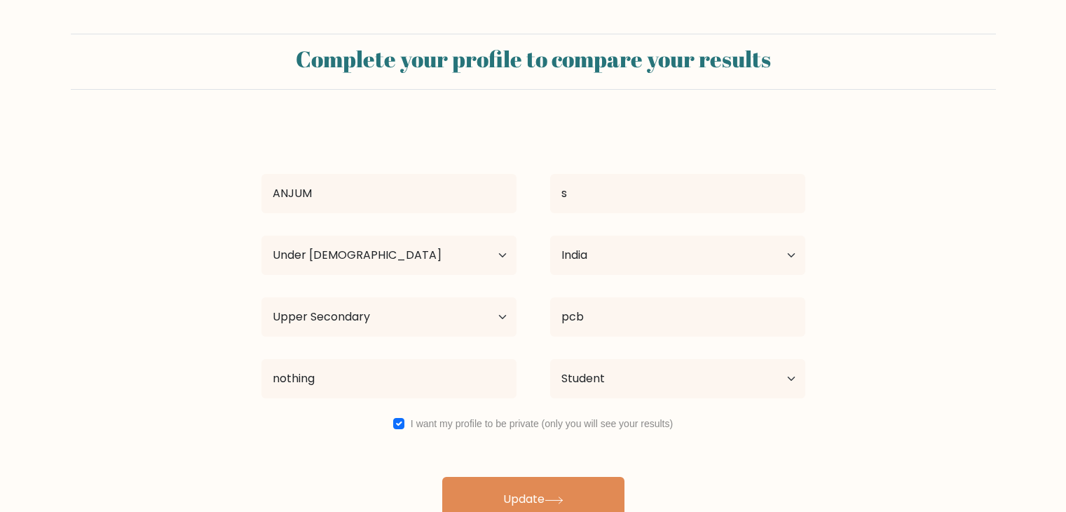
select select "min_18"
select select "IN"
select select "upper_secondary"
select select "student"
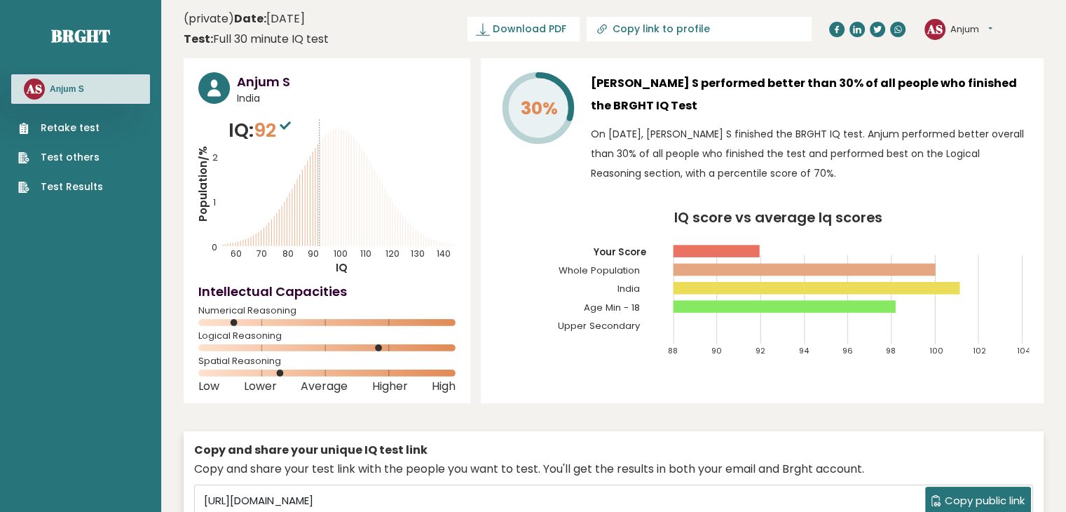
click at [57, 127] on link "Retake test" at bounding box center [60, 128] width 85 height 15
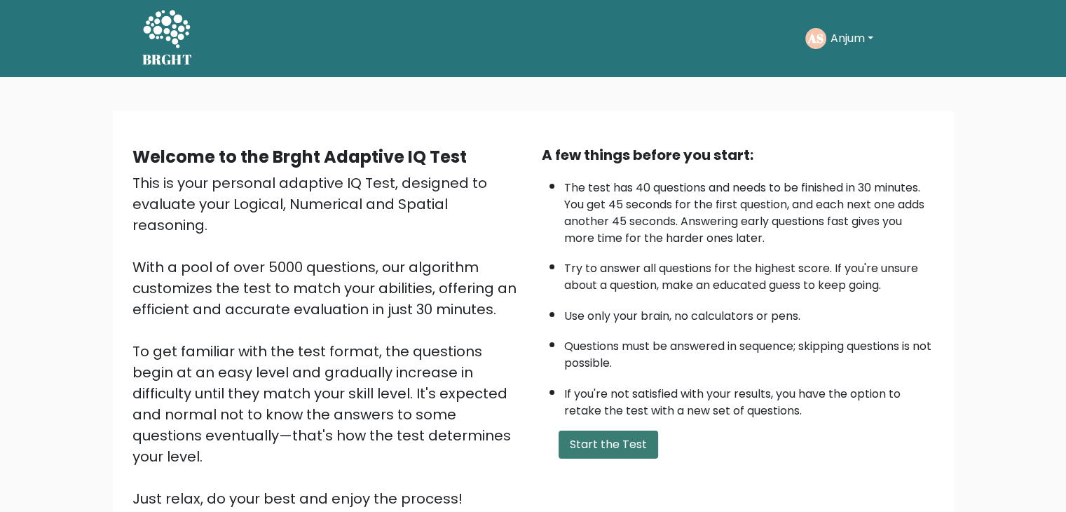
click at [586, 433] on button "Start the Test" at bounding box center [609, 444] width 100 height 28
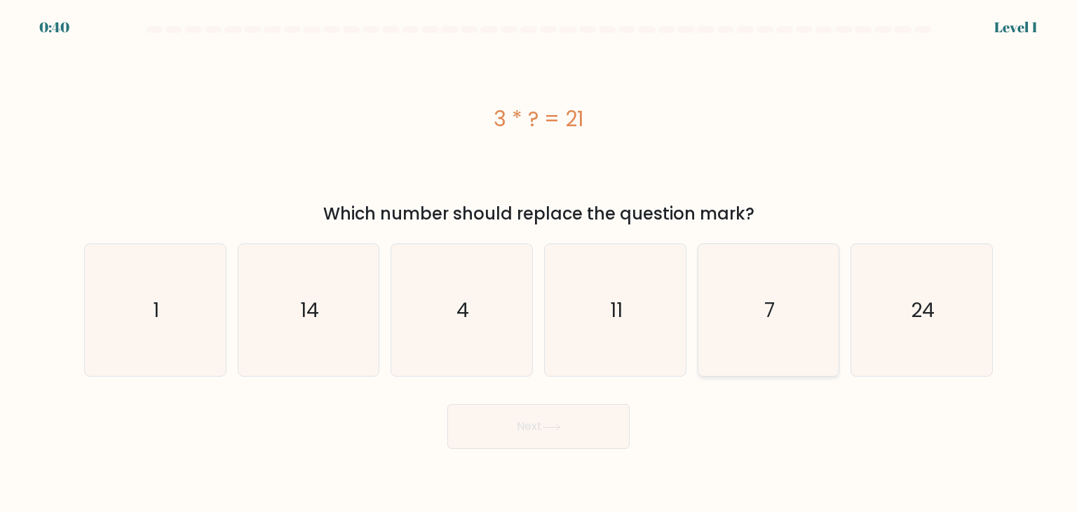
click at [716, 322] on icon "7" at bounding box center [768, 310] width 132 height 132
click at [539, 263] on input "e. 7" at bounding box center [538, 259] width 1 height 7
radio input "true"
click at [530, 435] on button "Next" at bounding box center [538, 426] width 182 height 45
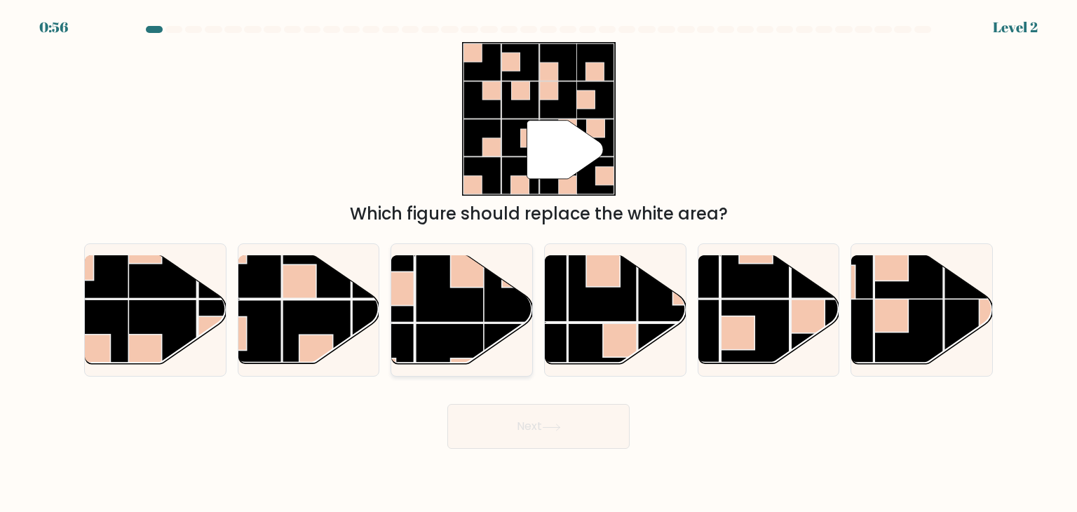
click at [490, 303] on rect at bounding box center [518, 287] width 69 height 69
click at [538, 263] on input "c." at bounding box center [538, 259] width 1 height 7
radio input "true"
click at [550, 433] on button "Next" at bounding box center [538, 426] width 182 height 45
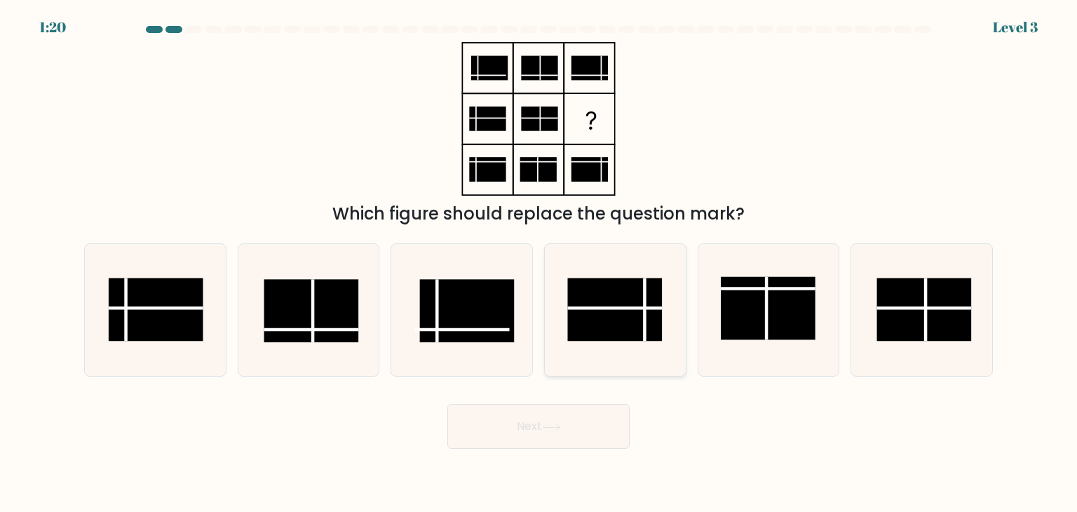
click at [591, 323] on rect at bounding box center [615, 309] width 95 height 63
click at [539, 263] on input "d." at bounding box center [538, 259] width 1 height 7
radio input "true"
click at [545, 414] on button "Next" at bounding box center [538, 426] width 182 height 45
click at [537, 418] on button "Next" at bounding box center [538, 426] width 182 height 45
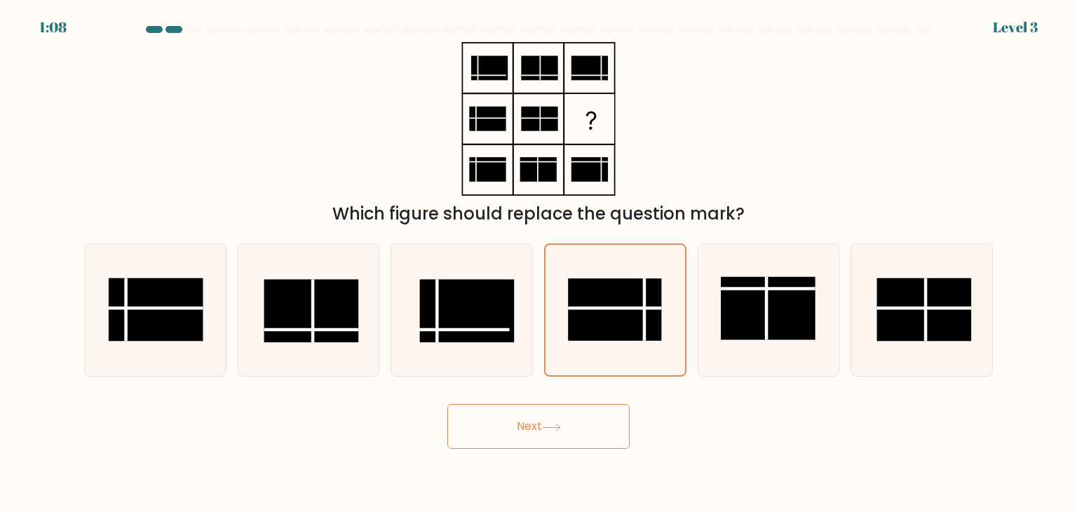
click at [534, 418] on button "Next" at bounding box center [538, 426] width 182 height 45
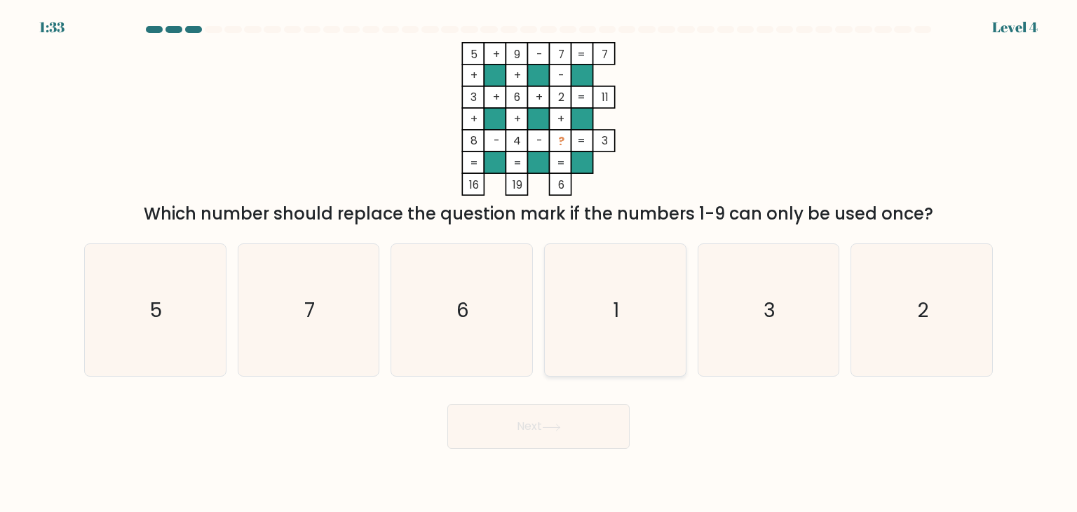
click at [628, 288] on icon "1" at bounding box center [615, 310] width 132 height 132
click at [539, 263] on input "d. 1" at bounding box center [538, 259] width 1 height 7
radio input "true"
click at [540, 422] on button "Next" at bounding box center [538, 426] width 182 height 45
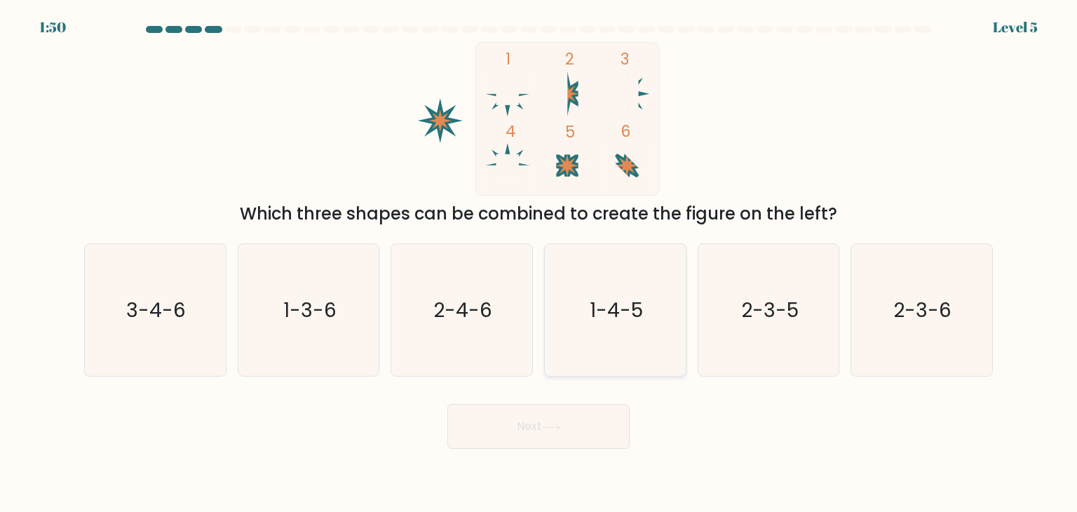
click at [637, 329] on icon "1-4-5" at bounding box center [615, 310] width 132 height 132
click at [539, 263] on input "d. 1-4-5" at bounding box center [538, 259] width 1 height 7
radio input "true"
click at [527, 423] on button "Next" at bounding box center [538, 426] width 182 height 45
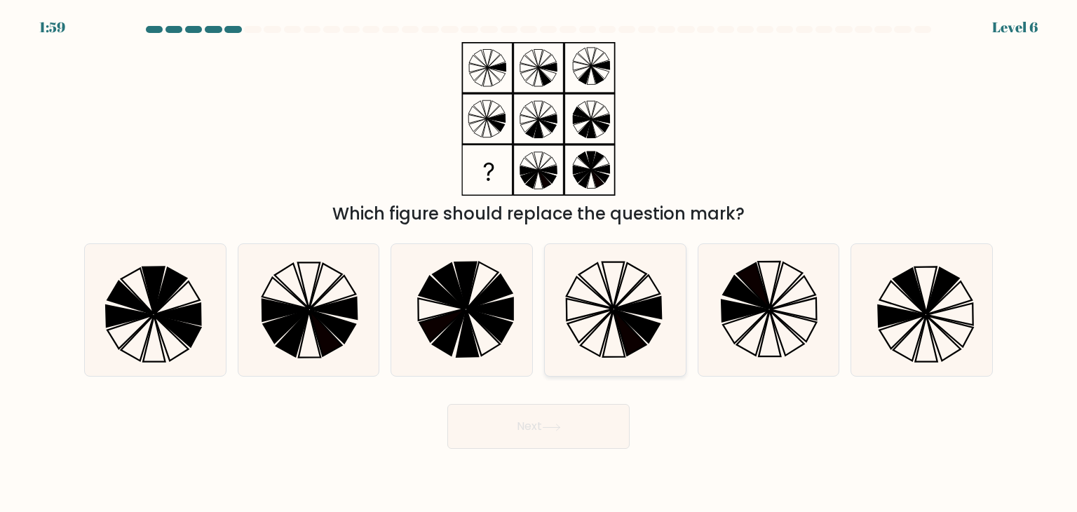
click at [634, 324] on icon at bounding box center [637, 326] width 46 height 33
click at [539, 263] on input "d." at bounding box center [538, 259] width 1 height 7
radio input "true"
click at [541, 432] on button "Next" at bounding box center [538, 426] width 182 height 45
click at [527, 425] on button "Next" at bounding box center [538, 426] width 182 height 45
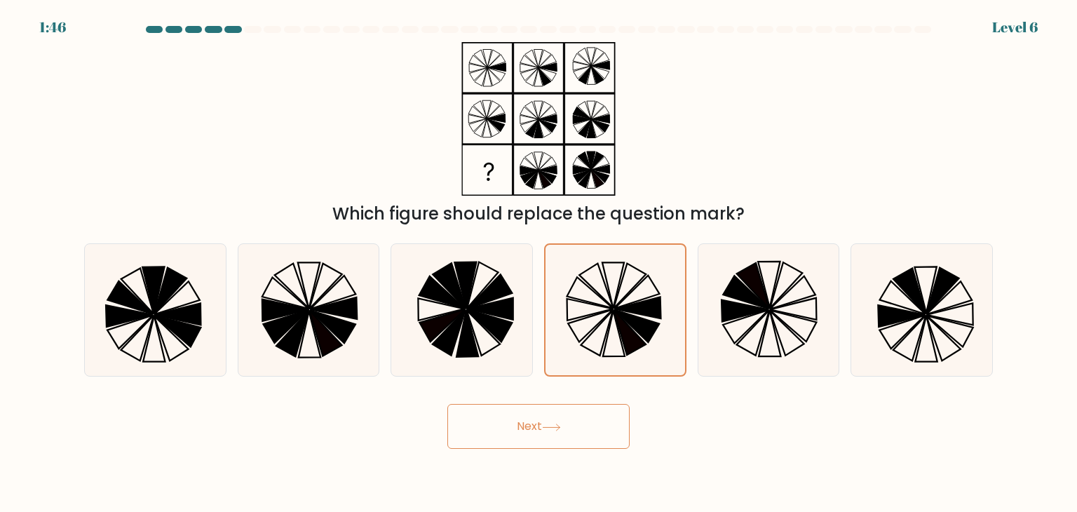
click at [527, 425] on button "Next" at bounding box center [538, 426] width 182 height 45
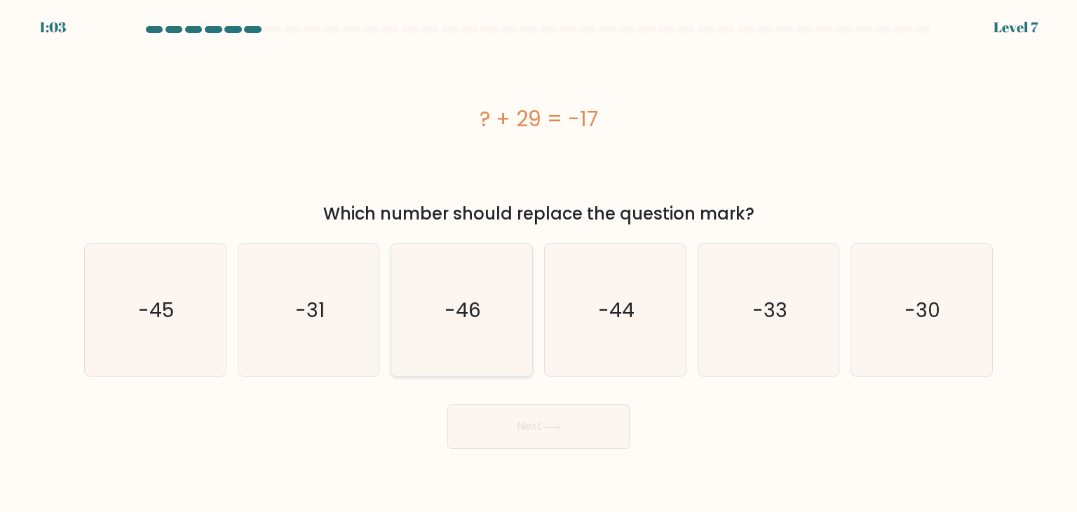
click at [419, 346] on icon "-46" at bounding box center [461, 310] width 132 height 132
click at [538, 263] on input "c. -46" at bounding box center [538, 259] width 1 height 7
radio input "true"
click at [530, 421] on button "Next" at bounding box center [538, 426] width 182 height 45
click at [536, 421] on button "Next" at bounding box center [538, 426] width 182 height 45
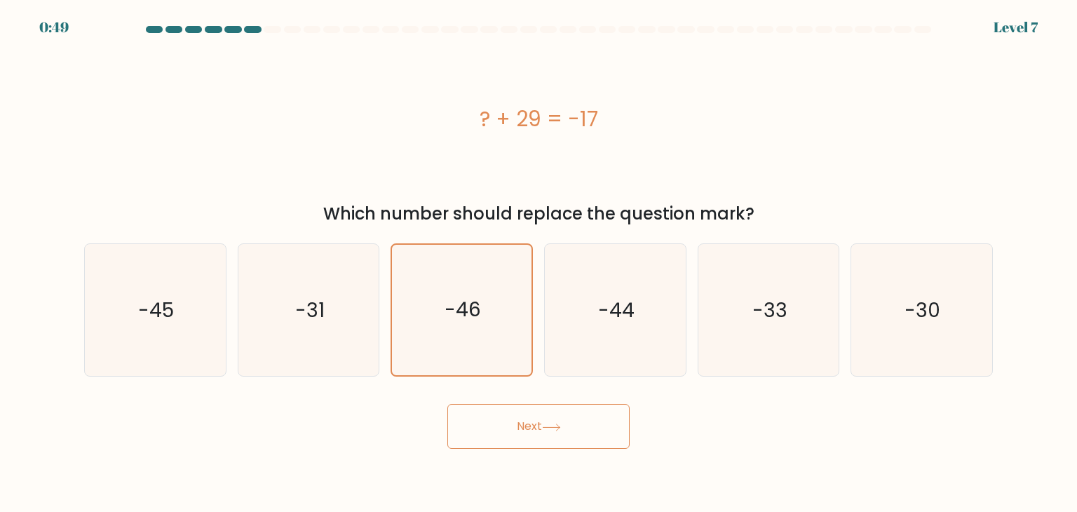
click at [536, 421] on button "Next" at bounding box center [538, 426] width 182 height 45
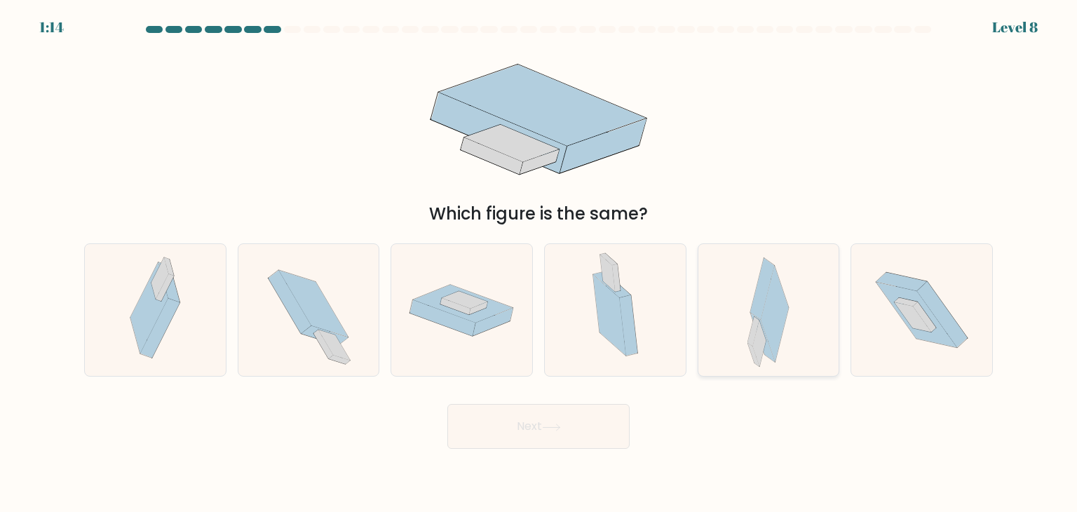
click at [771, 327] on icon at bounding box center [775, 314] width 28 height 96
click at [539, 263] on input "e." at bounding box center [538, 259] width 1 height 7
radio input "true"
click at [529, 422] on button "Next" at bounding box center [538, 426] width 182 height 45
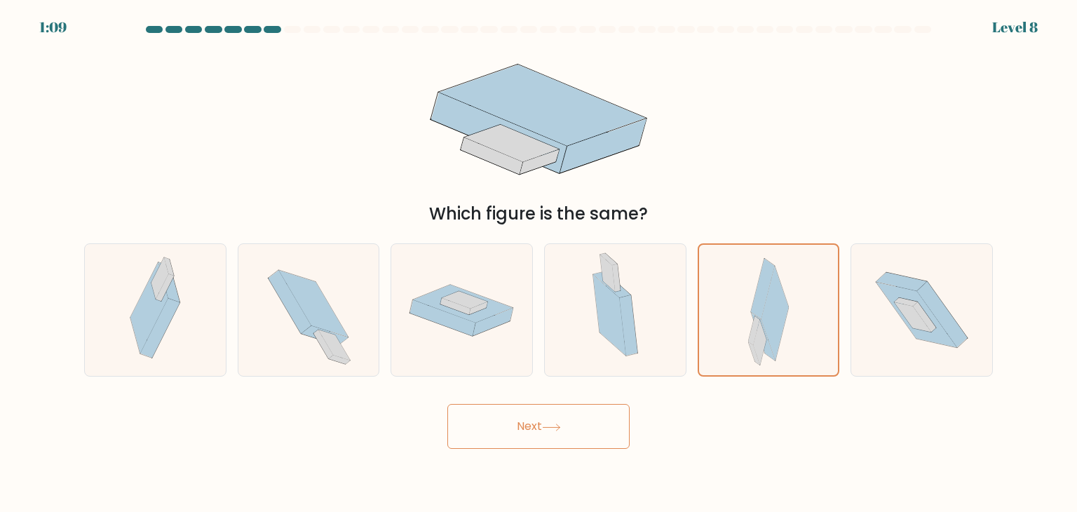
click at [529, 422] on button "Next" at bounding box center [538, 426] width 182 height 45
click at [533, 421] on button "Next" at bounding box center [538, 426] width 182 height 45
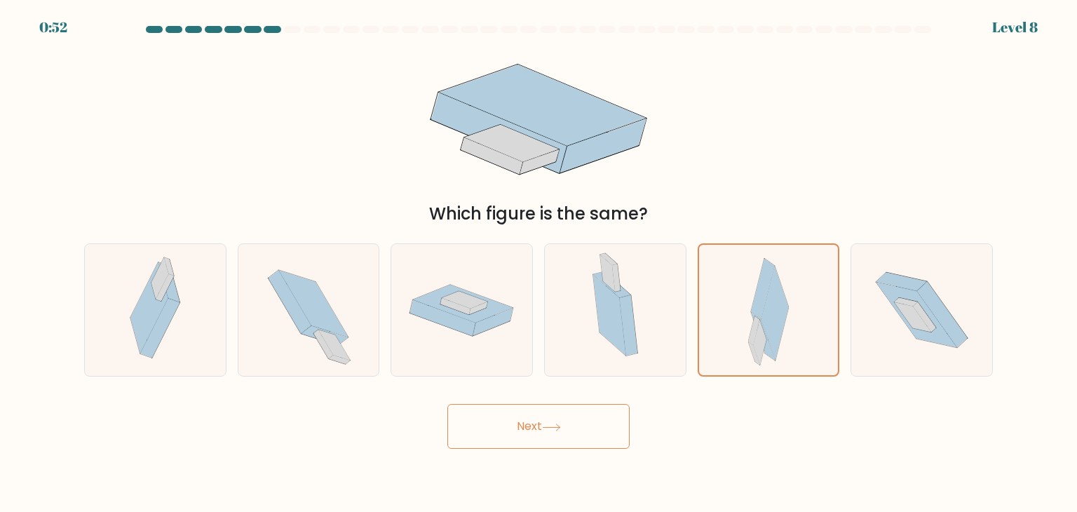
click at [533, 421] on button "Next" at bounding box center [538, 426] width 182 height 45
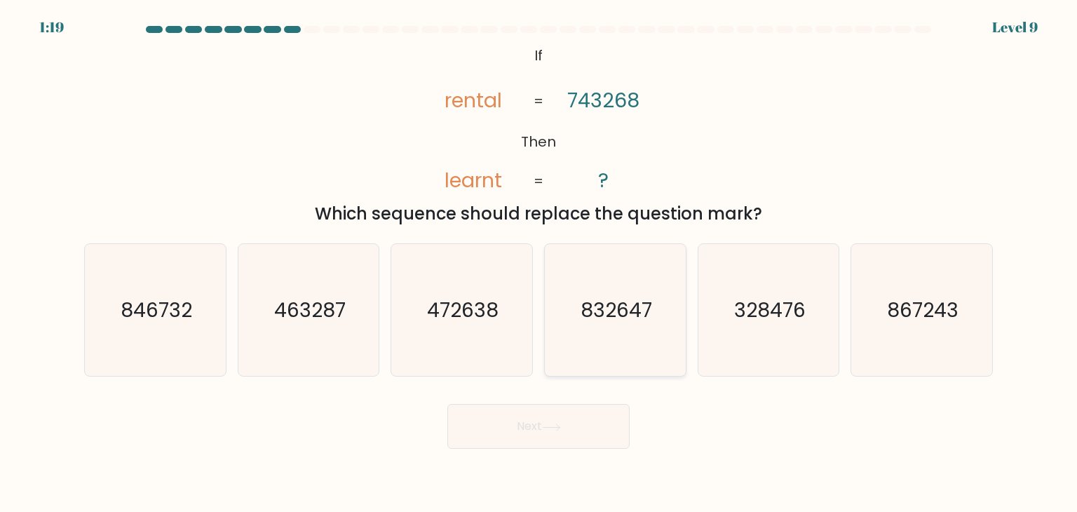
click at [639, 318] on text "832647" at bounding box center [616, 310] width 72 height 28
click at [539, 263] on input "d. 832647" at bounding box center [538, 259] width 1 height 7
radio input "true"
click at [533, 421] on button "Next" at bounding box center [538, 426] width 182 height 45
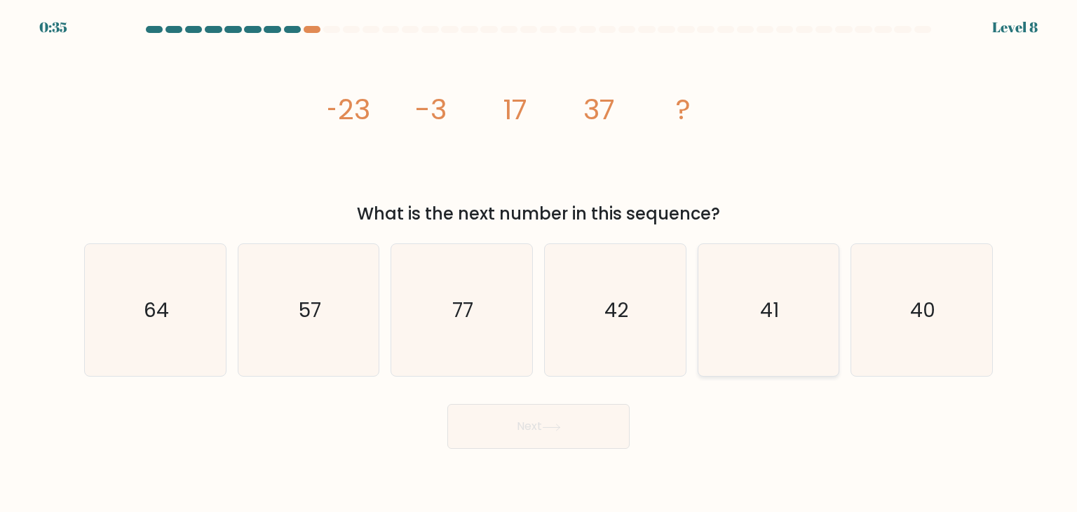
click at [737, 337] on icon "41" at bounding box center [768, 310] width 132 height 132
click at [539, 263] on input "e. 41" at bounding box center [538, 259] width 1 height 7
radio input "true"
click at [309, 311] on text "57" at bounding box center [310, 310] width 22 height 28
click at [538, 263] on input "b. 57" at bounding box center [538, 259] width 1 height 7
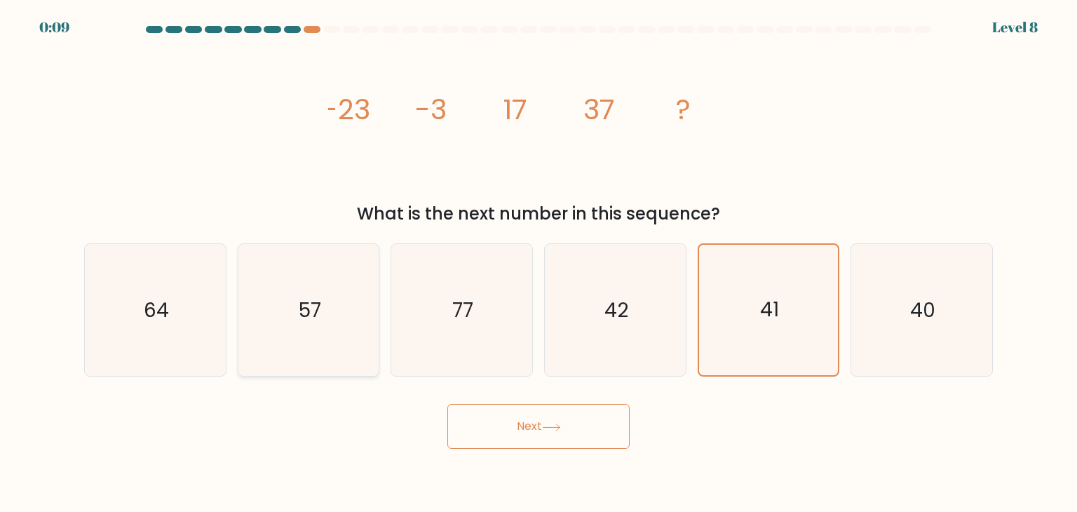
radio input "true"
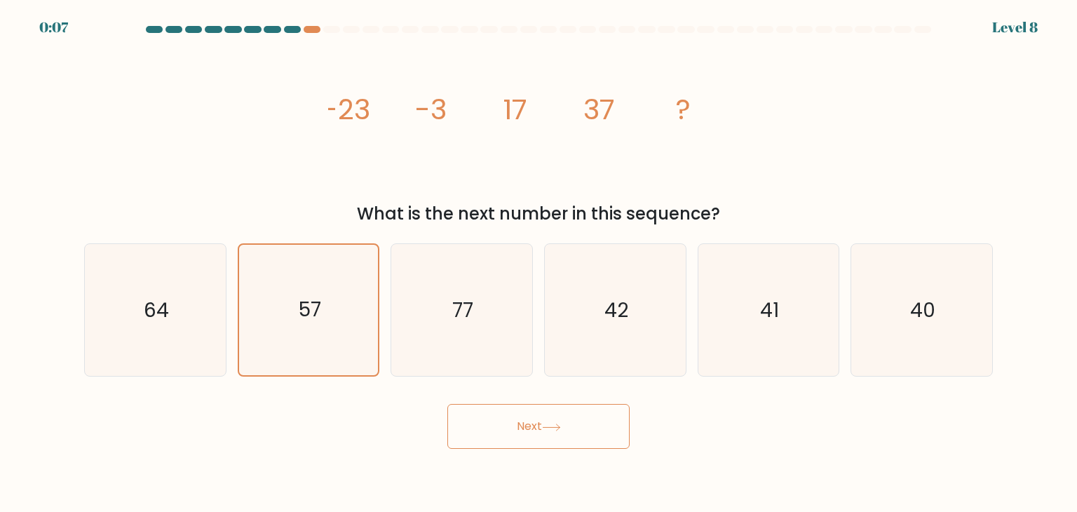
click at [533, 414] on button "Next" at bounding box center [538, 426] width 182 height 45
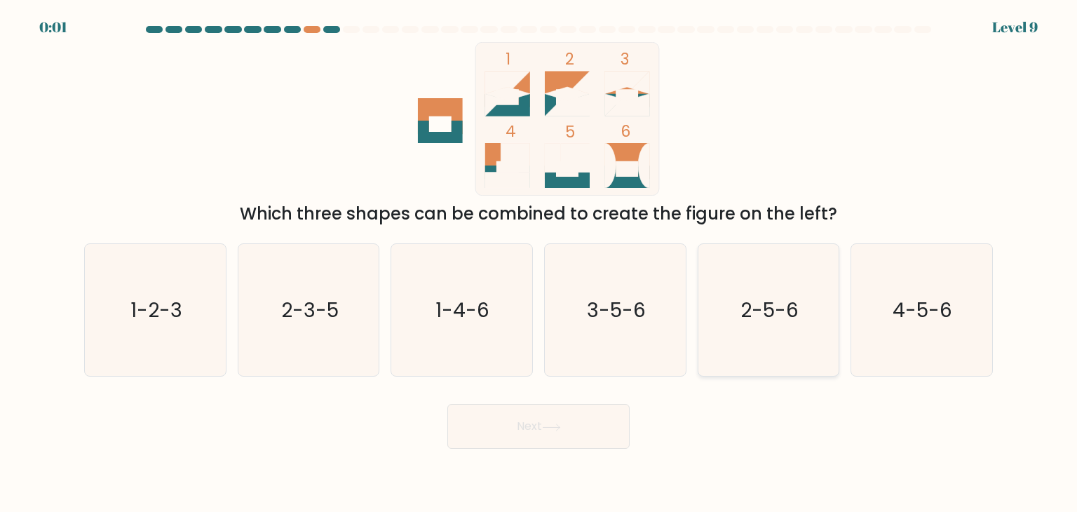
click at [732, 329] on icon "2-5-6" at bounding box center [768, 310] width 132 height 132
click at [539, 263] on input "e. 2-5-6" at bounding box center [538, 259] width 1 height 7
radio input "true"
click at [909, 322] on text "4-5-6" at bounding box center [923, 310] width 60 height 28
click at [539, 263] on input "f. 4-5-6" at bounding box center [538, 259] width 1 height 7
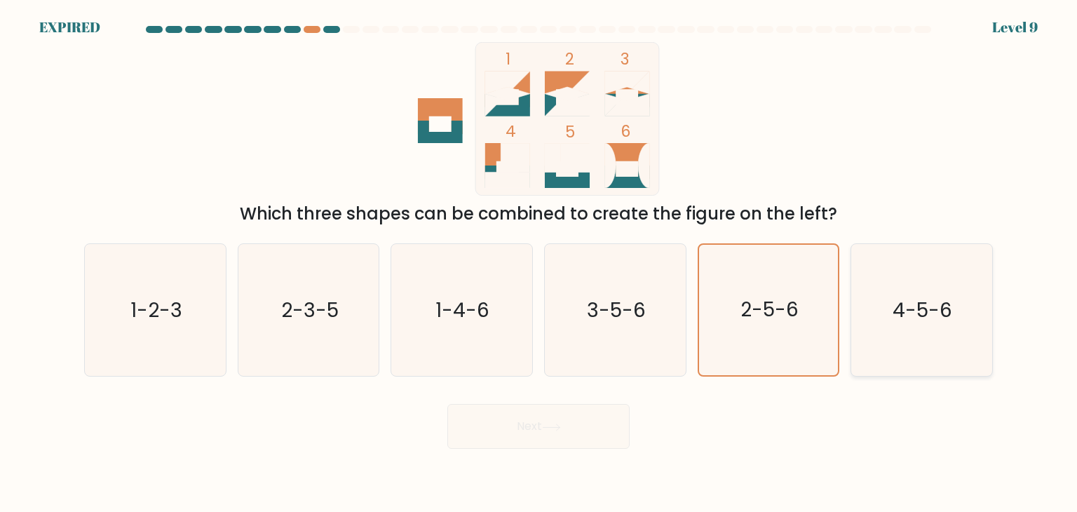
radio input "true"
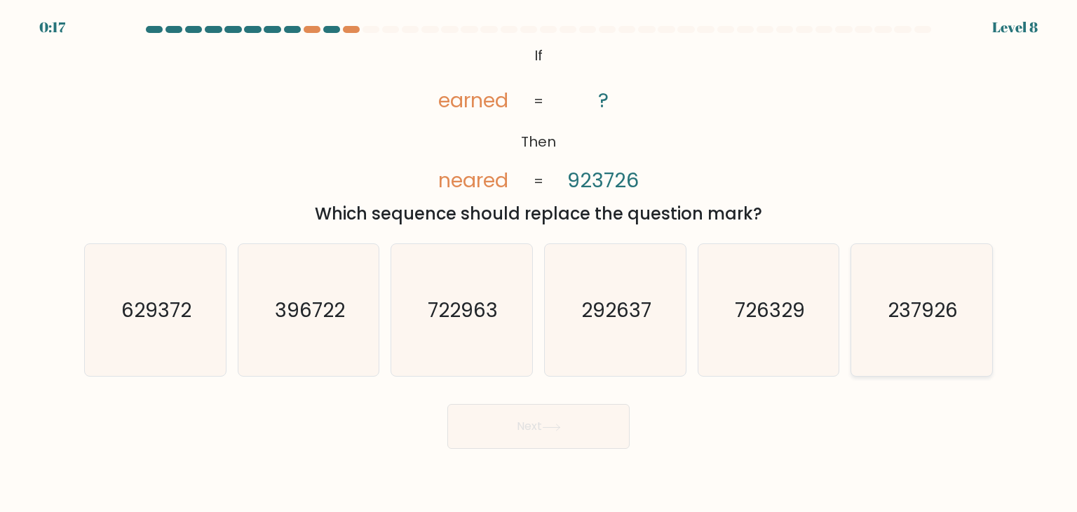
click at [864, 278] on icon "237926" at bounding box center [921, 310] width 132 height 132
click at [539, 263] on input "f. 237926" at bounding box center [538, 259] width 1 height 7
radio input "true"
click at [526, 423] on button "Next" at bounding box center [538, 426] width 182 height 45
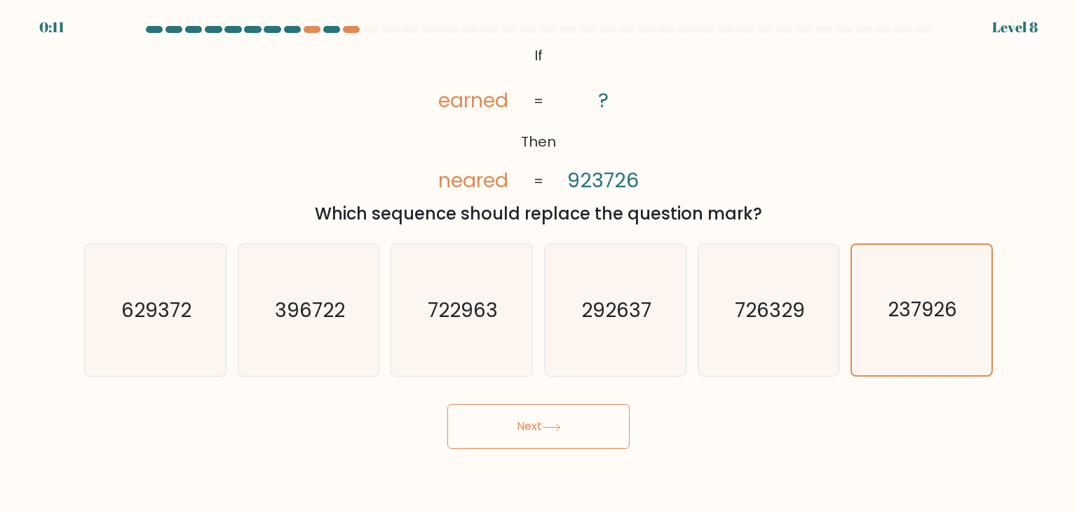
click at [526, 423] on button "Next" at bounding box center [538, 426] width 182 height 45
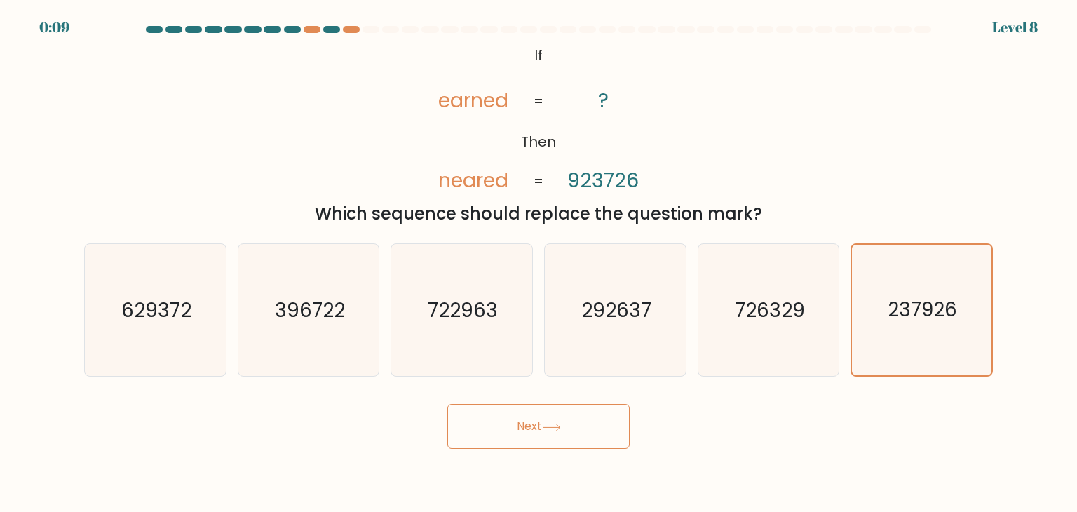
click at [526, 423] on button "Next" at bounding box center [538, 426] width 182 height 45
click at [527, 424] on button "Next" at bounding box center [538, 426] width 182 height 45
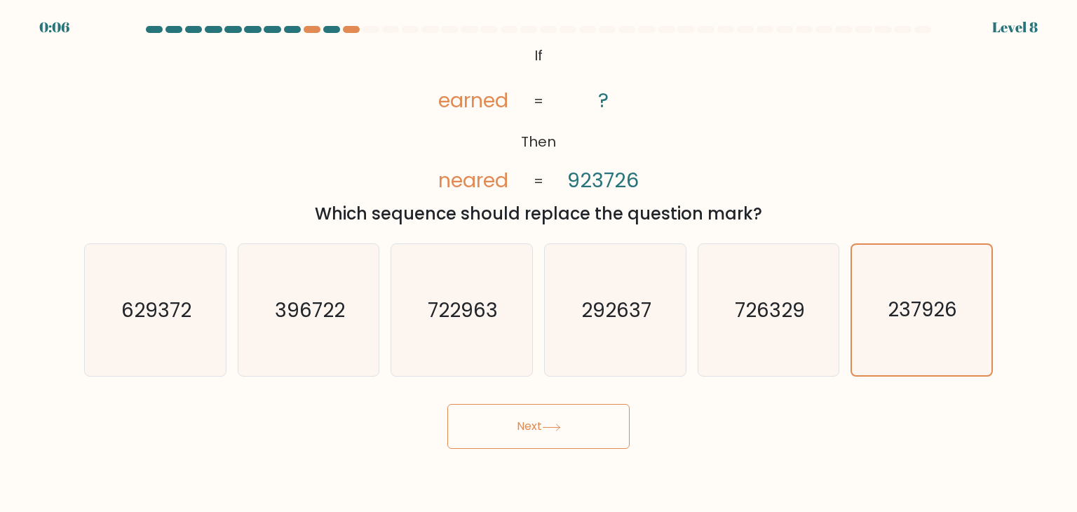
click at [527, 424] on button "Next" at bounding box center [538, 426] width 182 height 45
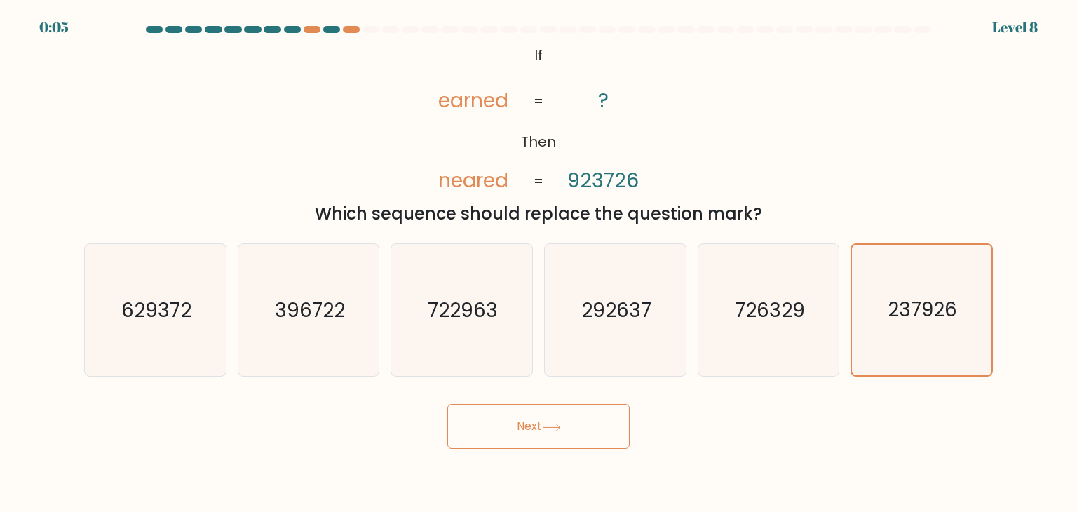
click at [527, 424] on button "Next" at bounding box center [538, 426] width 182 height 45
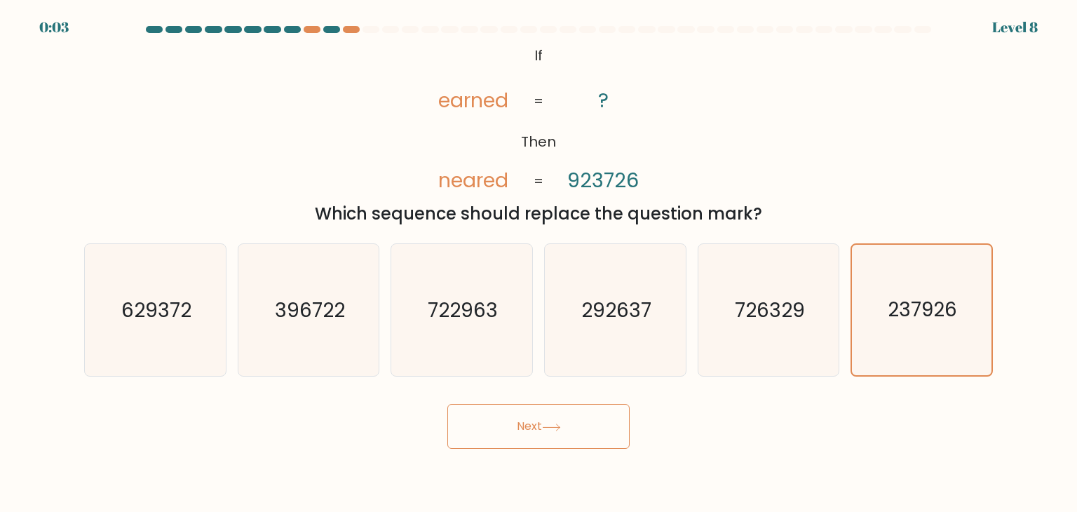
click at [527, 424] on button "Next" at bounding box center [538, 426] width 182 height 45
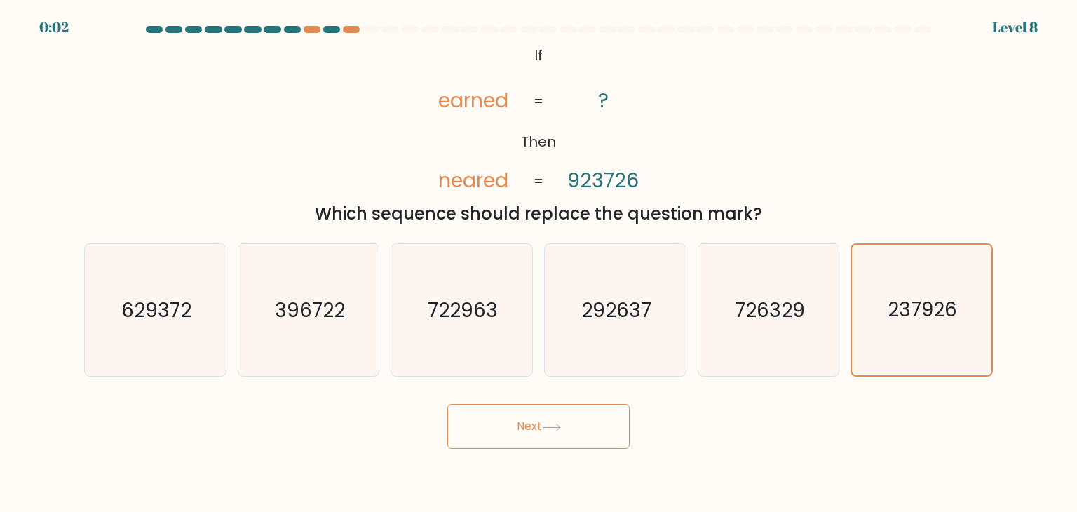
click at [527, 424] on button "Next" at bounding box center [538, 426] width 182 height 45
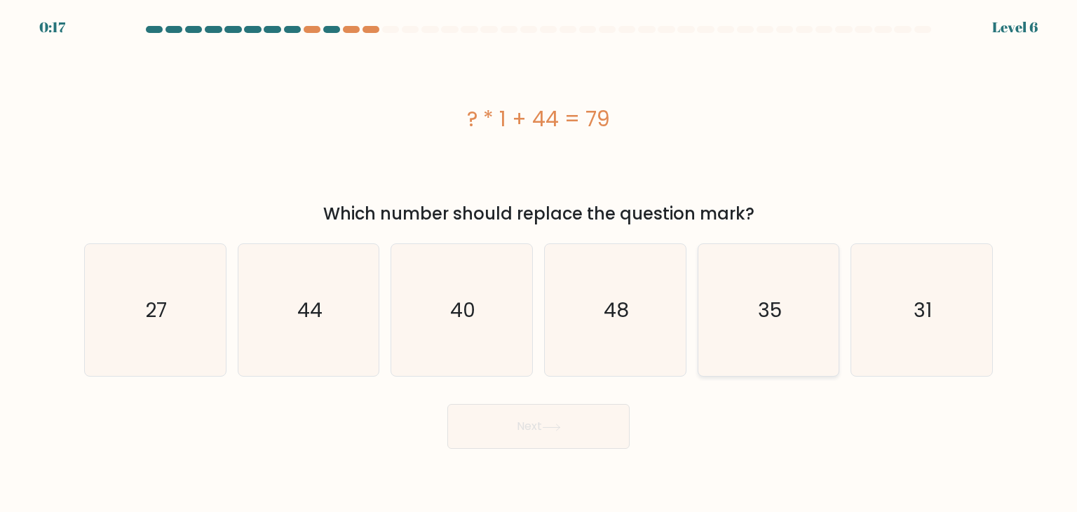
click at [817, 292] on icon "35" at bounding box center [768, 310] width 132 height 132
click at [539, 263] on input "e. 35" at bounding box center [538, 259] width 1 height 7
radio input "true"
click at [522, 427] on button "Next" at bounding box center [538, 426] width 182 height 45
click at [552, 424] on icon at bounding box center [551, 427] width 19 height 8
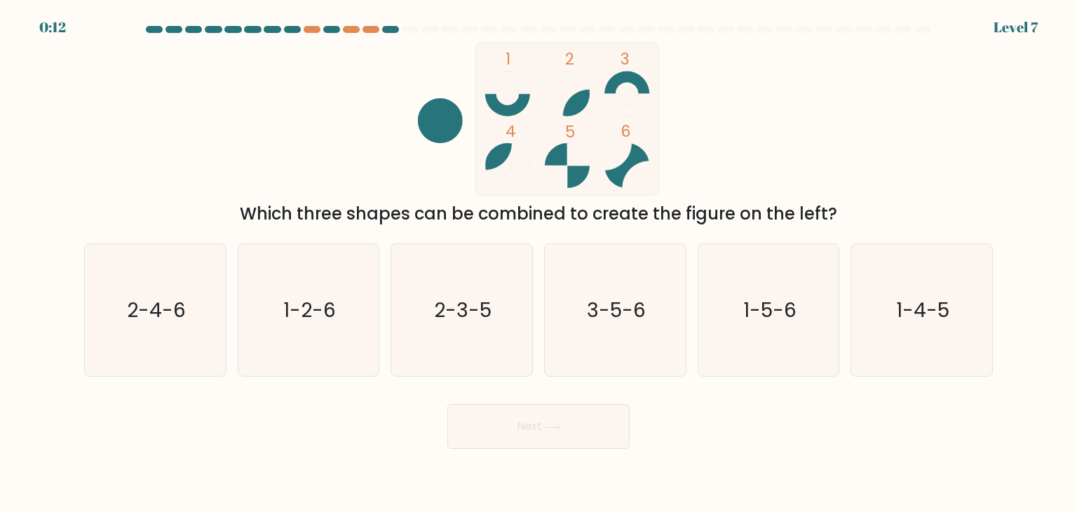
click at [552, 424] on icon at bounding box center [551, 427] width 19 height 8
click at [538, 256] on input "b. 1-2-6" at bounding box center [538, 259] width 1 height 7
radio input "true"
click at [130, 331] on icon "2-4-6" at bounding box center [155, 310] width 132 height 132
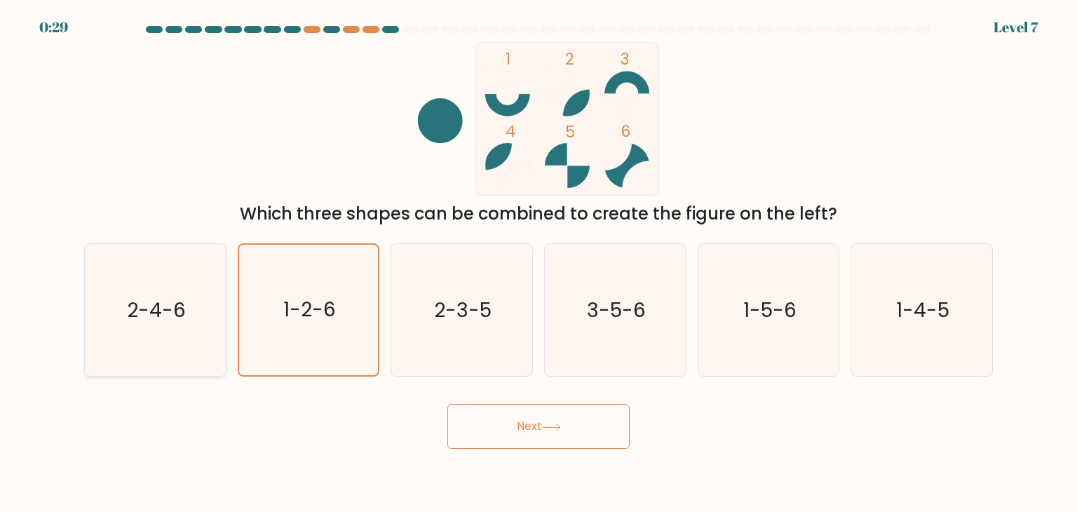
click at [538, 263] on input "a. 2-4-6" at bounding box center [538, 259] width 1 height 7
radio input "true"
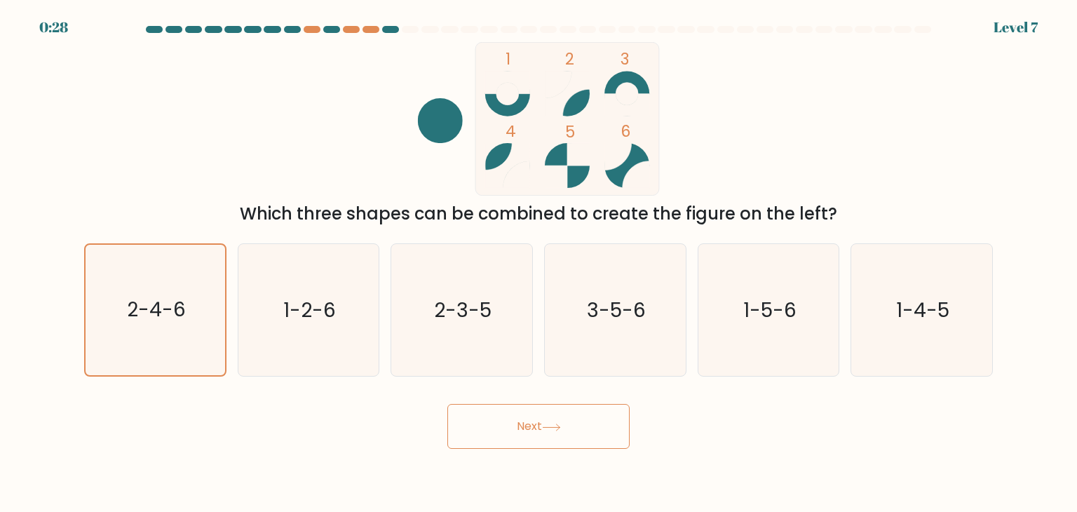
click at [538, 256] on input "b. 1-2-6" at bounding box center [538, 259] width 1 height 7
radio input "true"
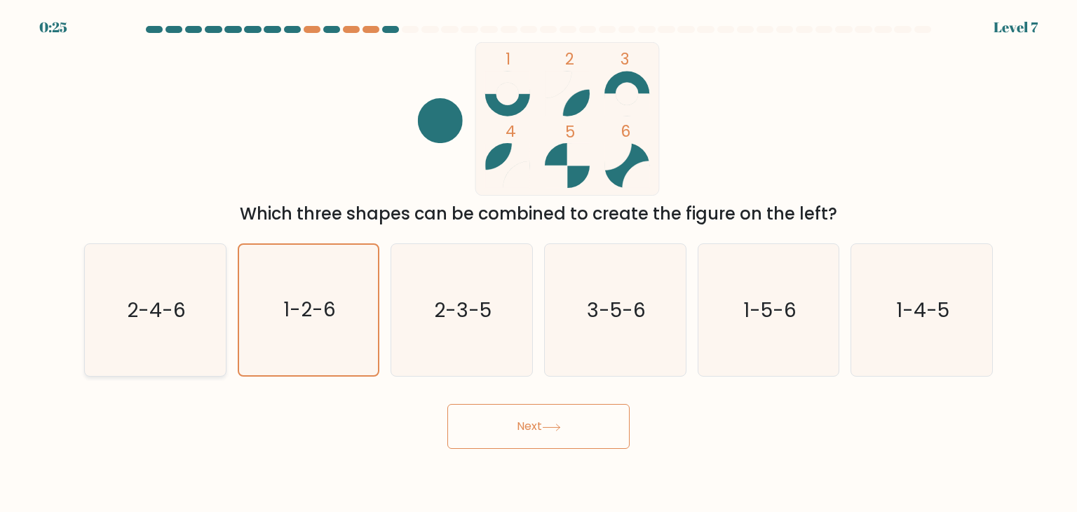
click at [160, 324] on icon "2-4-6" at bounding box center [155, 310] width 132 height 132
click at [538, 263] on input "a. 2-4-6" at bounding box center [538, 259] width 1 height 7
radio input "true"
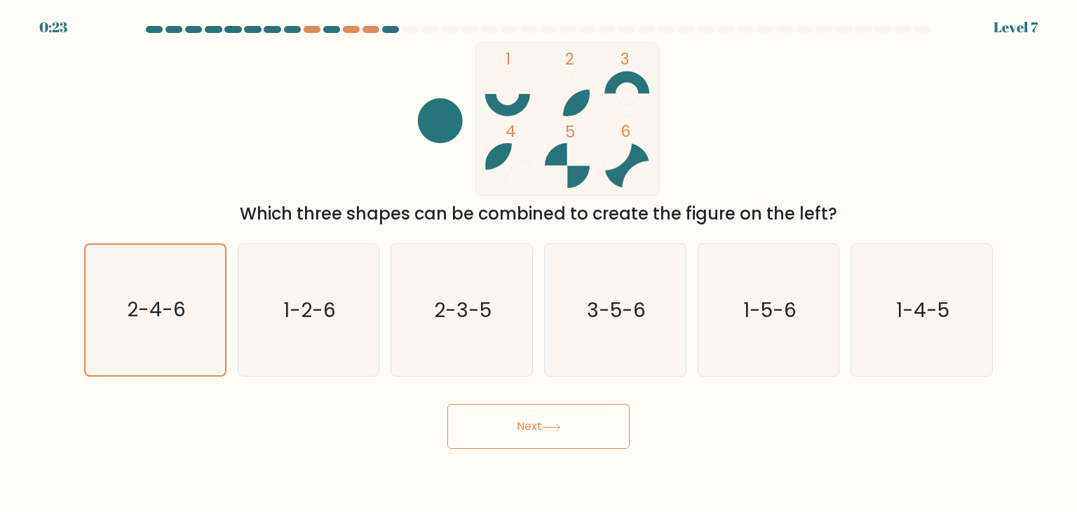
click at [527, 421] on button "Next" at bounding box center [538, 426] width 182 height 45
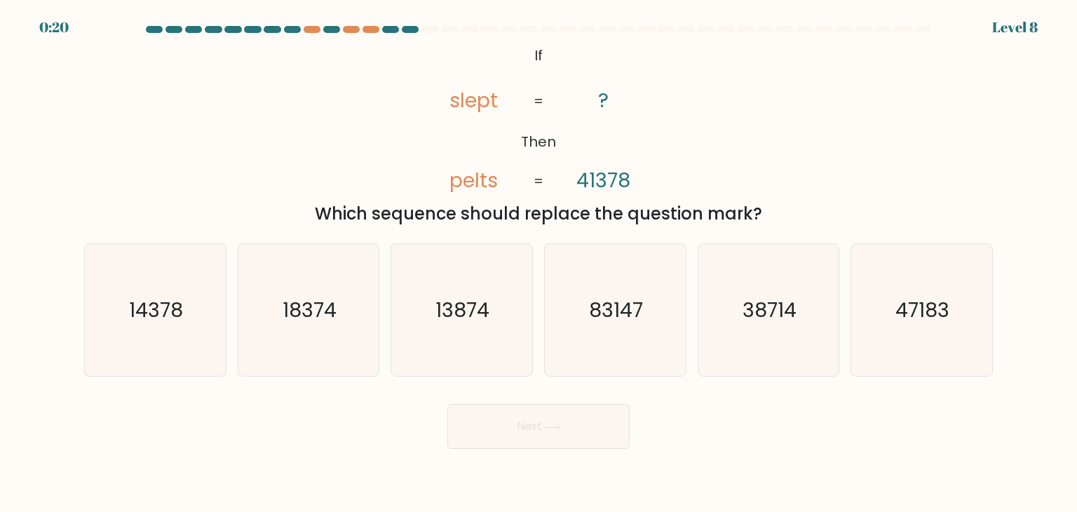
click at [527, 421] on button "Next" at bounding box center [538, 426] width 182 height 45
click at [918, 290] on icon "47183" at bounding box center [921, 310] width 132 height 132
click at [539, 263] on input "f. 47183" at bounding box center [538, 259] width 1 height 7
radio input "true"
click at [529, 426] on button "Next" at bounding box center [538, 426] width 182 height 45
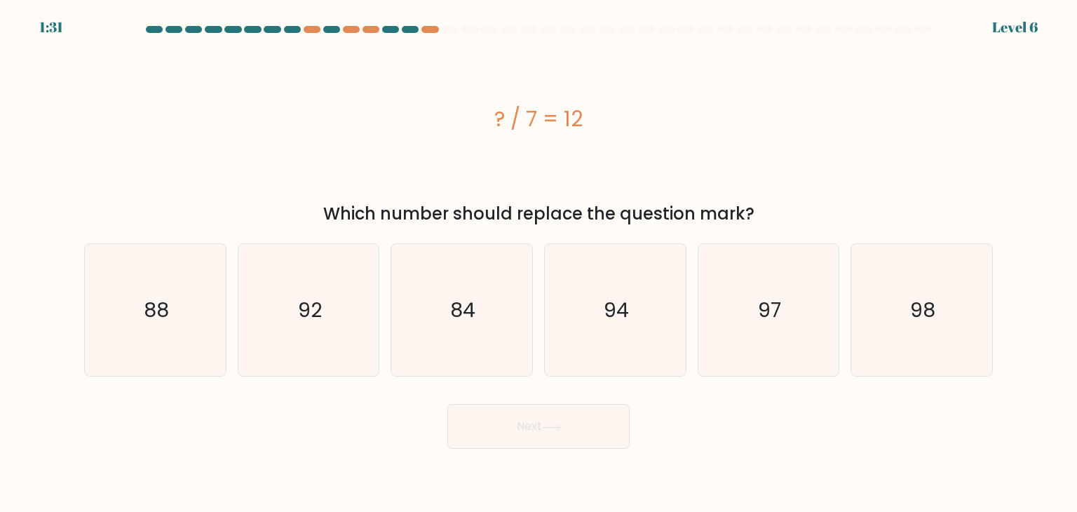
drag, startPoint x: 529, startPoint y: 426, endPoint x: 335, endPoint y: 101, distance: 378.2
click at [335, 101] on div "? / 7 = 12" at bounding box center [538, 119] width 909 height 154
click at [438, 275] on icon "84" at bounding box center [461, 310] width 132 height 132
click at [538, 263] on input "c. 84" at bounding box center [538, 259] width 1 height 7
radio input "true"
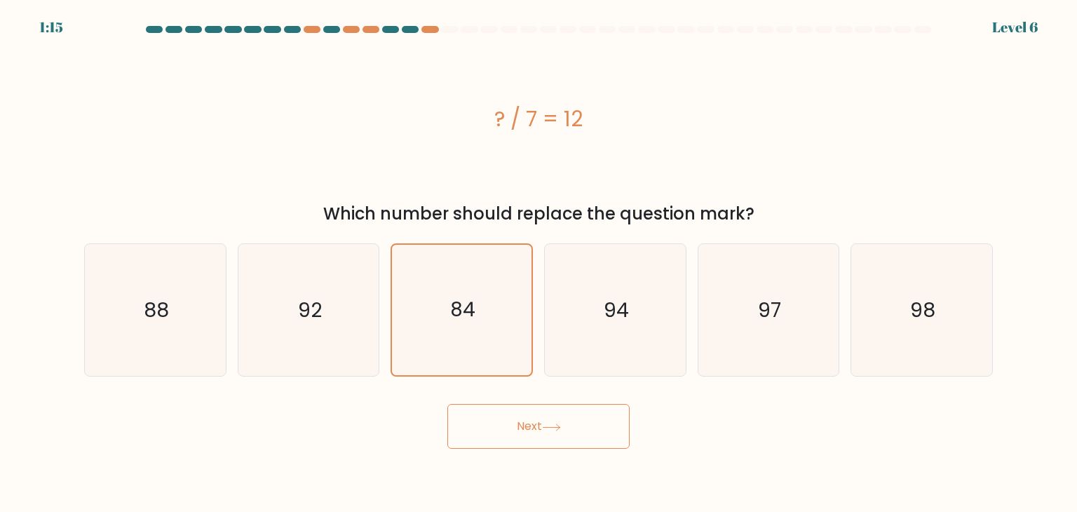
click at [547, 418] on button "Next" at bounding box center [538, 426] width 182 height 45
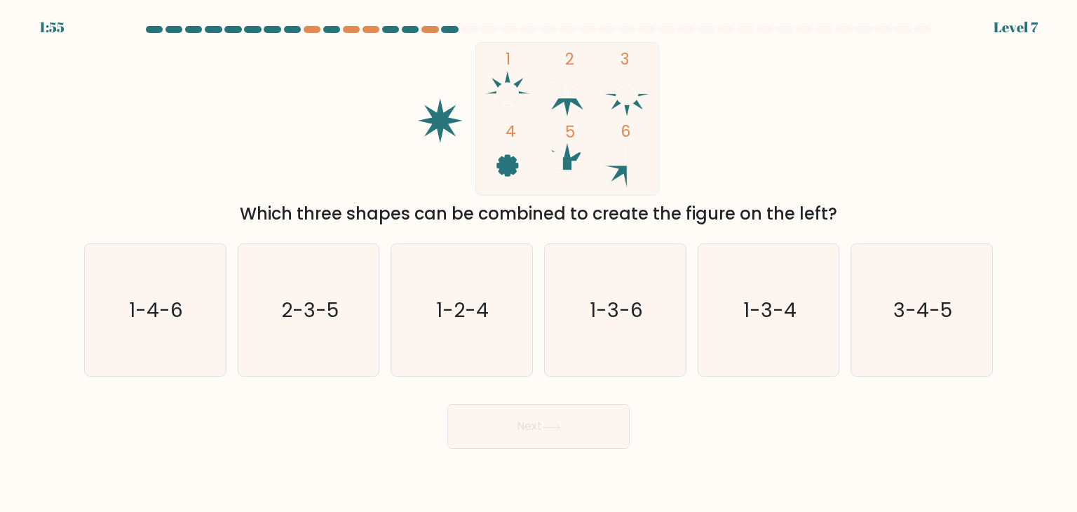
drag, startPoint x: 547, startPoint y: 418, endPoint x: 278, endPoint y: 167, distance: 368.0
click at [278, 167] on div "1 2 3 4 5 6 Which three shapes can be combined to create the figure on the left?" at bounding box center [538, 134] width 925 height 184
click at [772, 326] on icon "1-3-4" at bounding box center [768, 310] width 132 height 132
click at [539, 263] on input "e. 1-3-4" at bounding box center [538, 259] width 1 height 7
radio input "true"
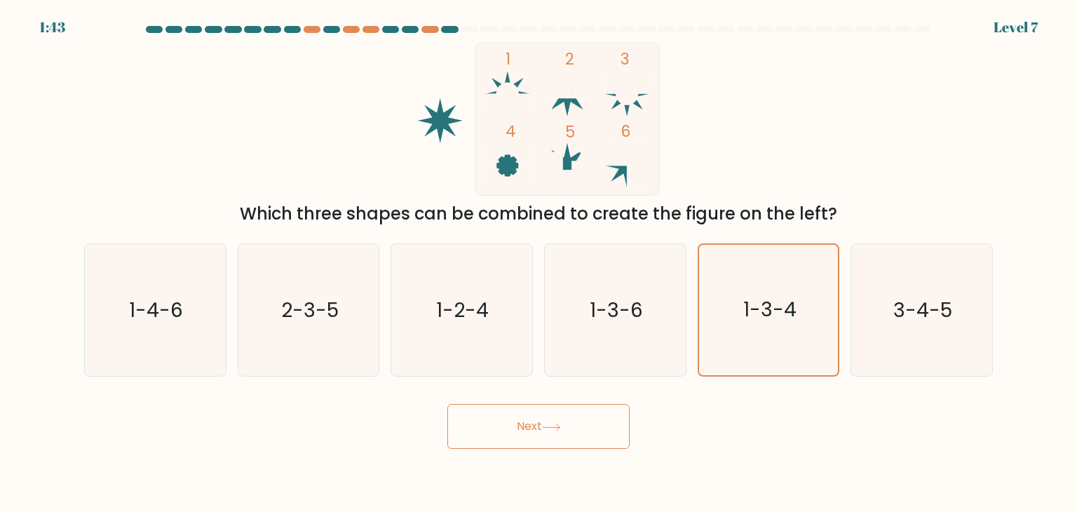
drag, startPoint x: 515, startPoint y: 426, endPoint x: 493, endPoint y: 413, distance: 25.1
click at [493, 413] on button "Next" at bounding box center [538, 426] width 182 height 45
drag, startPoint x: 538, startPoint y: 428, endPoint x: 517, endPoint y: 421, distance: 21.5
click at [517, 421] on button "Next" at bounding box center [538, 426] width 182 height 45
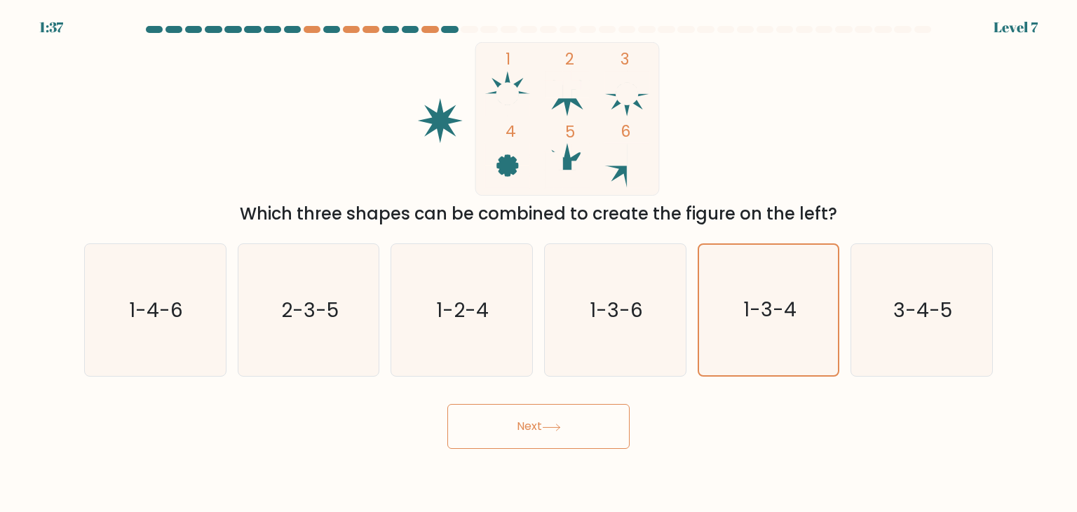
click at [517, 421] on button "Next" at bounding box center [538, 426] width 182 height 45
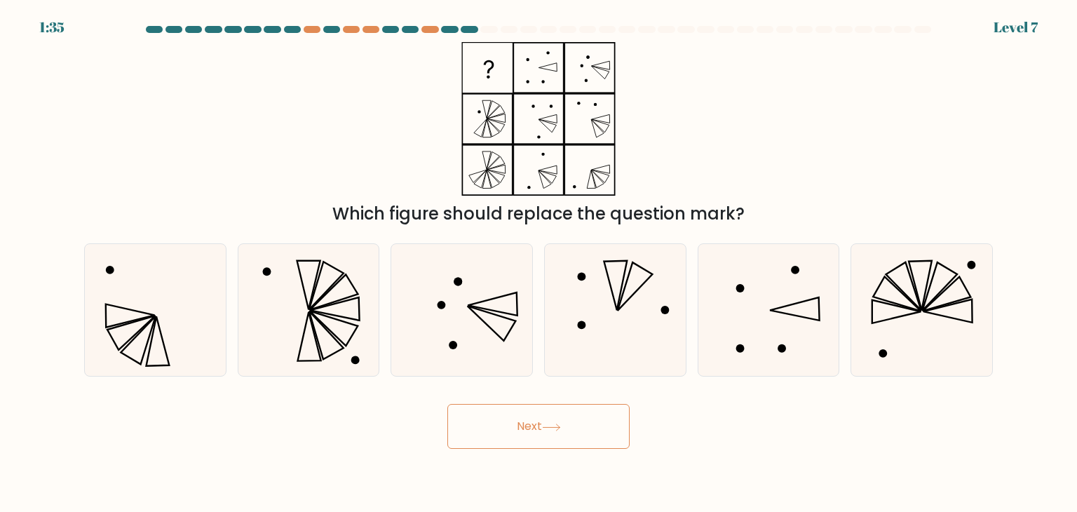
click at [517, 421] on button "Next" at bounding box center [538, 426] width 182 height 45
click at [336, 303] on icon at bounding box center [335, 308] width 50 height 23
click at [538, 263] on input "b." at bounding box center [538, 259] width 1 height 7
radio input "true"
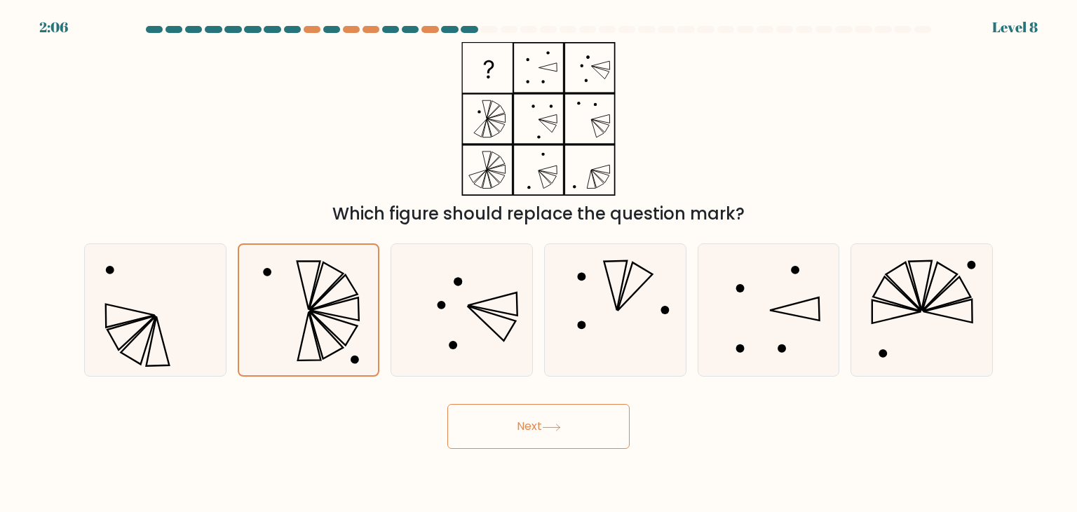
click at [537, 419] on button "Next" at bounding box center [538, 426] width 182 height 45
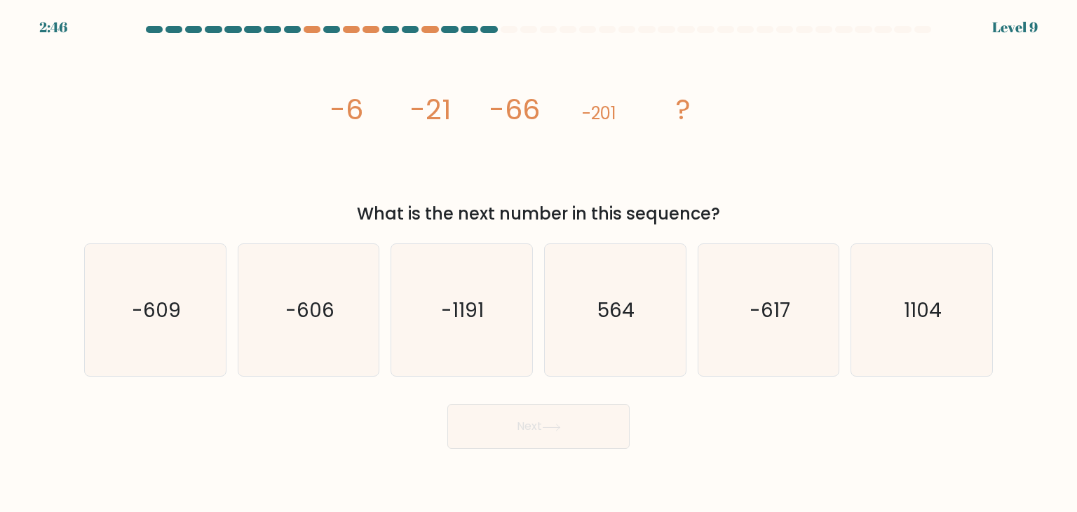
drag, startPoint x: 537, startPoint y: 419, endPoint x: 185, endPoint y: 158, distance: 438.4
click at [185, 158] on div "image/svg+xml -6 -21 -66 -201 ? What is the next number in this sequence?" at bounding box center [538, 134] width 925 height 184
click at [287, 318] on text "-606" at bounding box center [309, 310] width 49 height 28
click at [538, 263] on input "b. -606" at bounding box center [538, 259] width 1 height 7
radio input "true"
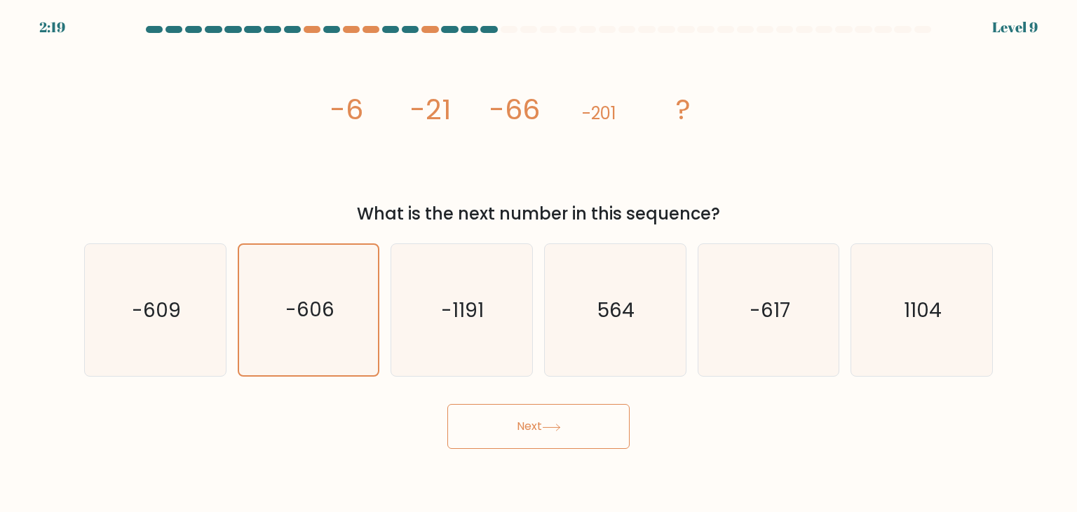
click at [520, 419] on button "Next" at bounding box center [538, 426] width 182 height 45
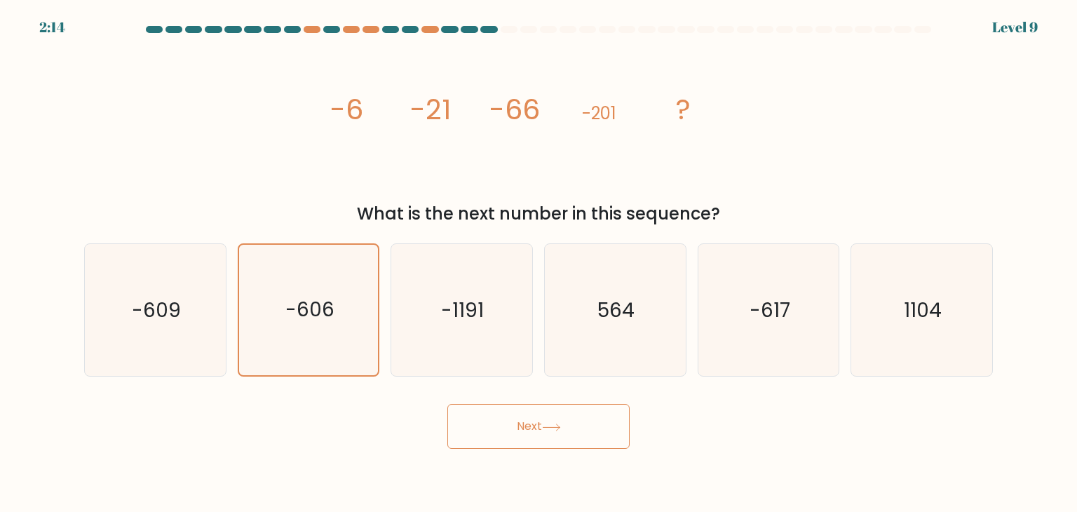
click at [520, 419] on button "Next" at bounding box center [538, 426] width 182 height 45
click at [536, 423] on button "Next" at bounding box center [538, 426] width 182 height 45
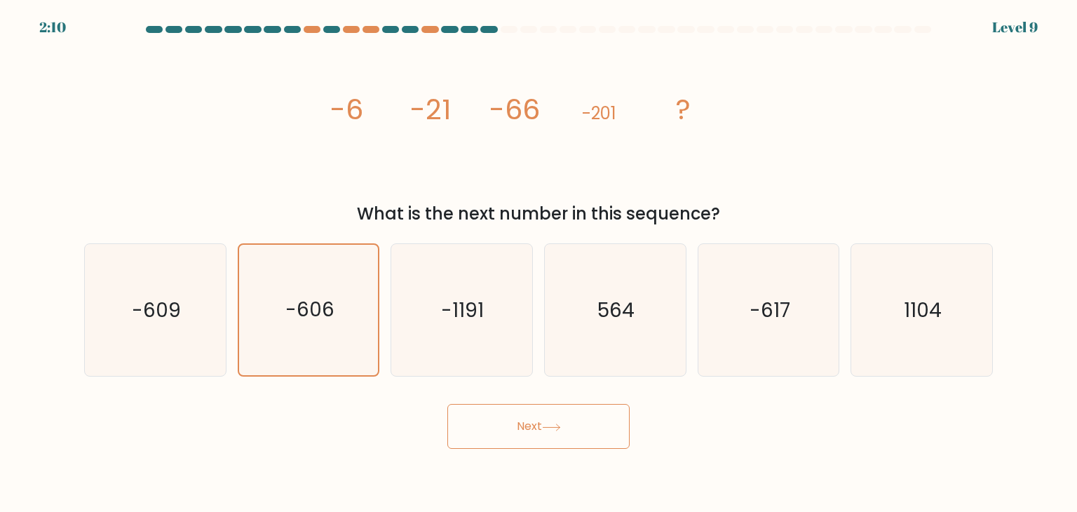
click at [536, 423] on button "Next" at bounding box center [538, 426] width 182 height 45
drag, startPoint x: 536, startPoint y: 423, endPoint x: 526, endPoint y: 423, distance: 9.8
click at [526, 423] on button "Next" at bounding box center [538, 426] width 182 height 45
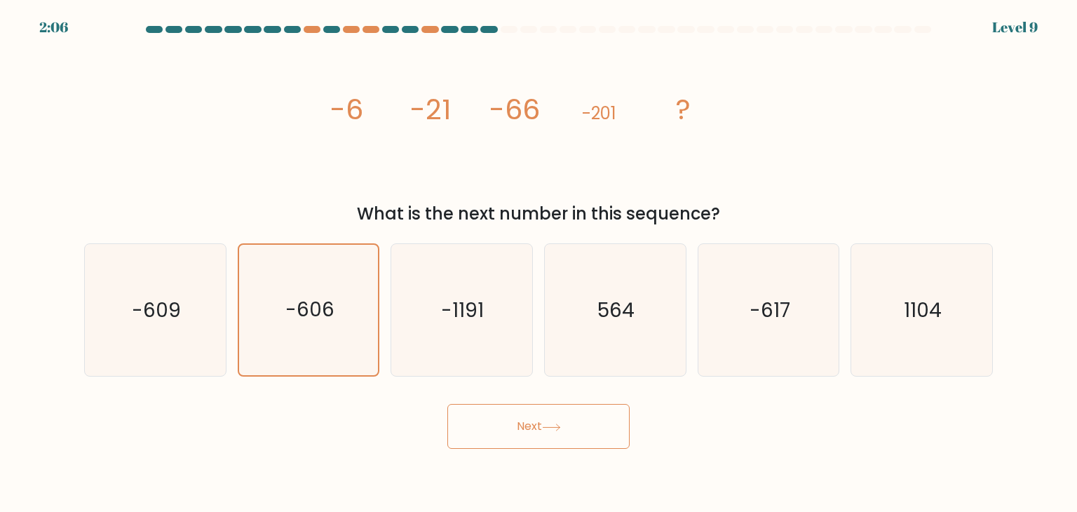
click at [526, 423] on button "Next" at bounding box center [538, 426] width 182 height 45
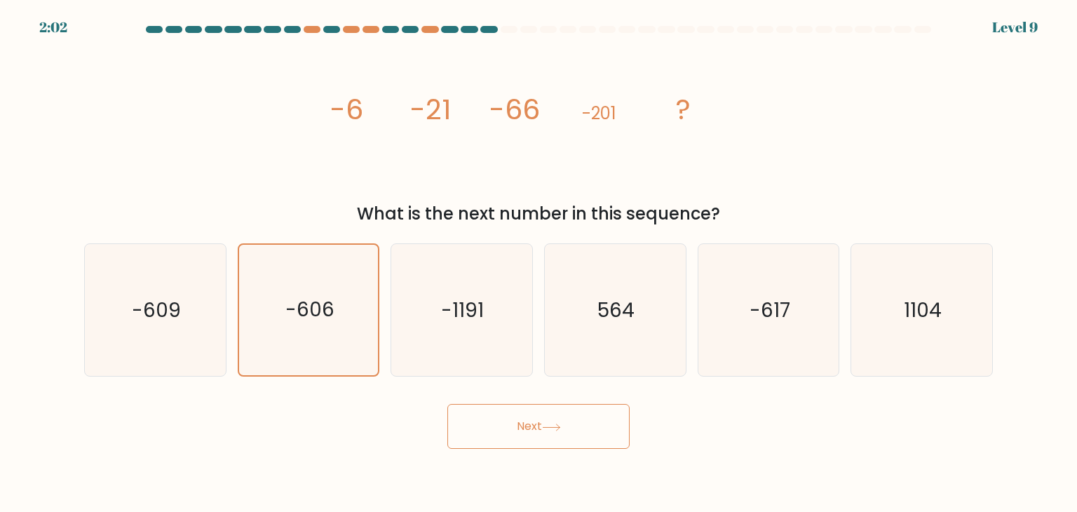
click at [526, 423] on button "Next" at bounding box center [538, 426] width 182 height 45
click at [533, 423] on button "Next" at bounding box center [538, 426] width 182 height 45
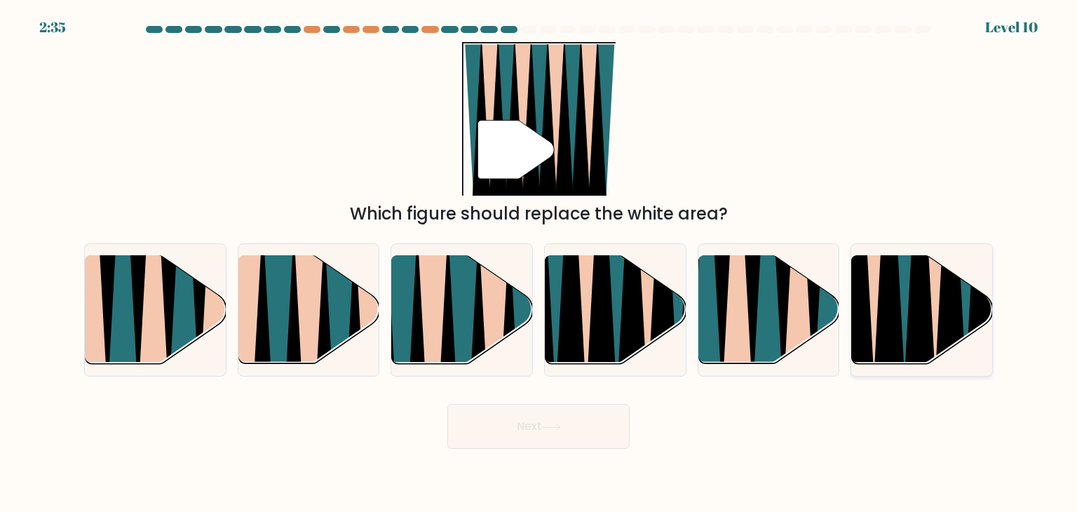
drag, startPoint x: 533, startPoint y: 423, endPoint x: 888, endPoint y: 290, distance: 379.5
click at [888, 290] on icon at bounding box center [889, 257] width 32 height 282
click at [539, 263] on input "f." at bounding box center [538, 259] width 1 height 7
radio input "true"
click at [536, 429] on button "Next" at bounding box center [538, 426] width 182 height 45
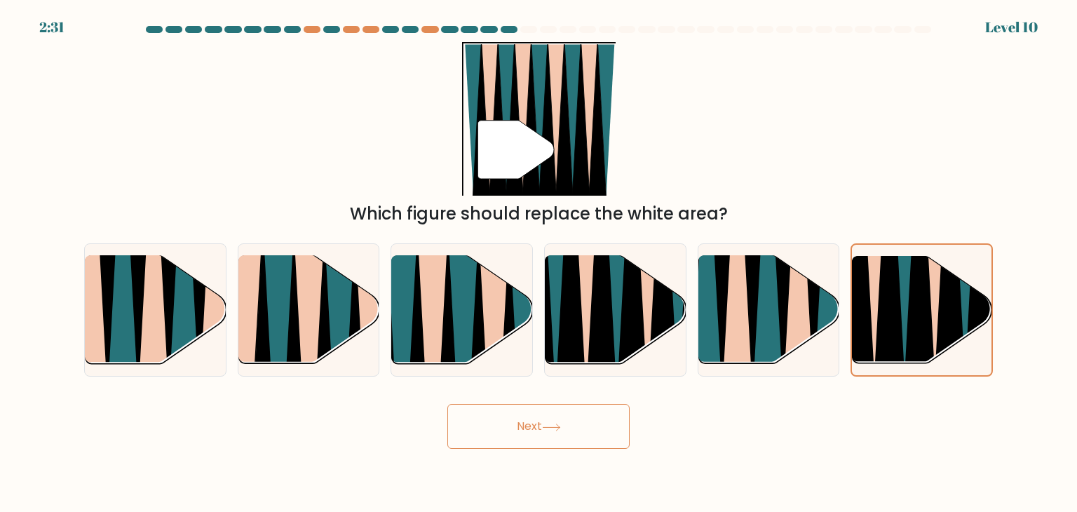
click at [536, 429] on button "Next" at bounding box center [538, 426] width 182 height 45
drag, startPoint x: 536, startPoint y: 429, endPoint x: 518, endPoint y: 423, distance: 19.3
click at [518, 423] on button "Next" at bounding box center [538, 426] width 182 height 45
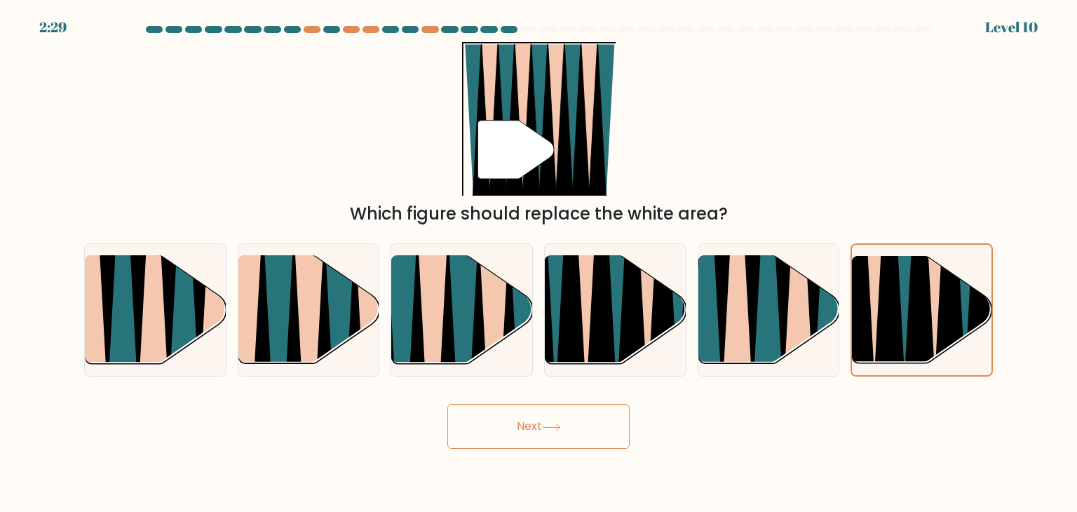
click at [518, 423] on button "Next" at bounding box center [538, 426] width 182 height 45
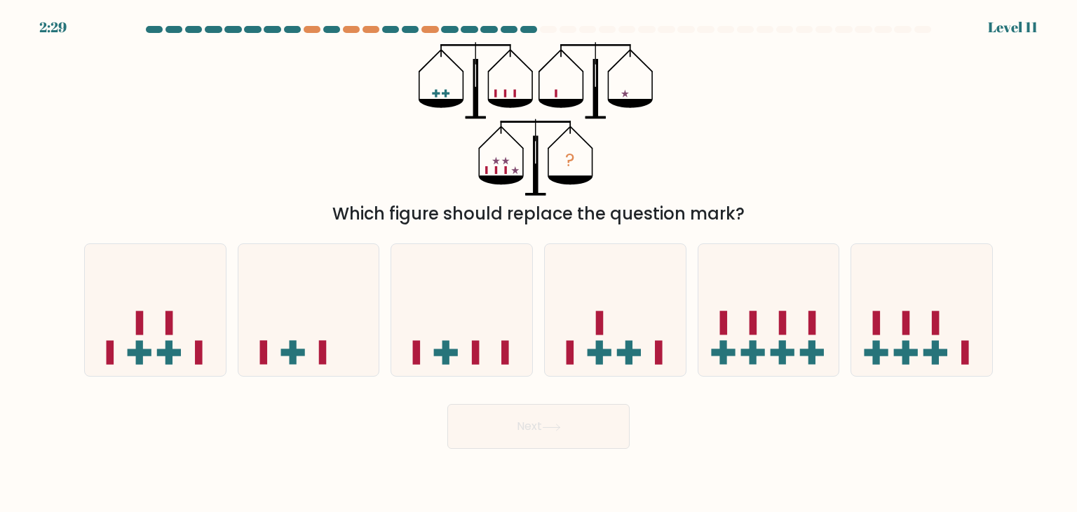
click at [518, 423] on button "Next" at bounding box center [538, 426] width 182 height 45
click at [578, 348] on icon at bounding box center [615, 310] width 141 height 116
click at [539, 263] on input "d." at bounding box center [538, 259] width 1 height 7
radio input "true"
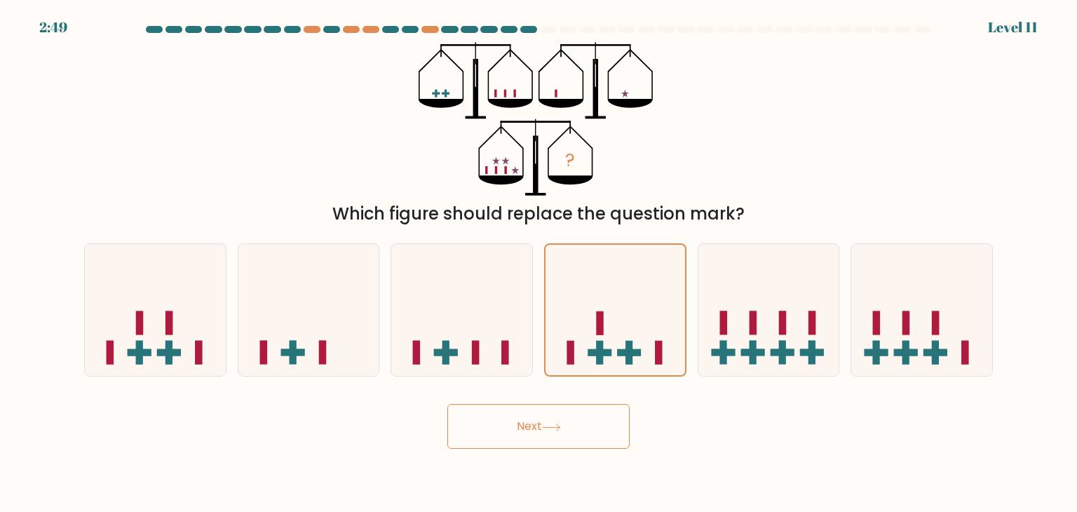
click at [530, 420] on button "Next" at bounding box center [538, 426] width 182 height 45
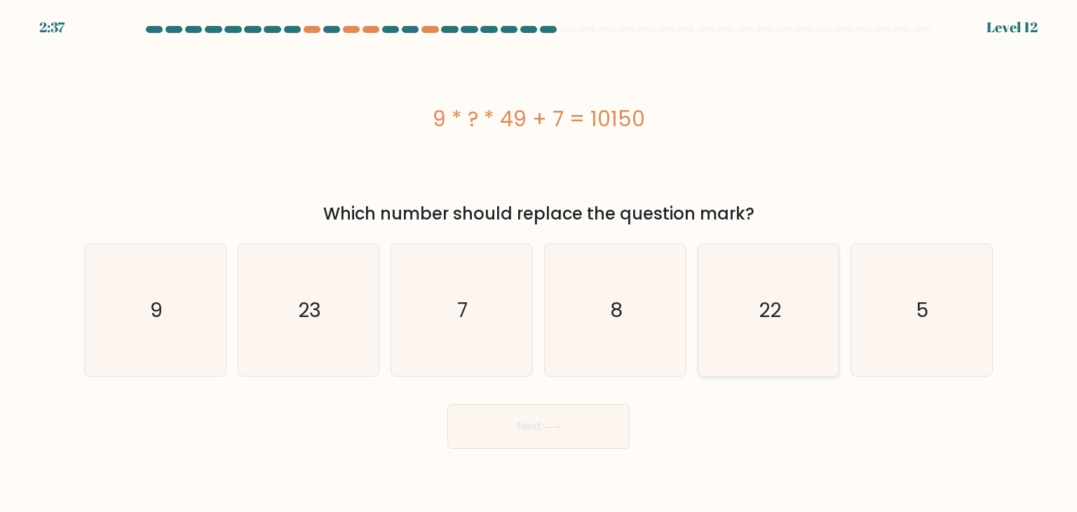
click at [780, 326] on icon "22" at bounding box center [768, 310] width 132 height 132
click at [539, 263] on input "e. 22" at bounding box center [538, 259] width 1 height 7
radio input "true"
click at [780, 326] on icon "22" at bounding box center [768, 310] width 130 height 130
click at [539, 263] on input "e. 22" at bounding box center [538, 259] width 1 height 7
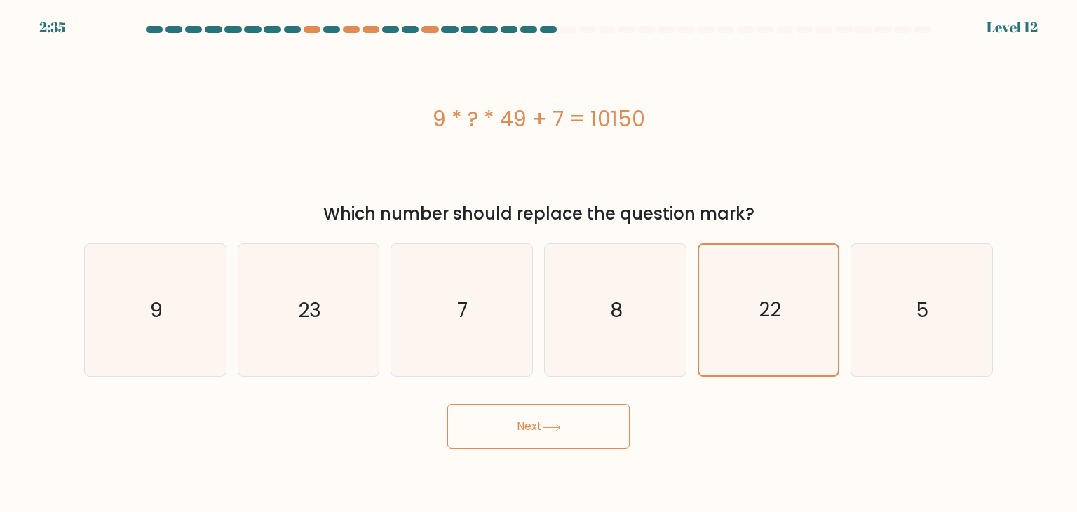
click at [537, 421] on button "Next" at bounding box center [538, 426] width 182 height 45
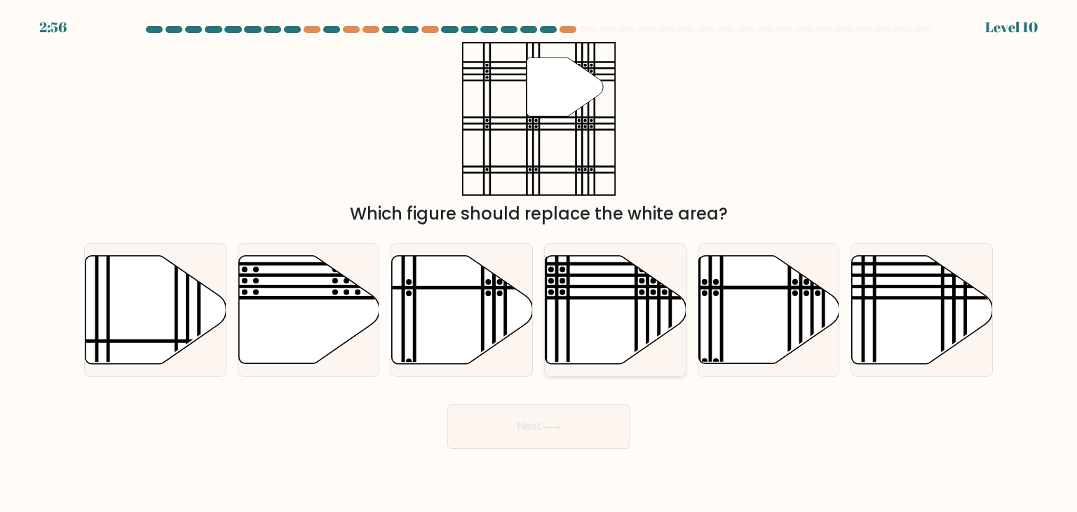
click at [622, 360] on icon at bounding box center [615, 310] width 141 height 108
click at [539, 263] on input "d." at bounding box center [538, 259] width 1 height 7
radio input "true"
click at [556, 433] on button "Next" at bounding box center [538, 426] width 182 height 45
click at [533, 418] on button "Next" at bounding box center [538, 426] width 182 height 45
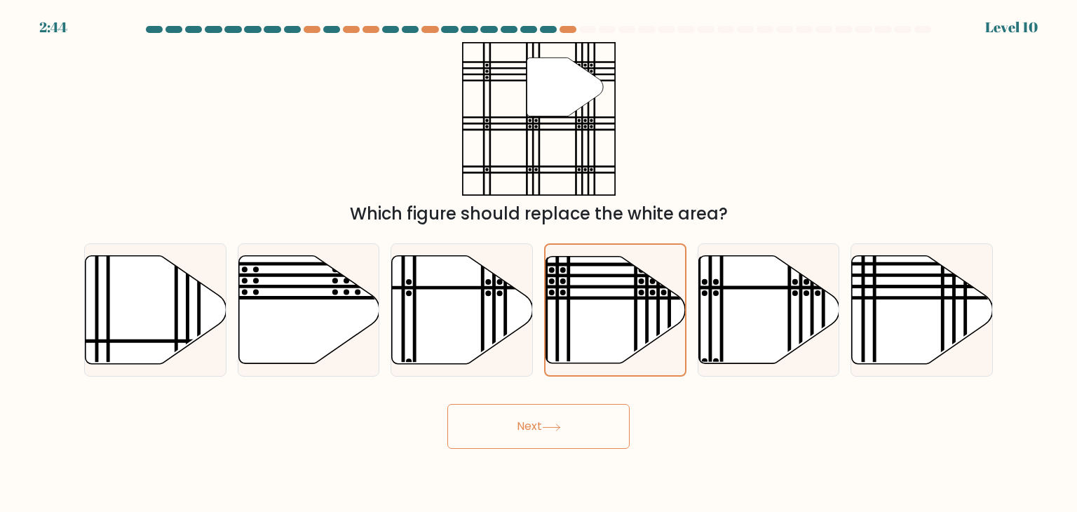
click at [529, 419] on button "Next" at bounding box center [538, 426] width 182 height 45
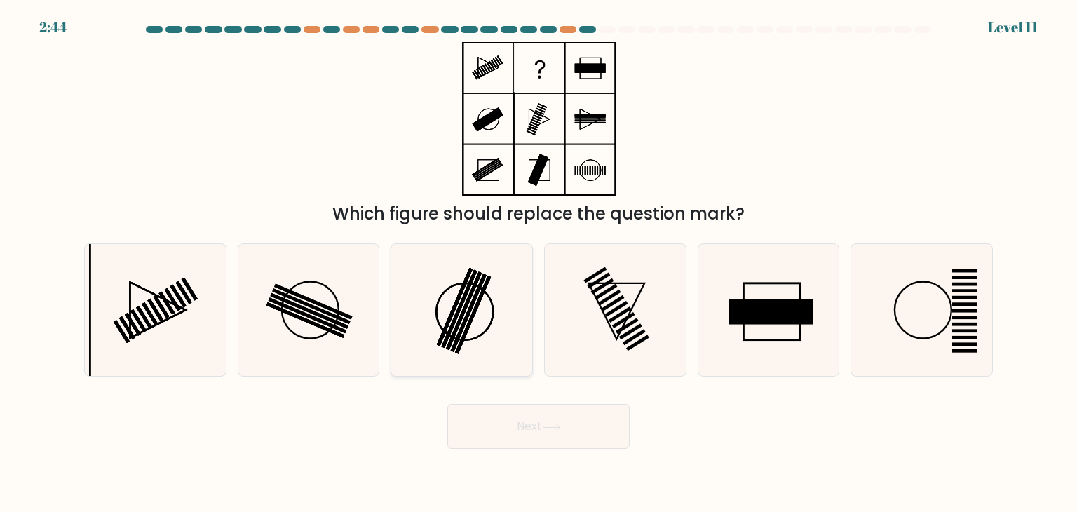
click at [430, 278] on icon at bounding box center [461, 310] width 132 height 132
click at [538, 263] on input "c." at bounding box center [538, 259] width 1 height 7
radio input "true"
click at [524, 419] on button "Next" at bounding box center [538, 426] width 182 height 45
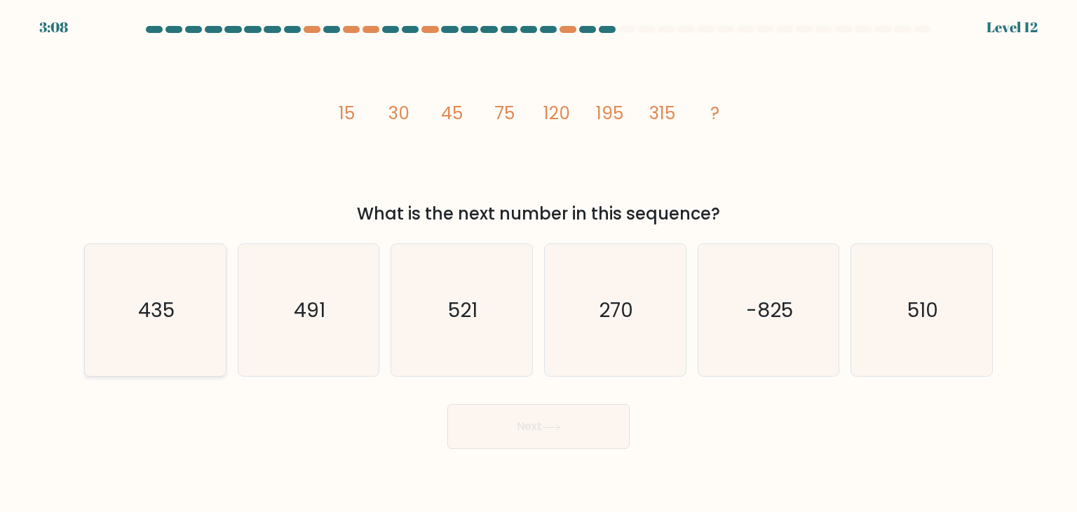
click at [129, 309] on icon "435" at bounding box center [155, 310] width 132 height 132
click at [538, 263] on input "a. 435" at bounding box center [538, 259] width 1 height 7
radio input "true"
click at [519, 418] on button "Next" at bounding box center [538, 426] width 182 height 45
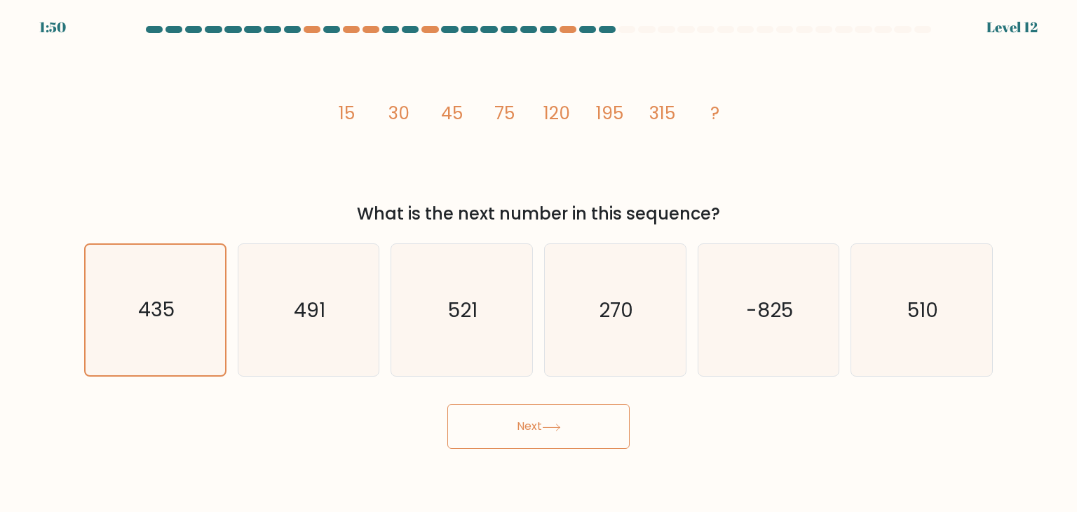
click at [519, 418] on button "Next" at bounding box center [538, 426] width 182 height 45
drag, startPoint x: 519, startPoint y: 418, endPoint x: 535, endPoint y: 417, distance: 16.1
click at [535, 417] on button "Next" at bounding box center [538, 426] width 182 height 45
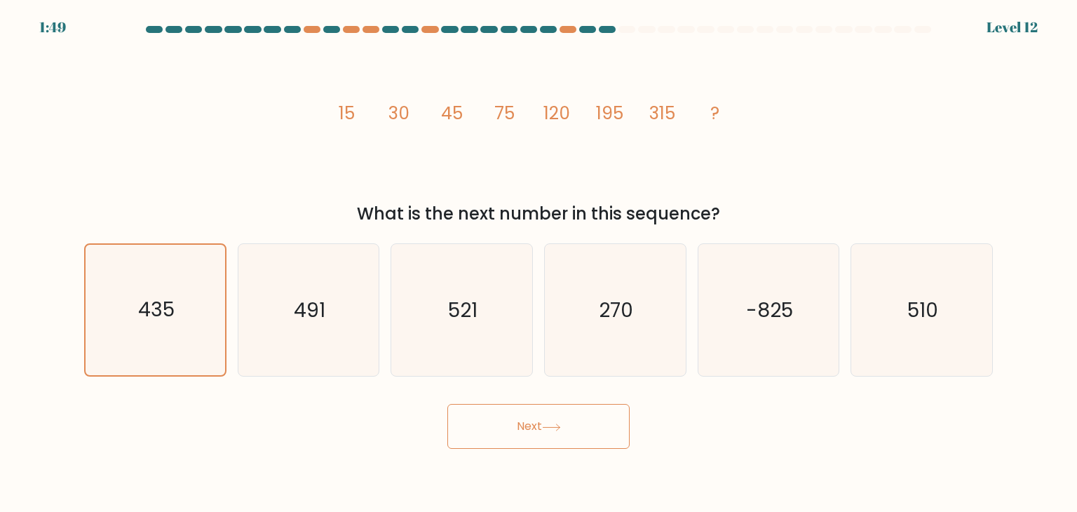
click at [535, 417] on button "Next" at bounding box center [538, 426] width 182 height 45
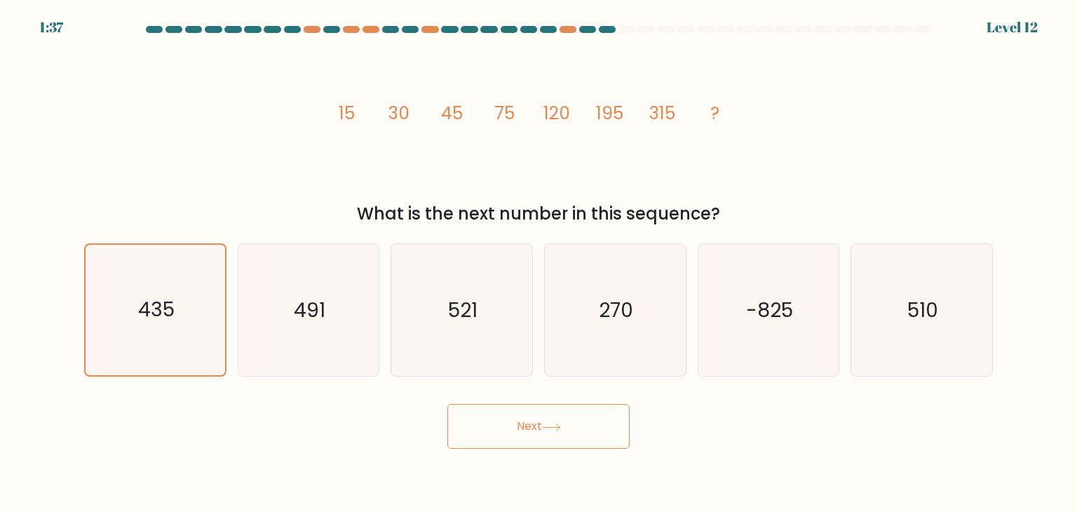
click at [547, 421] on button "Next" at bounding box center [538, 426] width 182 height 45
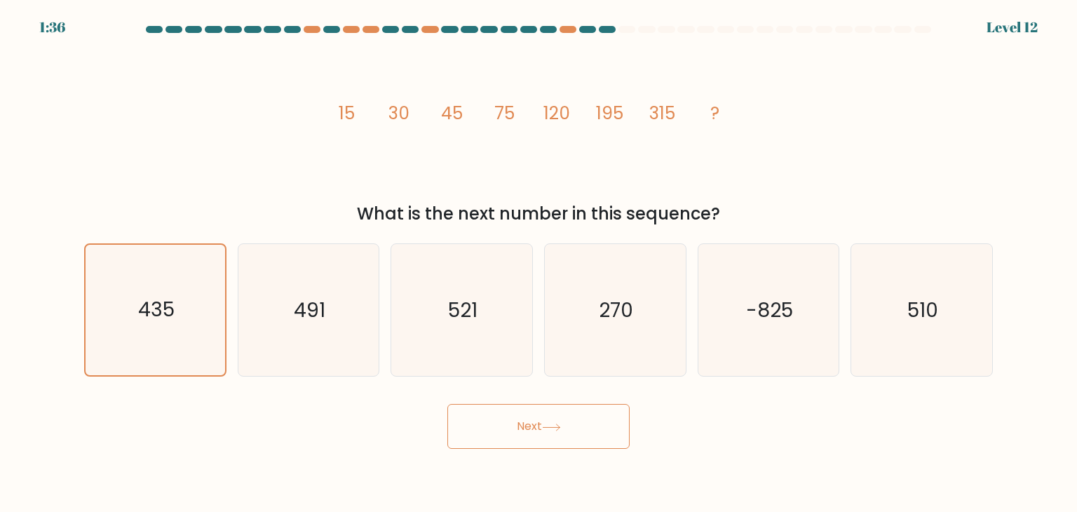
click at [547, 421] on button "Next" at bounding box center [538, 426] width 182 height 45
click at [517, 416] on button "Next" at bounding box center [538, 426] width 182 height 45
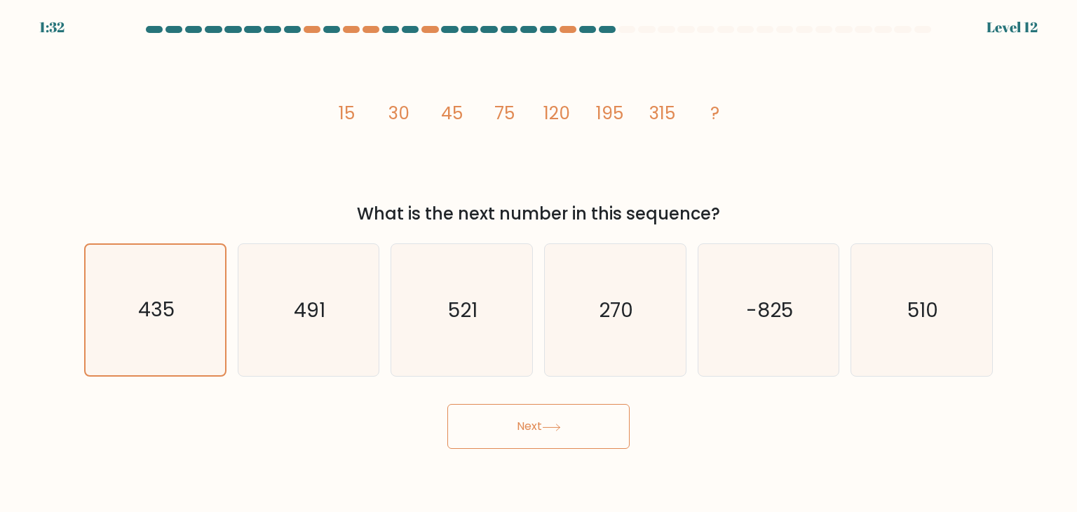
drag, startPoint x: 517, startPoint y: 416, endPoint x: 519, endPoint y: 424, distance: 8.5
drag, startPoint x: 519, startPoint y: 424, endPoint x: 554, endPoint y: 427, distance: 35.9
click at [554, 427] on icon at bounding box center [551, 427] width 19 height 8
click at [554, 427] on icon at bounding box center [551, 426] width 17 height 6
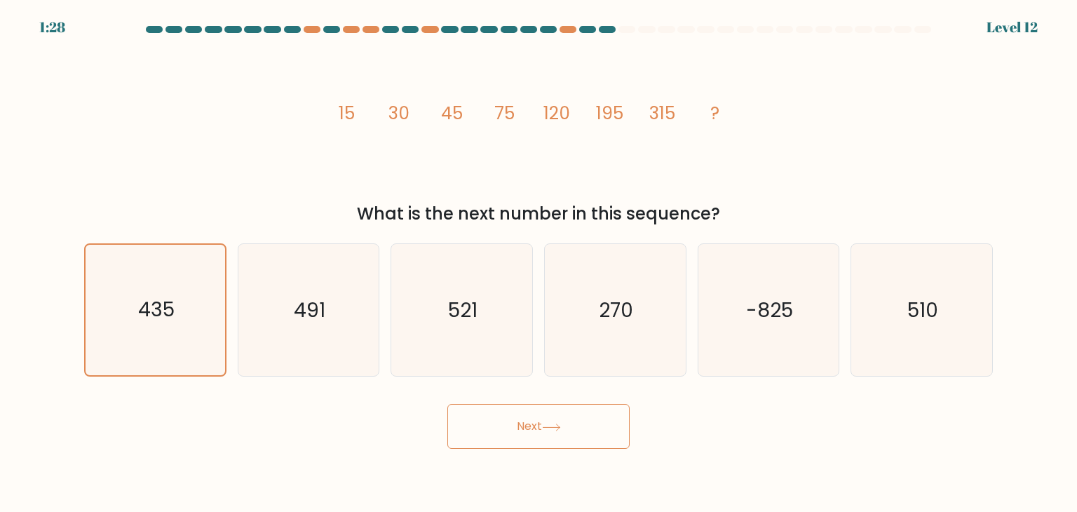
click at [554, 427] on icon at bounding box center [551, 426] width 17 height 6
drag, startPoint x: 554, startPoint y: 427, endPoint x: 505, endPoint y: 422, distance: 50.0
click at [505, 422] on button "Next" at bounding box center [538, 426] width 182 height 45
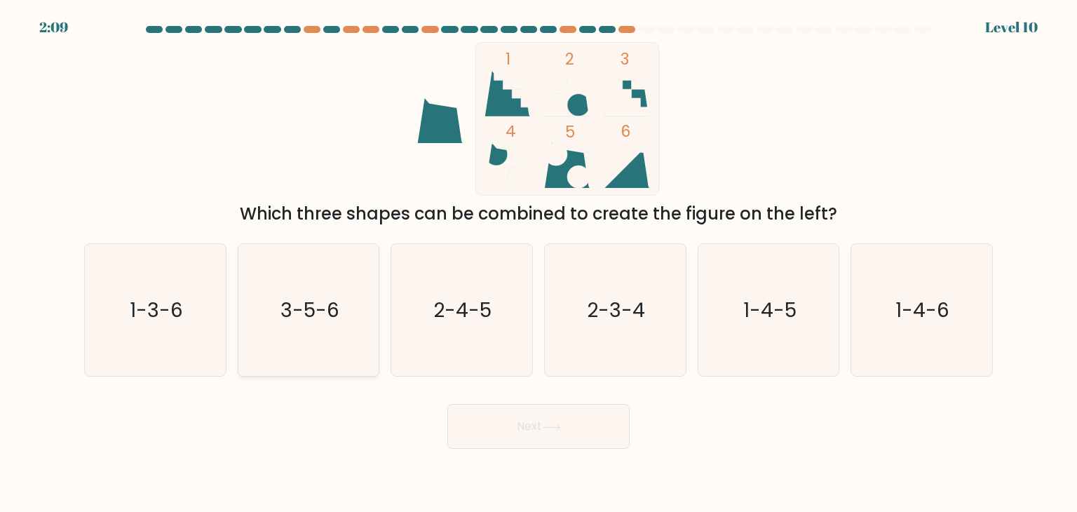
drag, startPoint x: 505, startPoint y: 422, endPoint x: 331, endPoint y: 360, distance: 184.7
click at [331, 360] on icon "3-5-6" at bounding box center [309, 310] width 132 height 132
click at [538, 263] on input "b. 3-5-6" at bounding box center [538, 259] width 1 height 7
radio input "true"
click at [569, 181] on circle at bounding box center [578, 176] width 22 height 22
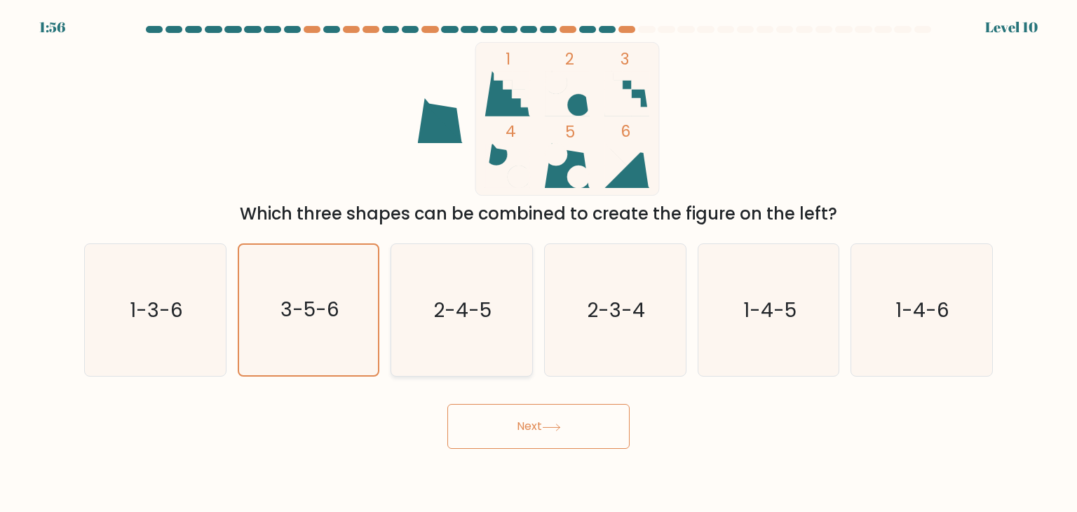
click at [495, 341] on icon "2-4-5" at bounding box center [461, 310] width 132 height 132
click at [538, 263] on input "c. 2-4-5" at bounding box center [538, 259] width 1 height 7
radio input "true"
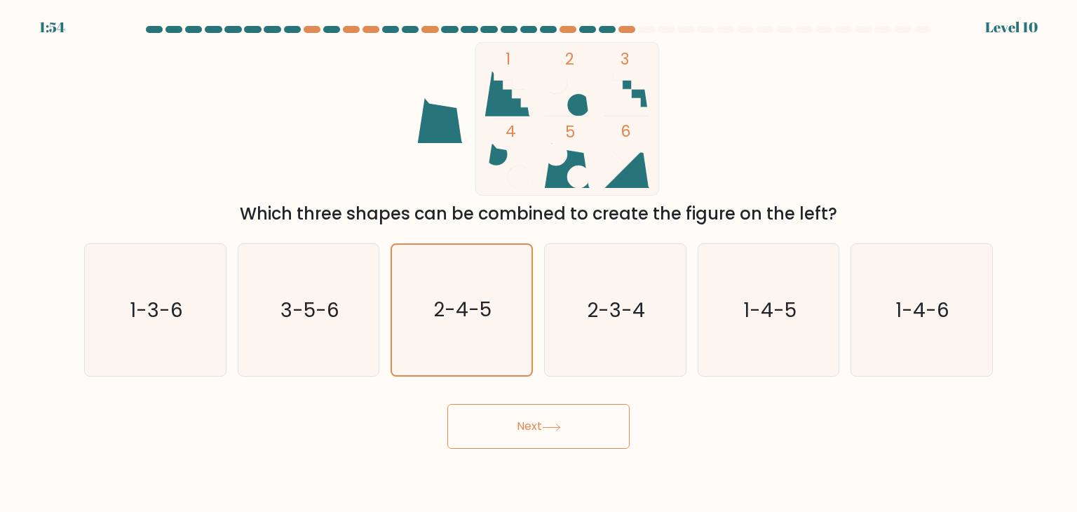
click at [527, 424] on button "Next" at bounding box center [538, 426] width 182 height 45
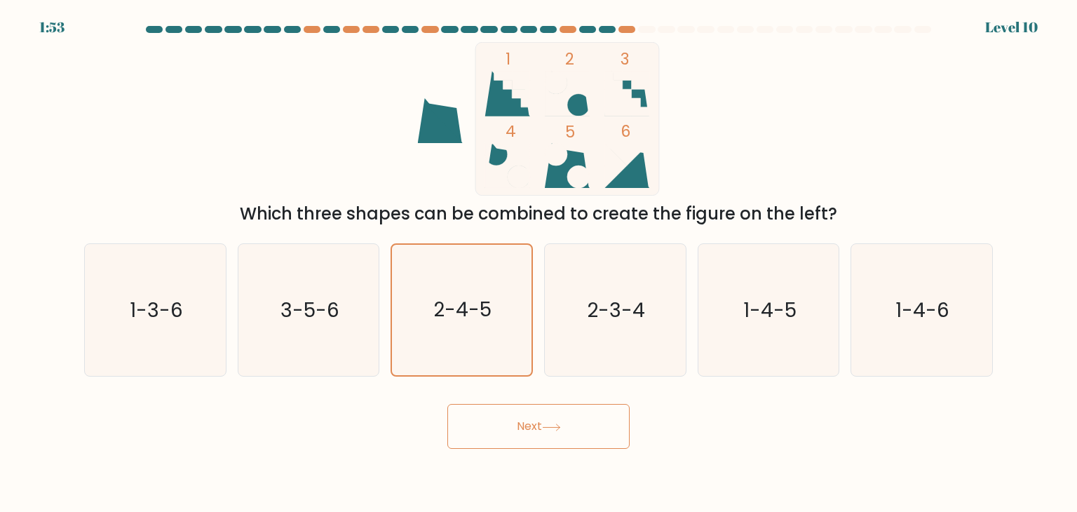
click at [527, 424] on button "Next" at bounding box center [538, 426] width 182 height 45
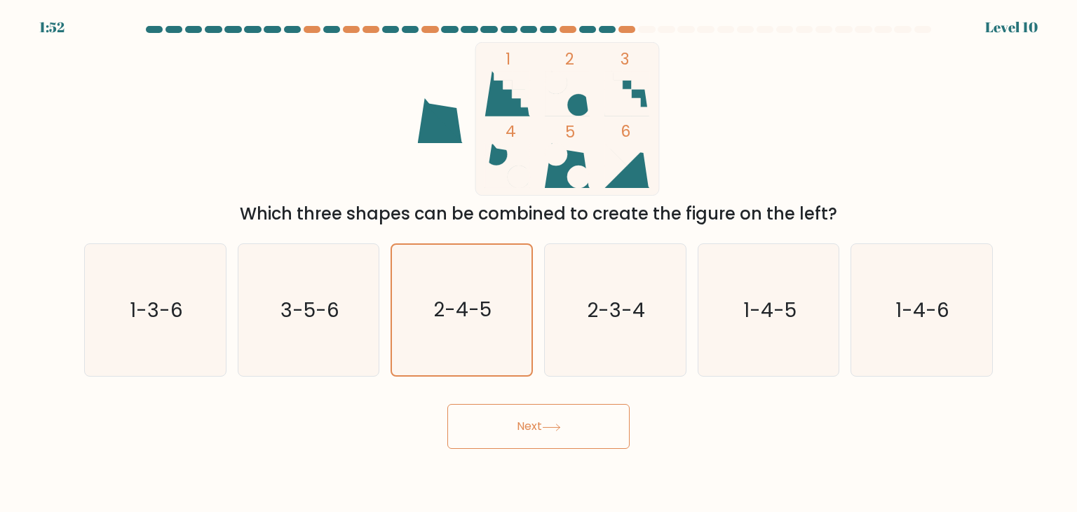
click at [527, 424] on button "Next" at bounding box center [538, 426] width 182 height 45
click at [554, 428] on icon at bounding box center [551, 427] width 19 height 8
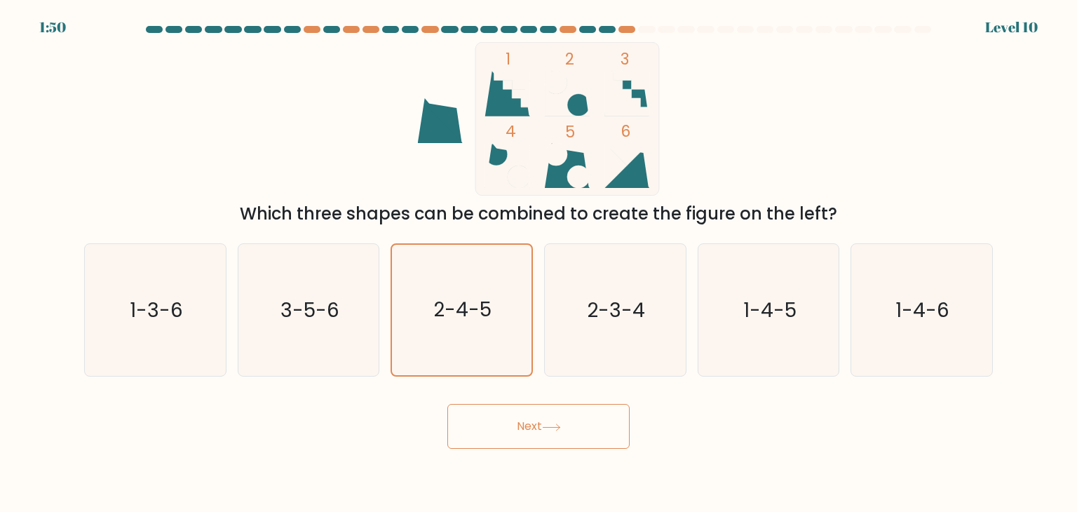
click at [554, 428] on icon at bounding box center [551, 427] width 19 height 8
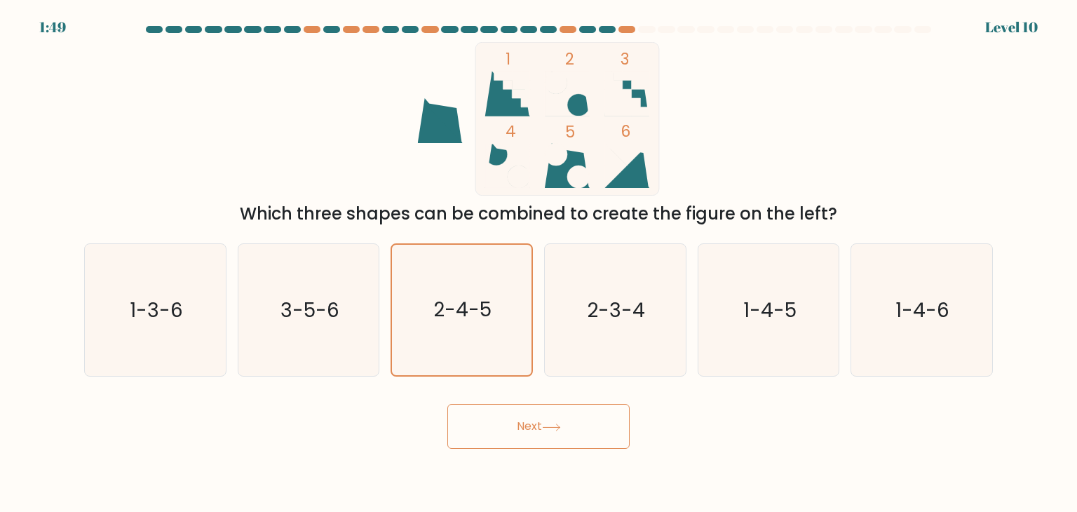
click at [554, 428] on icon at bounding box center [551, 427] width 19 height 8
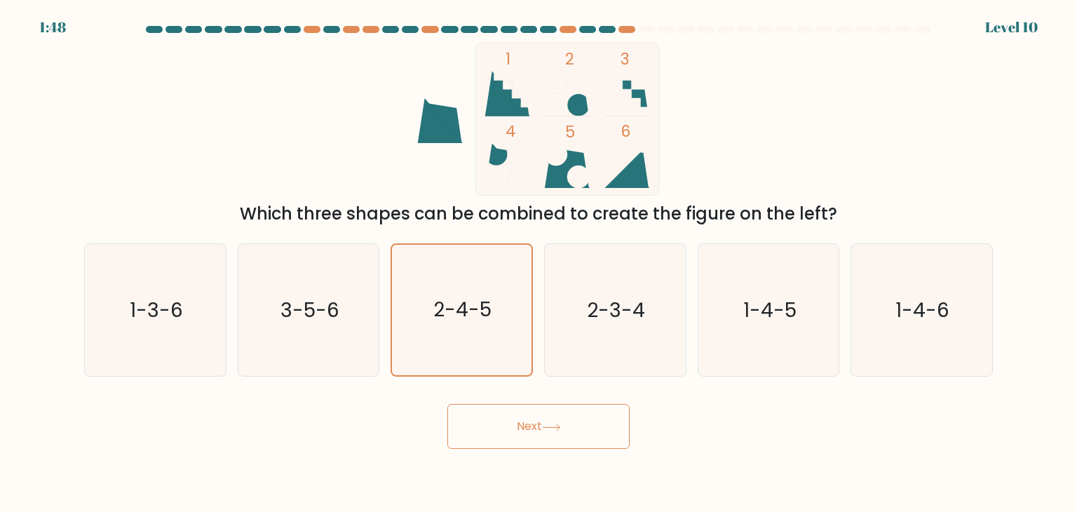
click at [554, 428] on icon at bounding box center [551, 427] width 19 height 8
drag, startPoint x: 554, startPoint y: 428, endPoint x: 541, endPoint y: 426, distance: 13.4
click at [541, 426] on button "Next" at bounding box center [538, 426] width 182 height 45
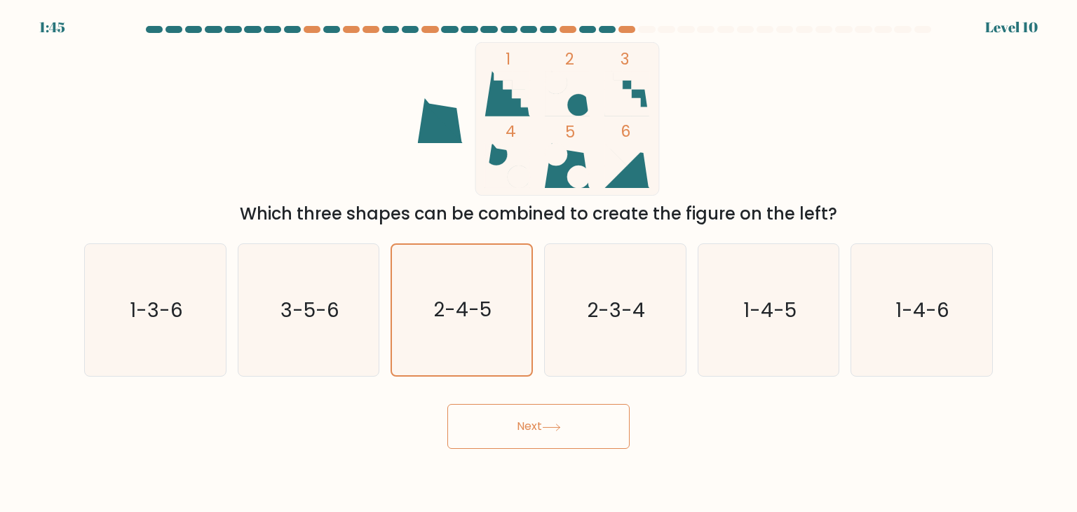
click at [541, 426] on button "Next" at bounding box center [538, 426] width 182 height 45
drag, startPoint x: 541, startPoint y: 426, endPoint x: 524, endPoint y: 419, distance: 18.2
click at [524, 419] on button "Next" at bounding box center [538, 426] width 182 height 45
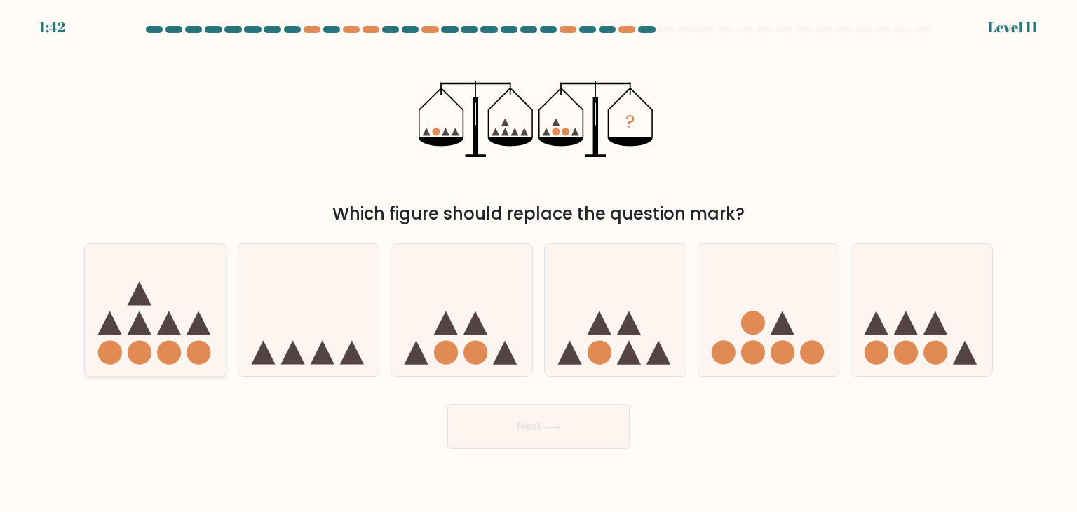
click at [149, 323] on icon at bounding box center [155, 310] width 141 height 116
click at [538, 263] on input "a." at bounding box center [538, 259] width 1 height 7
radio input "true"
click at [570, 435] on button "Next" at bounding box center [538, 426] width 182 height 45
click at [537, 420] on button "Next" at bounding box center [538, 426] width 182 height 45
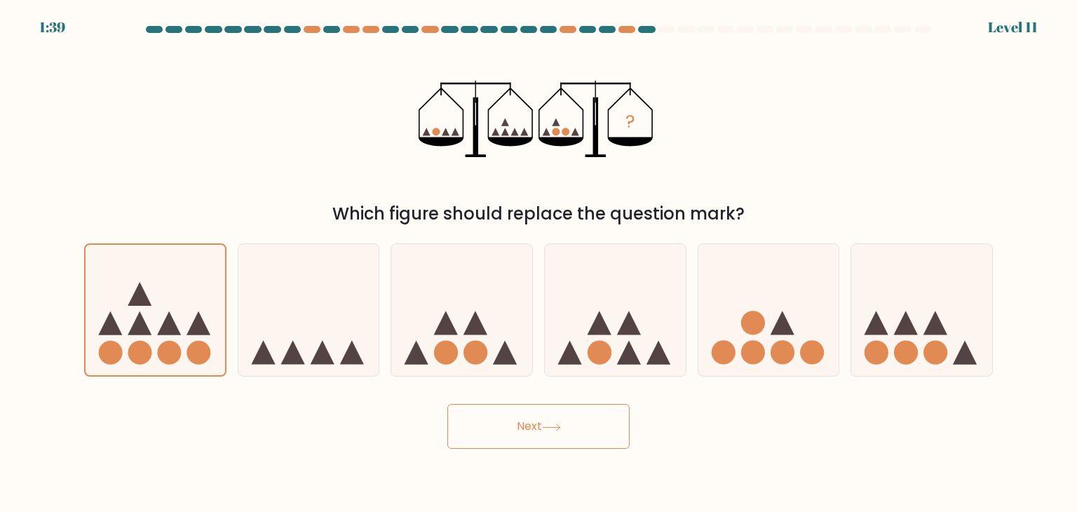
click at [537, 420] on button "Next" at bounding box center [538, 426] width 182 height 45
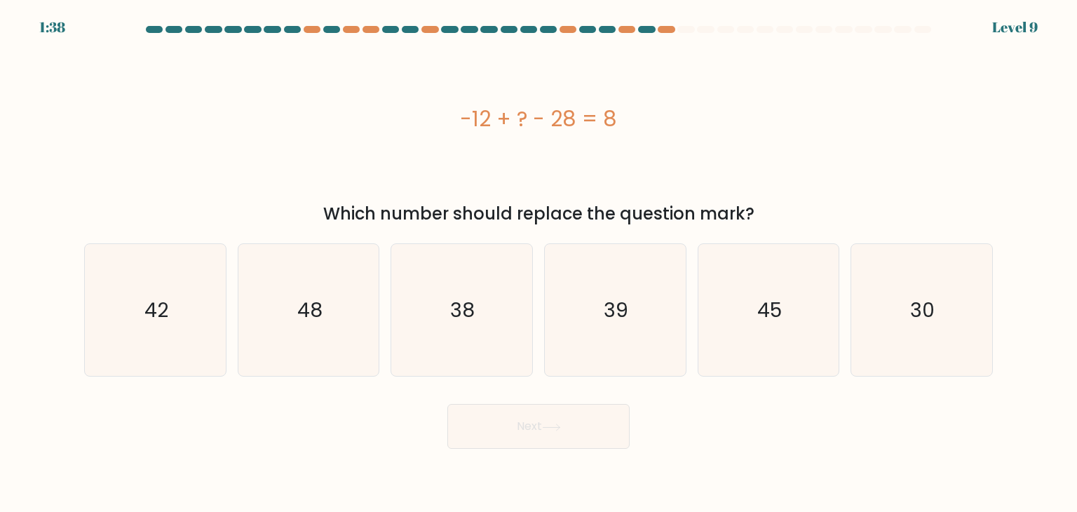
click at [537, 420] on button "Next" at bounding box center [538, 426] width 182 height 45
click at [257, 203] on div "Which number should replace the question mark?" at bounding box center [539, 213] width 892 height 25
click at [295, 312] on icon "48" at bounding box center [309, 310] width 132 height 132
click at [538, 263] on input "b. 48" at bounding box center [538, 259] width 1 height 7
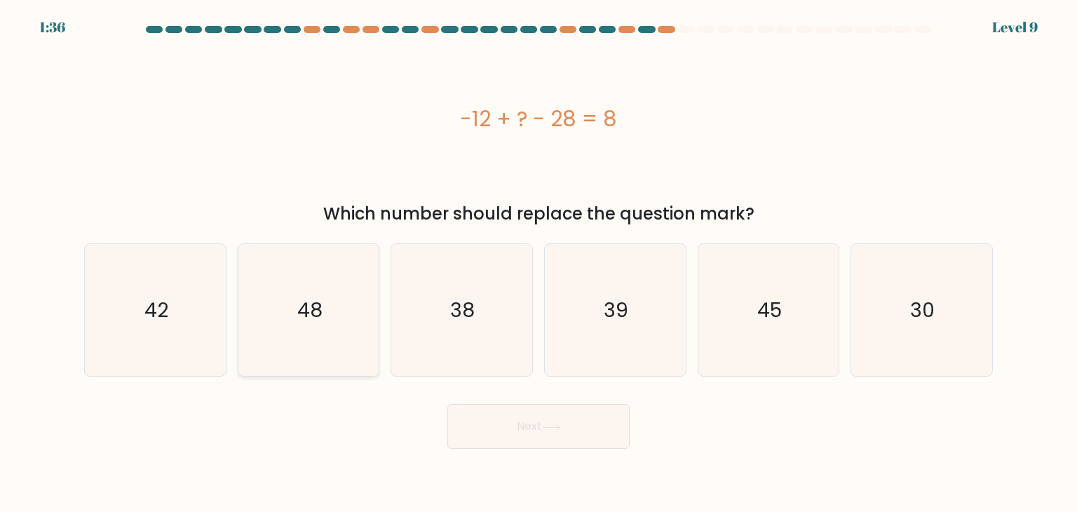
radio input "true"
click at [530, 417] on button "Next" at bounding box center [538, 426] width 182 height 45
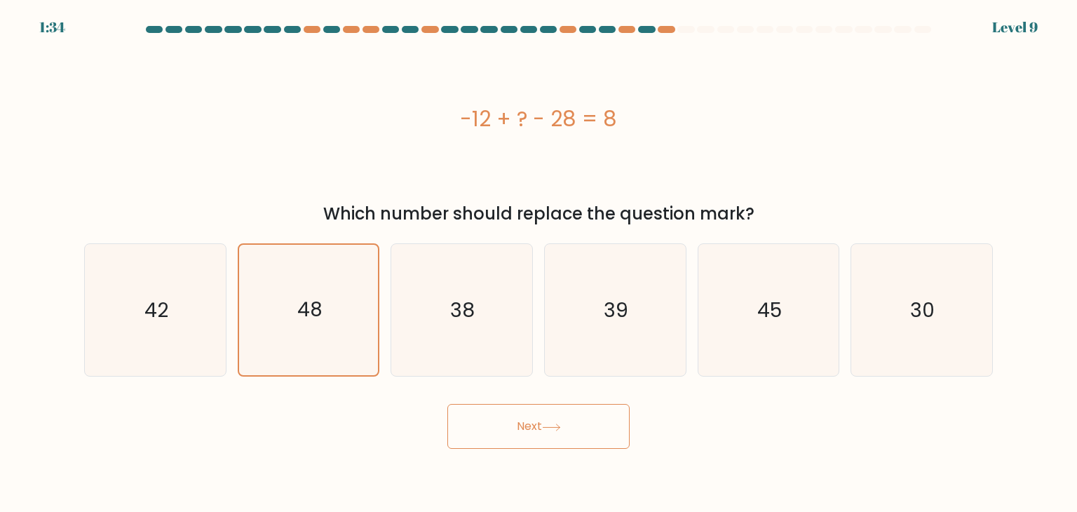
click at [530, 417] on button "Next" at bounding box center [538, 426] width 182 height 45
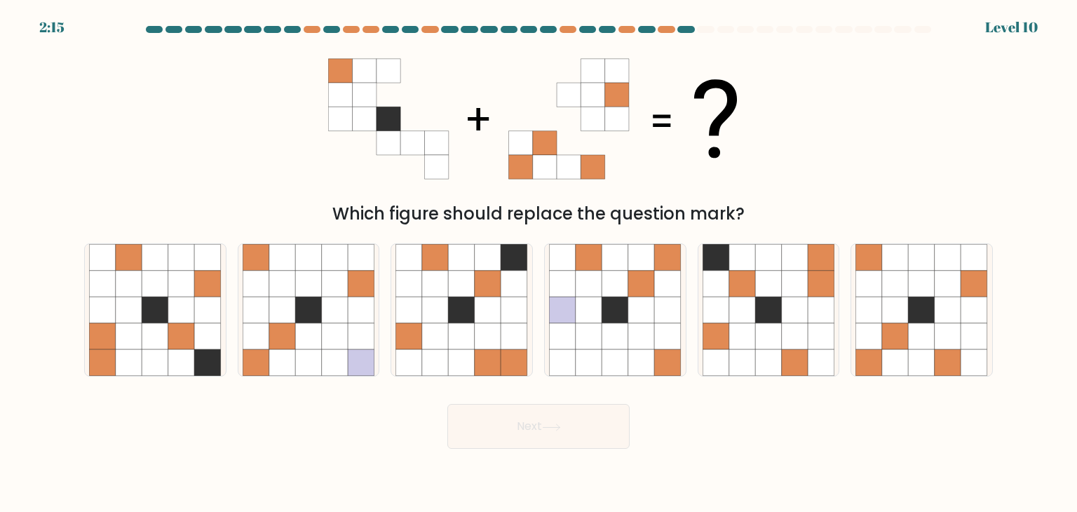
drag, startPoint x: 530, startPoint y: 417, endPoint x: 311, endPoint y: 169, distance: 331.2
click at [311, 169] on div "Which figure should replace the question mark?" at bounding box center [538, 134] width 925 height 184
click at [900, 313] on icon at bounding box center [895, 310] width 27 height 27
click at [539, 263] on input "f." at bounding box center [538, 259] width 1 height 7
radio input "true"
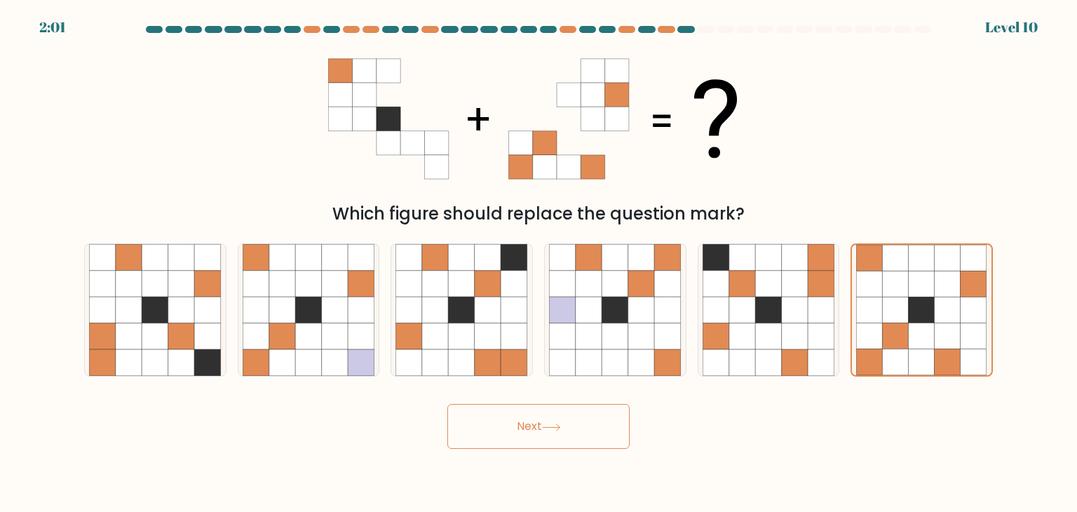
click at [532, 425] on button "Next" at bounding box center [538, 426] width 182 height 45
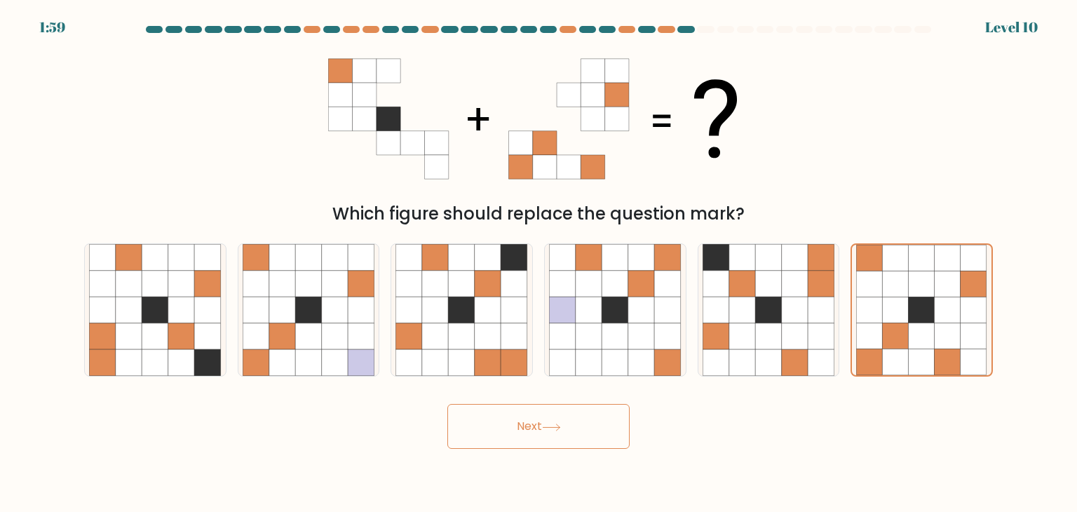
click at [532, 425] on button "Next" at bounding box center [538, 426] width 182 height 45
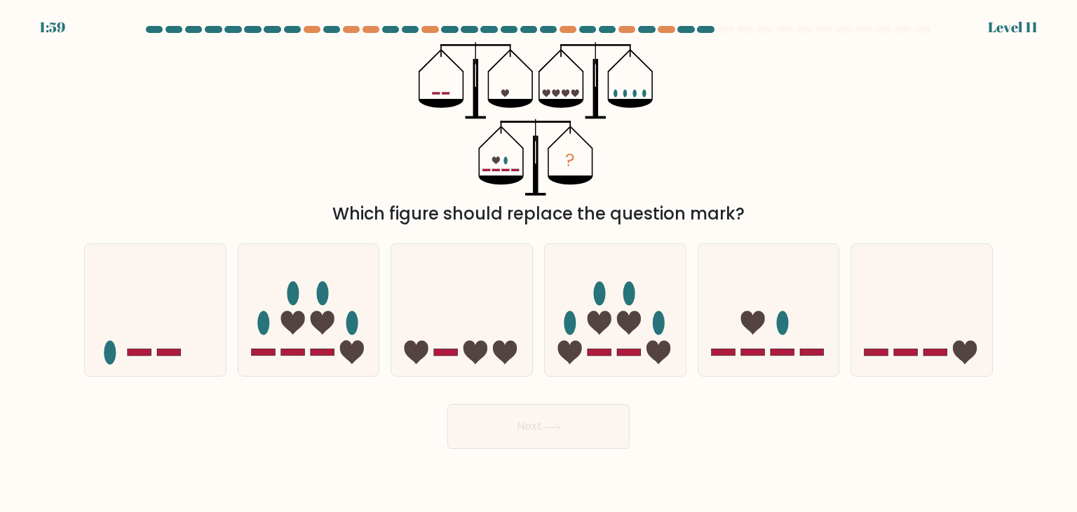
click at [532, 425] on button "Next" at bounding box center [538, 426] width 182 height 45
click at [592, 208] on div "Which figure should replace the question mark?" at bounding box center [539, 213] width 892 height 25
click at [604, 274] on icon at bounding box center [615, 310] width 141 height 116
click at [539, 263] on input "d." at bounding box center [538, 259] width 1 height 7
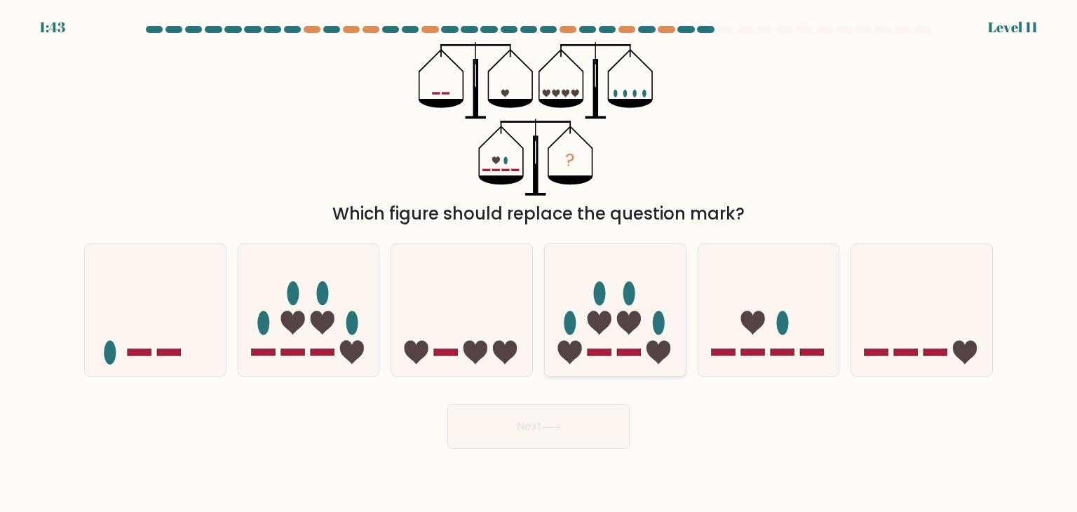
radio input "true"
click at [525, 413] on button "Next" at bounding box center [538, 426] width 182 height 45
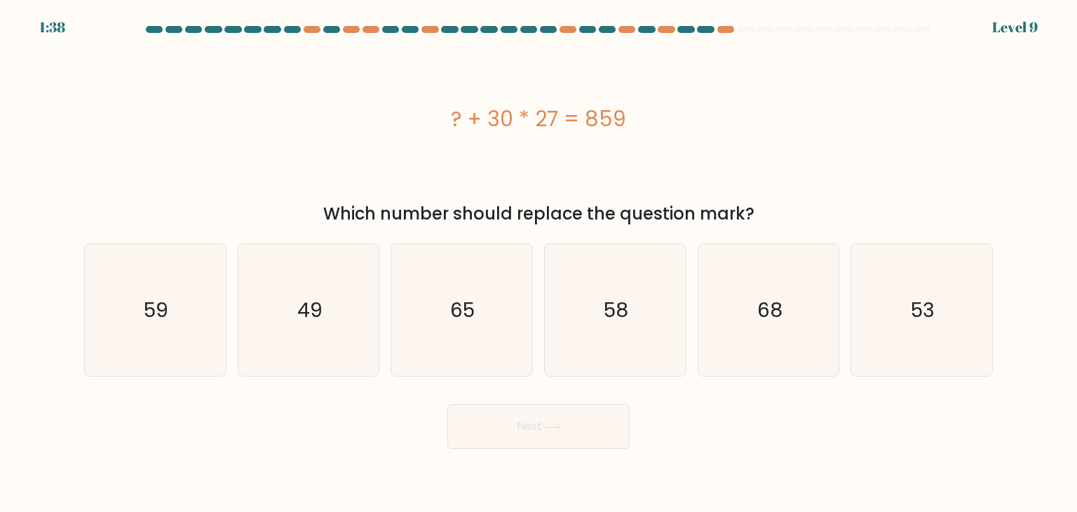
click at [531, 418] on button "Next" at bounding box center [538, 426] width 182 height 45
click at [532, 200] on div "? + 30 * 27 = 859 Which number should replace the question mark?" at bounding box center [538, 134] width 925 height 184
click at [286, 295] on icon "49" at bounding box center [309, 310] width 132 height 132
click at [538, 263] on input "b. 49" at bounding box center [538, 259] width 1 height 7
radio input "true"
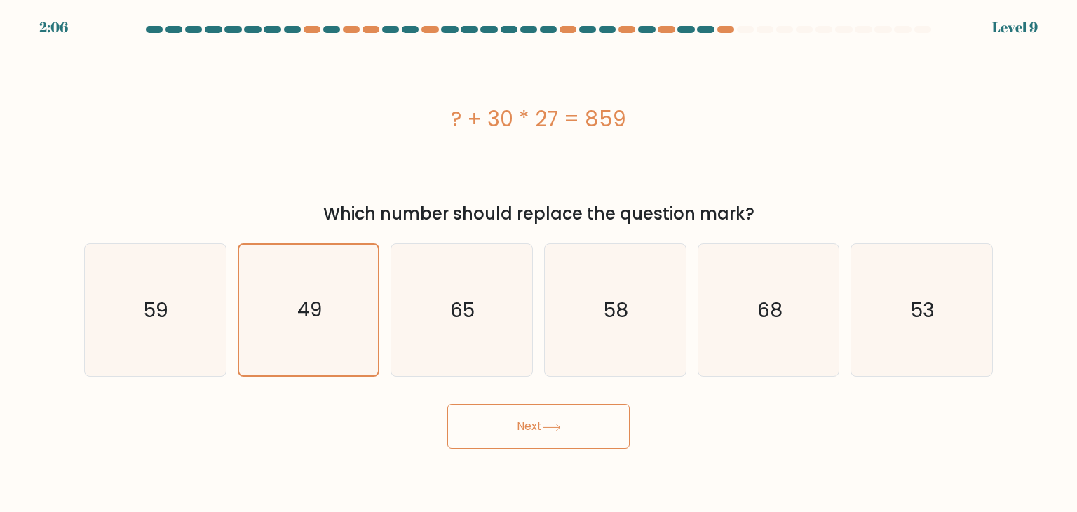
click at [533, 427] on button "Next" at bounding box center [538, 426] width 182 height 45
click at [555, 424] on icon at bounding box center [551, 427] width 19 height 8
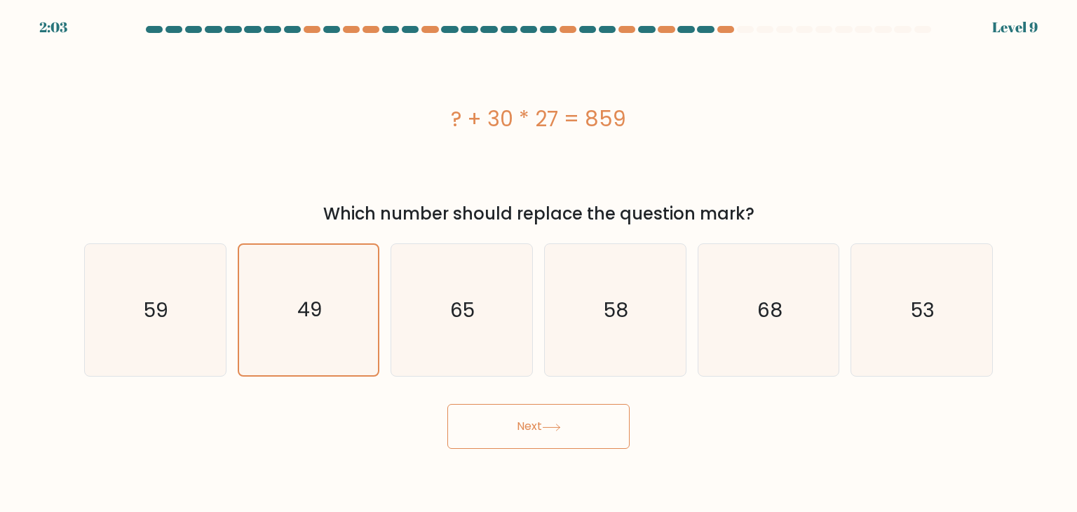
click at [555, 424] on icon at bounding box center [551, 427] width 19 height 8
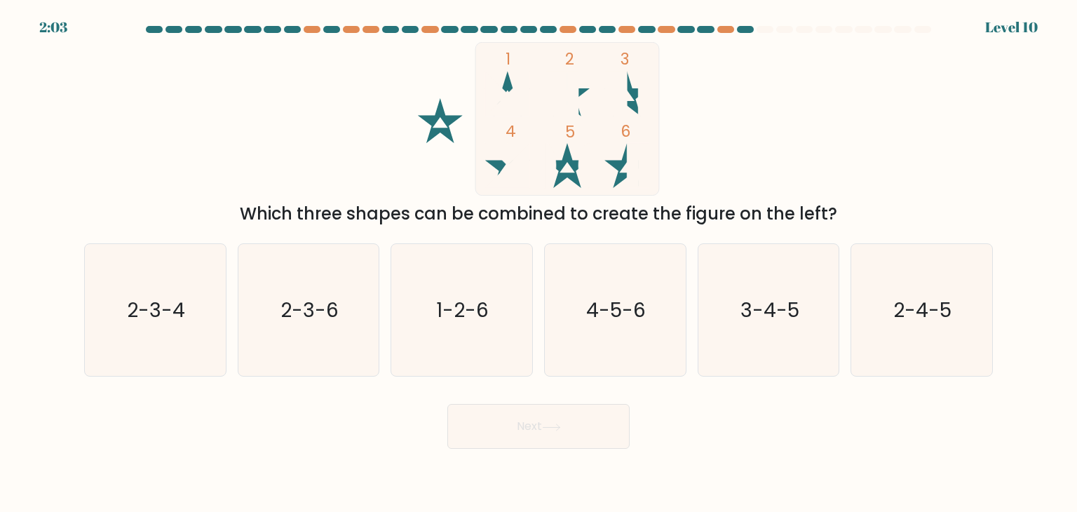
click at [555, 424] on icon at bounding box center [551, 427] width 19 height 8
click at [304, 315] on text "2-3-6" at bounding box center [309, 310] width 58 height 28
click at [538, 263] on input "b. 2-3-6" at bounding box center [538, 259] width 1 height 7
radio input "true"
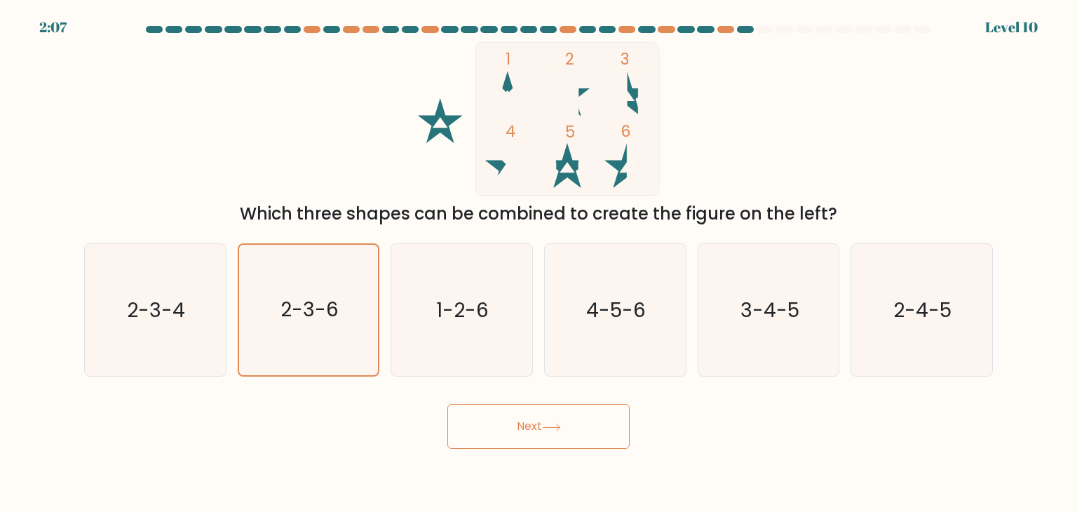
click at [520, 423] on button "Next" at bounding box center [538, 426] width 182 height 45
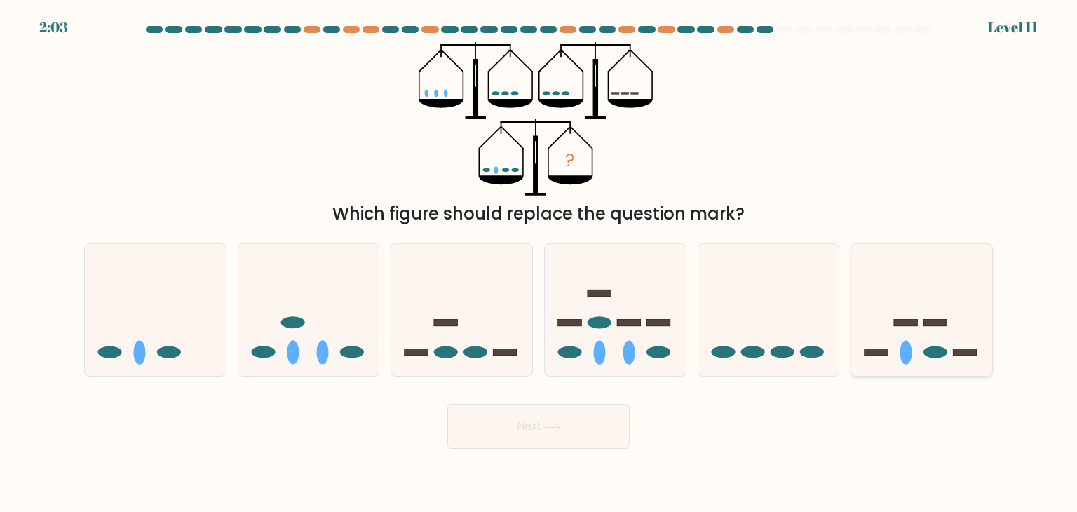
click at [937, 266] on icon at bounding box center [921, 310] width 141 height 116
click at [539, 263] on input "f." at bounding box center [538, 259] width 1 height 7
radio input "true"
click at [540, 425] on button "Next" at bounding box center [538, 426] width 182 height 45
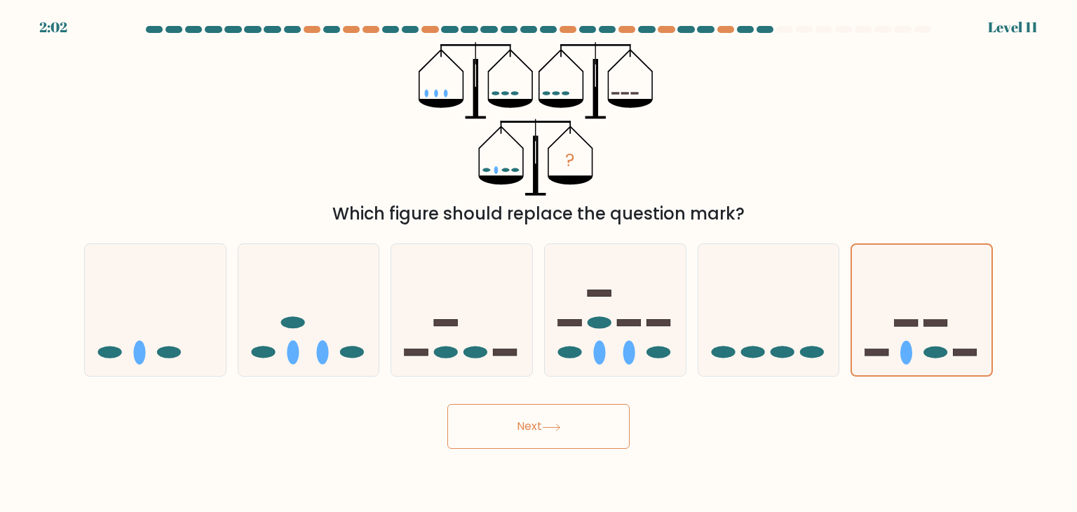
click at [540, 425] on button "Next" at bounding box center [538, 426] width 182 height 45
click at [540, 424] on button "Next" at bounding box center [538, 426] width 182 height 45
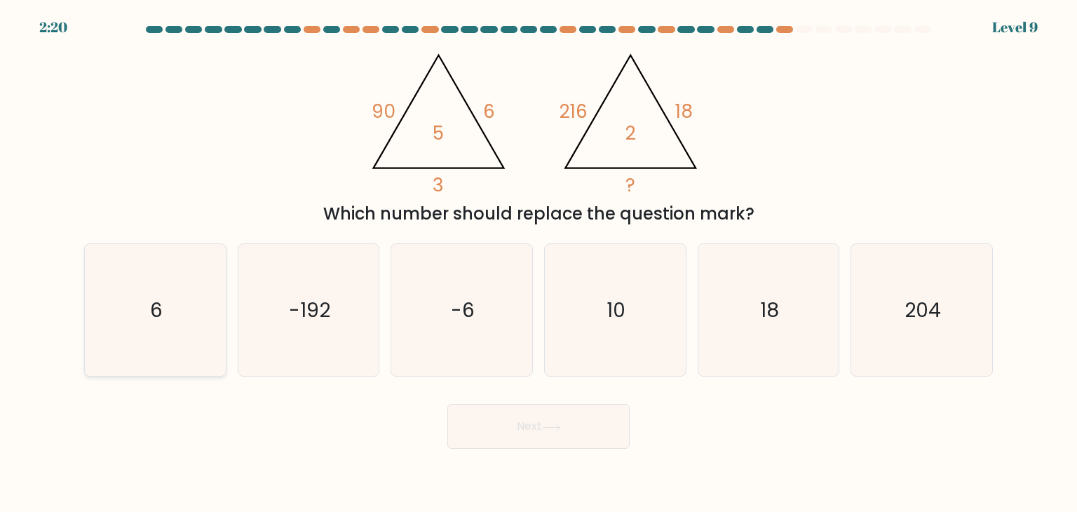
click at [203, 286] on icon "6" at bounding box center [155, 310] width 132 height 132
click at [538, 263] on input "a. 6" at bounding box center [538, 259] width 1 height 7
radio input "true"
click at [534, 426] on button "Next" at bounding box center [538, 426] width 182 height 45
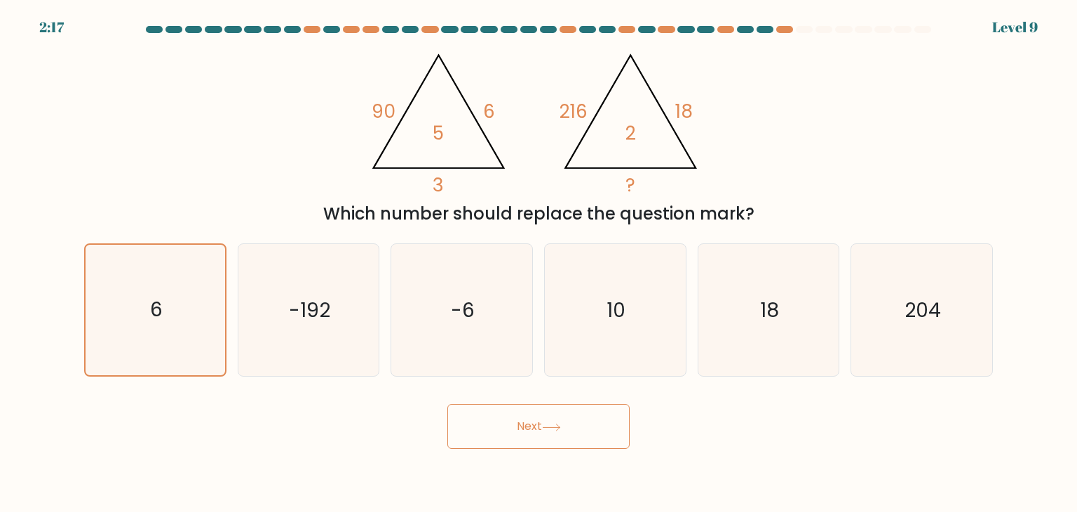
click at [534, 426] on button "Next" at bounding box center [538, 426] width 182 height 45
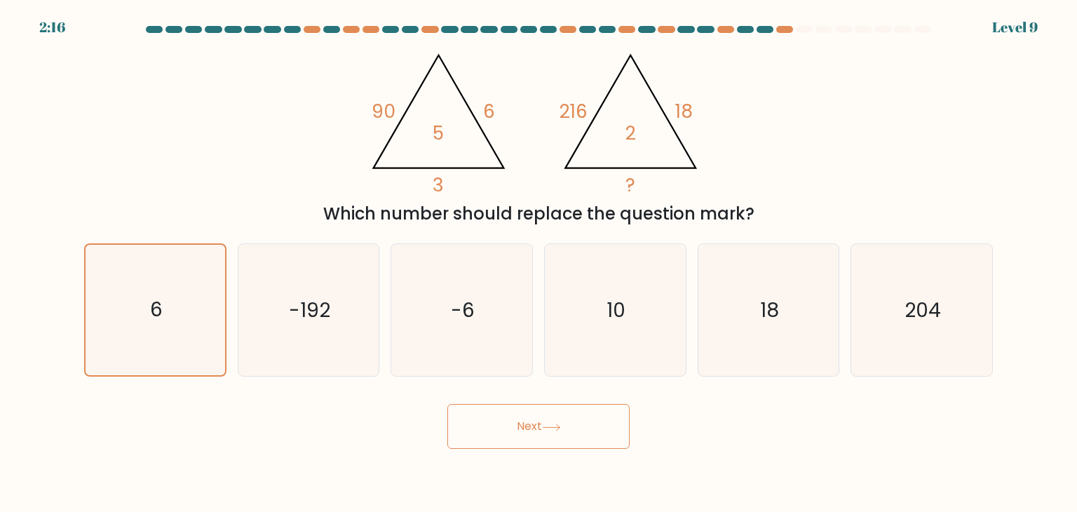
click at [534, 426] on button "Next" at bounding box center [538, 426] width 182 height 45
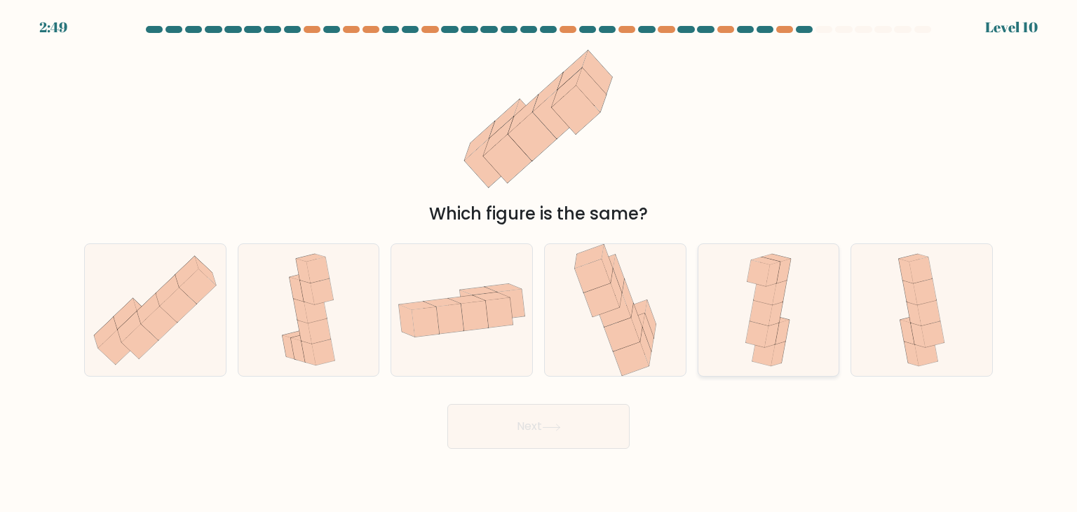
click at [790, 306] on icon at bounding box center [768, 310] width 60 height 132
click at [539, 263] on input "e." at bounding box center [538, 259] width 1 height 7
radio input "true"
click at [557, 435] on button "Next" at bounding box center [538, 426] width 182 height 45
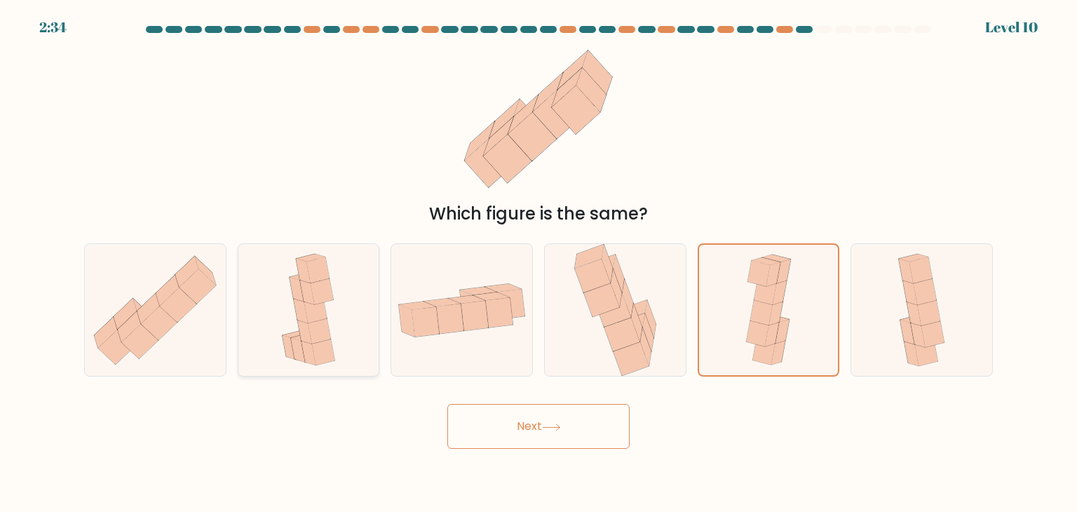
click at [342, 294] on div at bounding box center [309, 309] width 142 height 133
click at [538, 263] on input "b." at bounding box center [538, 259] width 1 height 7
radio input "true"
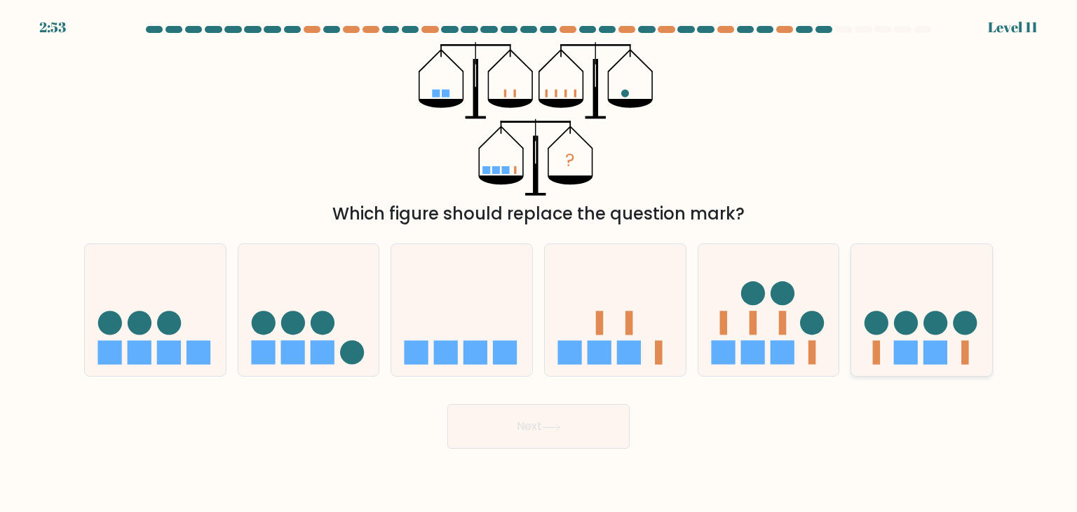
click at [886, 362] on icon at bounding box center [921, 310] width 141 height 116
click at [539, 263] on input "f." at bounding box center [538, 259] width 1 height 7
radio input "true"
click at [536, 427] on button "Next" at bounding box center [538, 426] width 182 height 45
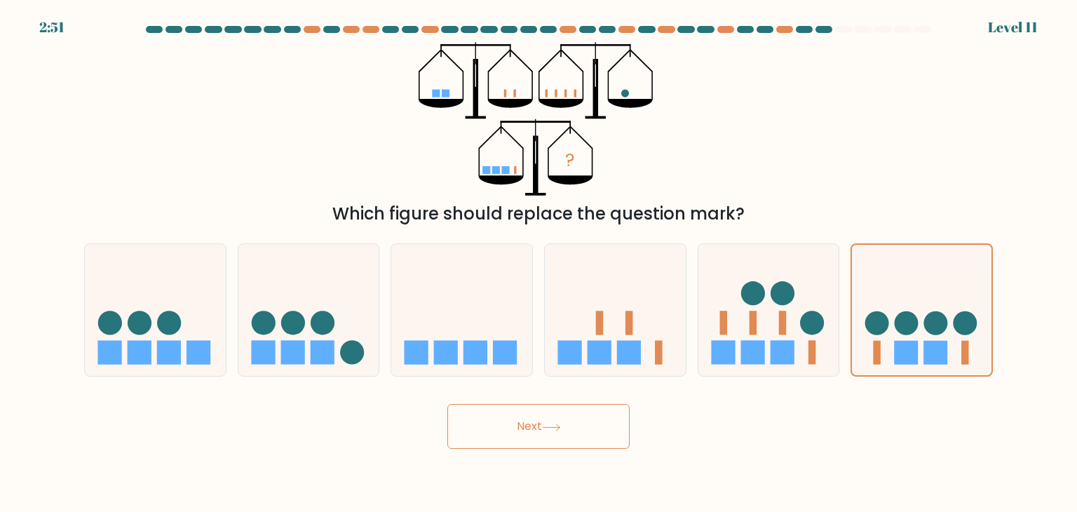
click at [536, 427] on button "Next" at bounding box center [538, 426] width 182 height 45
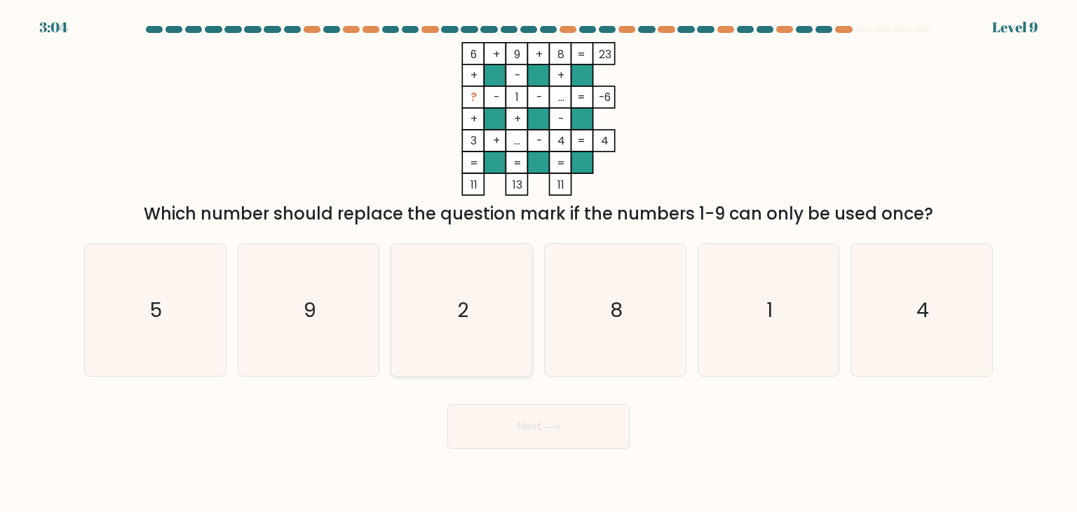
click at [472, 281] on icon "2" at bounding box center [461, 310] width 132 height 132
click at [538, 263] on input "c. 2" at bounding box center [538, 259] width 1 height 7
radio input "true"
click at [538, 430] on button "Next" at bounding box center [538, 426] width 182 height 45
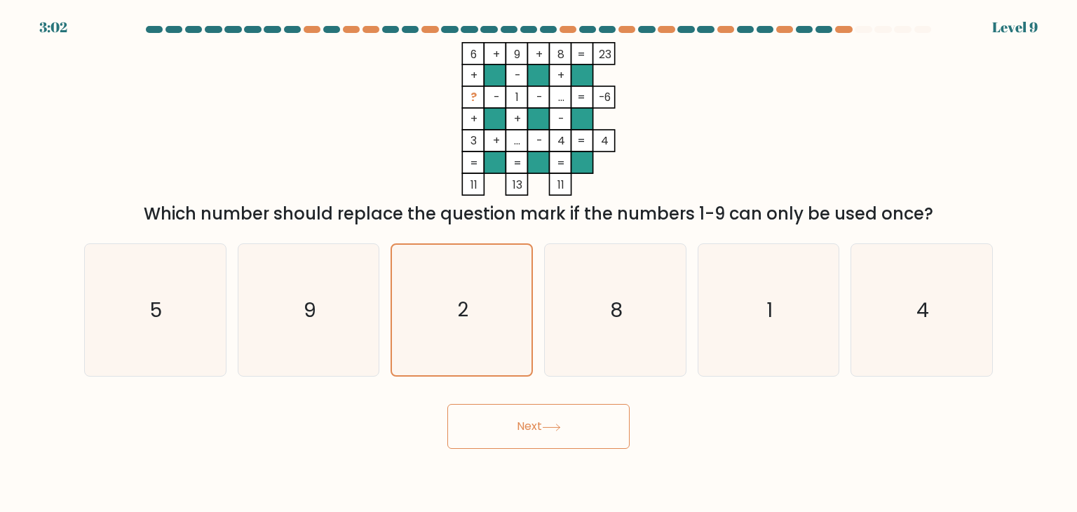
click at [538, 430] on button "Next" at bounding box center [538, 426] width 182 height 45
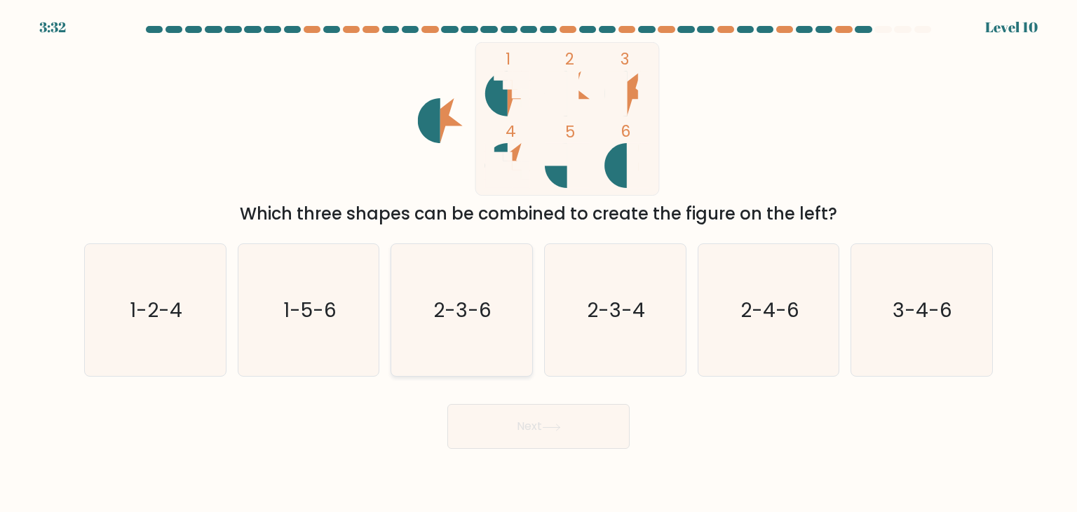
click at [509, 315] on icon "2-3-6" at bounding box center [461, 310] width 132 height 132
click at [538, 263] on input "c. 2-3-6" at bounding box center [538, 259] width 1 height 7
radio input "true"
click at [562, 422] on button "Next" at bounding box center [538, 426] width 182 height 45
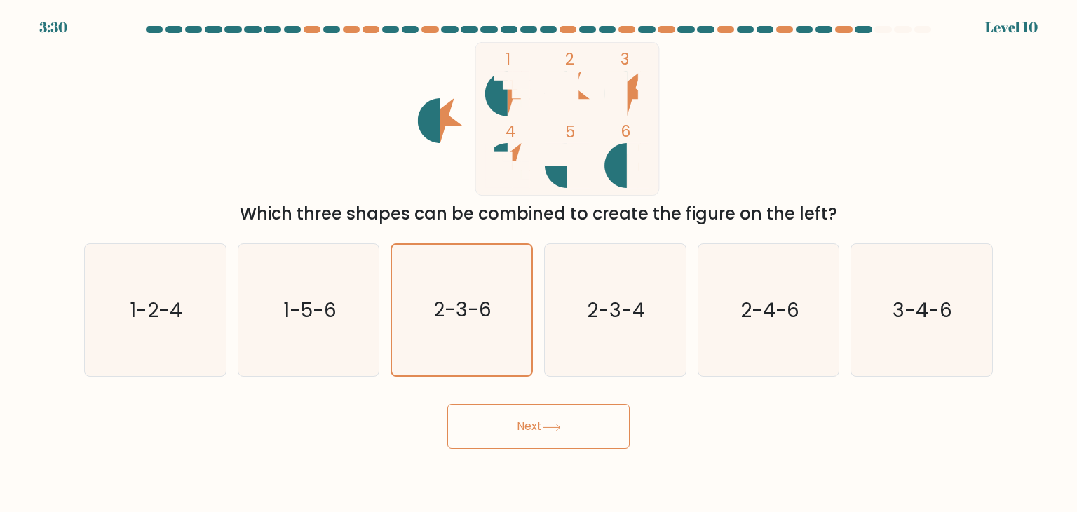
click at [562, 422] on button "Next" at bounding box center [538, 426] width 182 height 45
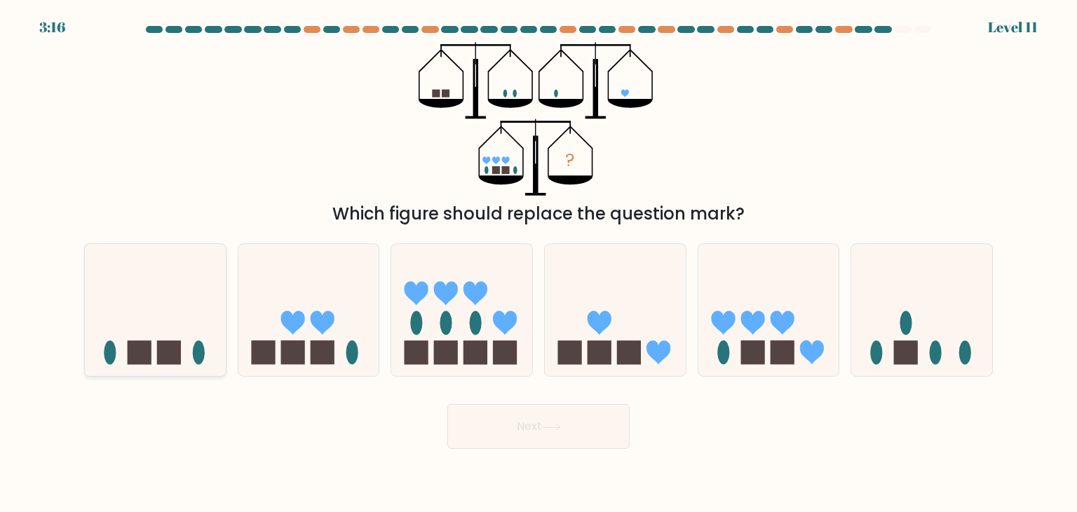
click at [150, 329] on icon at bounding box center [155, 310] width 141 height 116
click at [538, 263] on input "a." at bounding box center [538, 259] width 1 height 7
radio input "true"
click at [533, 418] on button "Next" at bounding box center [538, 426] width 182 height 45
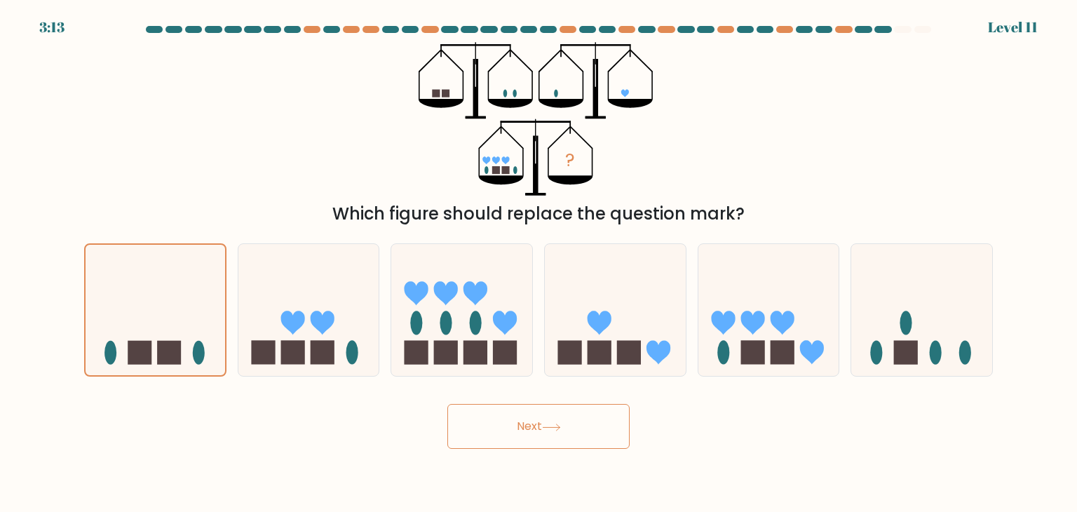
click at [533, 418] on button "Next" at bounding box center [538, 426] width 182 height 45
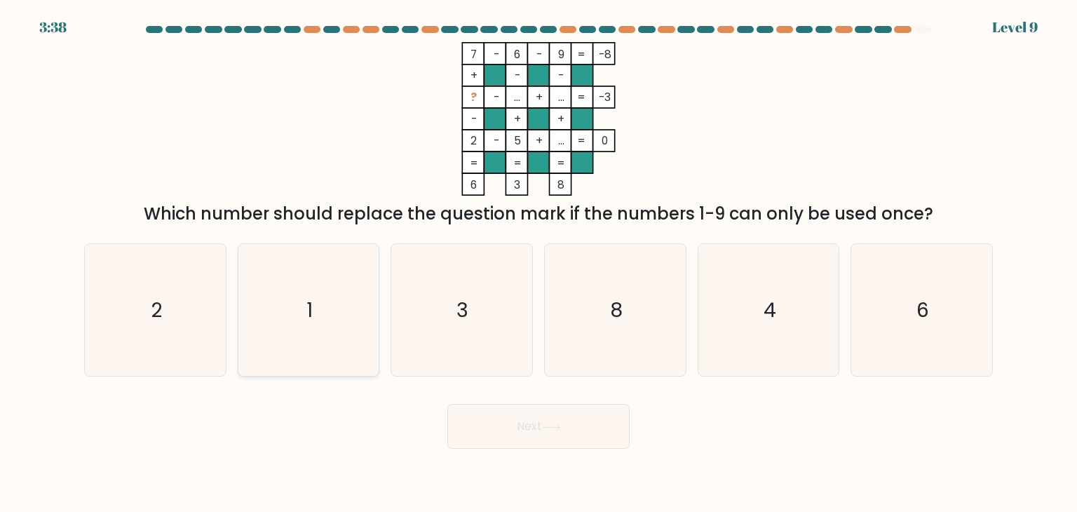
click at [342, 270] on icon "1" at bounding box center [309, 310] width 132 height 132
click at [538, 263] on input "b. 1" at bounding box center [538, 259] width 1 height 7
radio input "true"
click at [528, 415] on button "Next" at bounding box center [538, 426] width 182 height 45
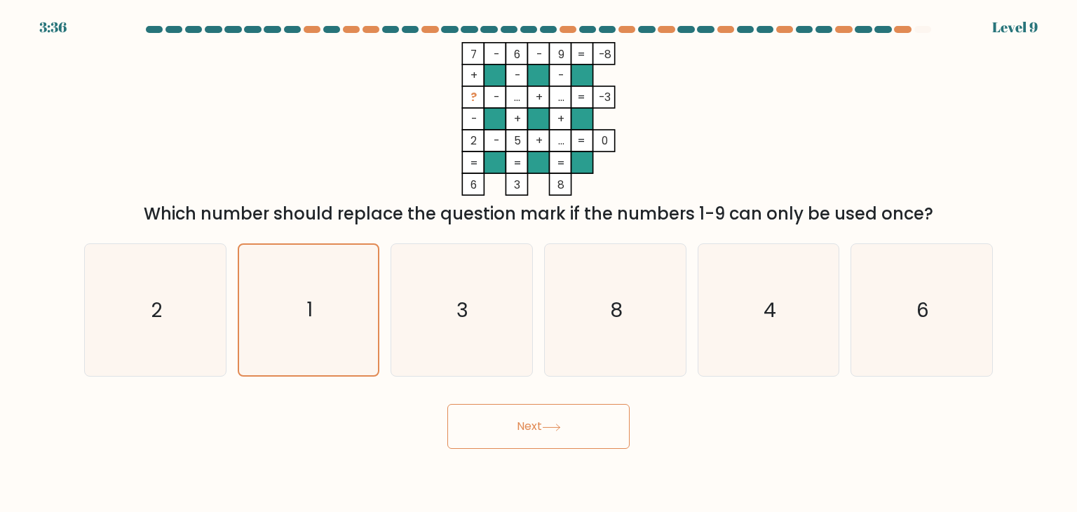
click at [528, 415] on button "Next" at bounding box center [538, 426] width 182 height 45
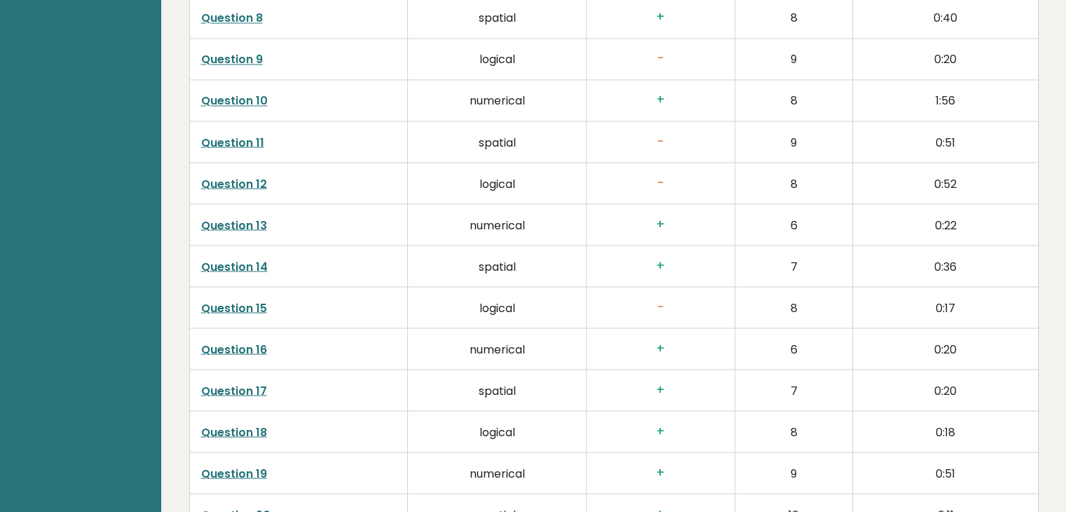
scroll to position [2456, 0]
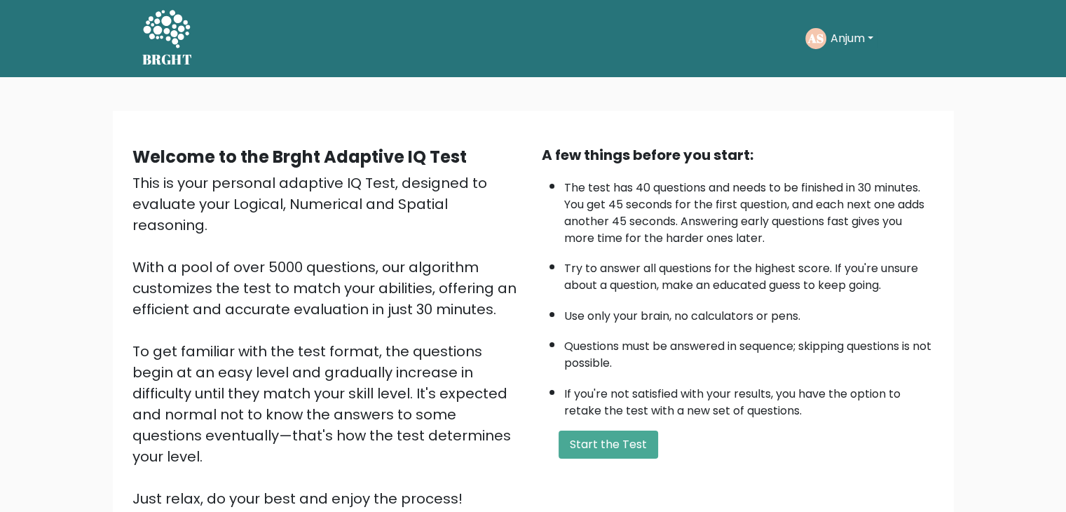
scroll to position [14, 0]
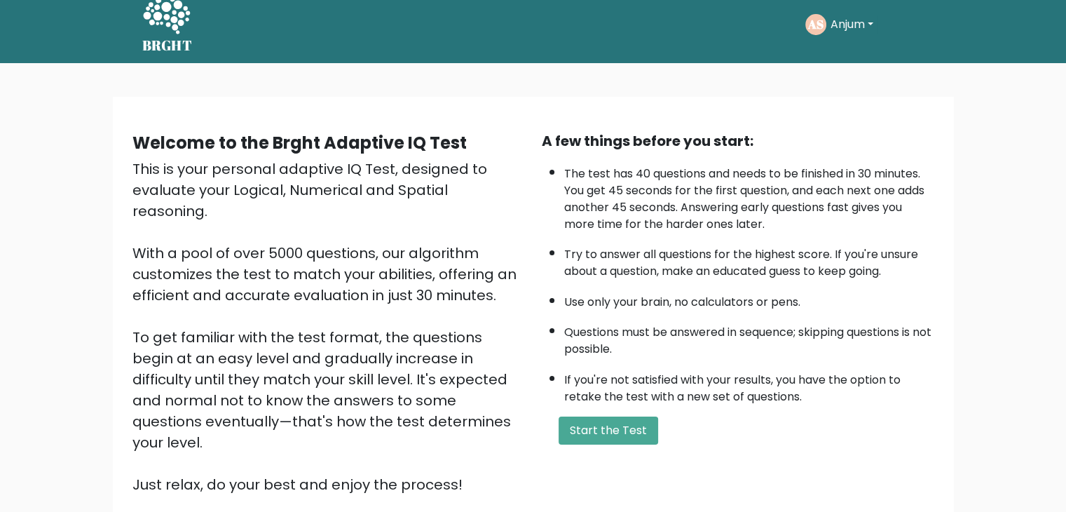
click at [845, 23] on button "Anjum" at bounding box center [851, 24] width 51 height 18
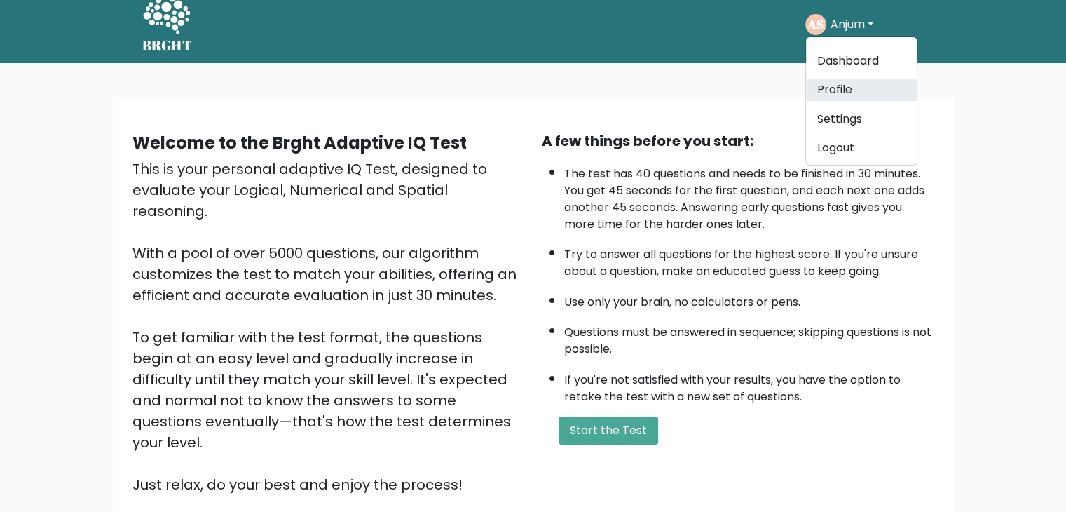
click at [841, 85] on link "Profile" at bounding box center [861, 90] width 111 height 22
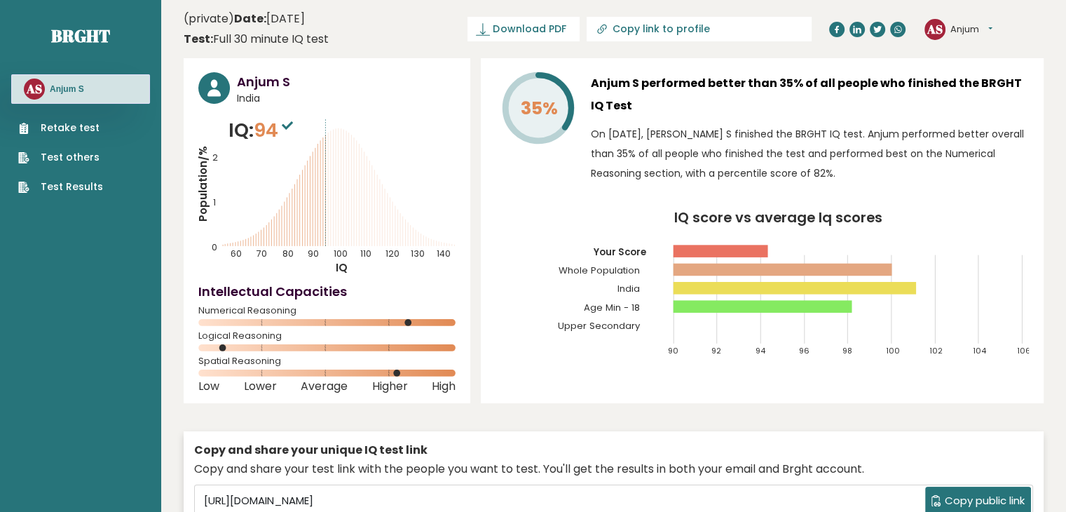
click at [71, 92] on h3 "Anjum S" at bounding box center [67, 88] width 34 height 11
click at [75, 87] on h3 "Anjum S" at bounding box center [67, 88] width 34 height 11
click at [74, 95] on div "AS Anjum S" at bounding box center [80, 88] width 139 height 29
click at [60, 90] on h3 "Anjum S" at bounding box center [67, 88] width 34 height 11
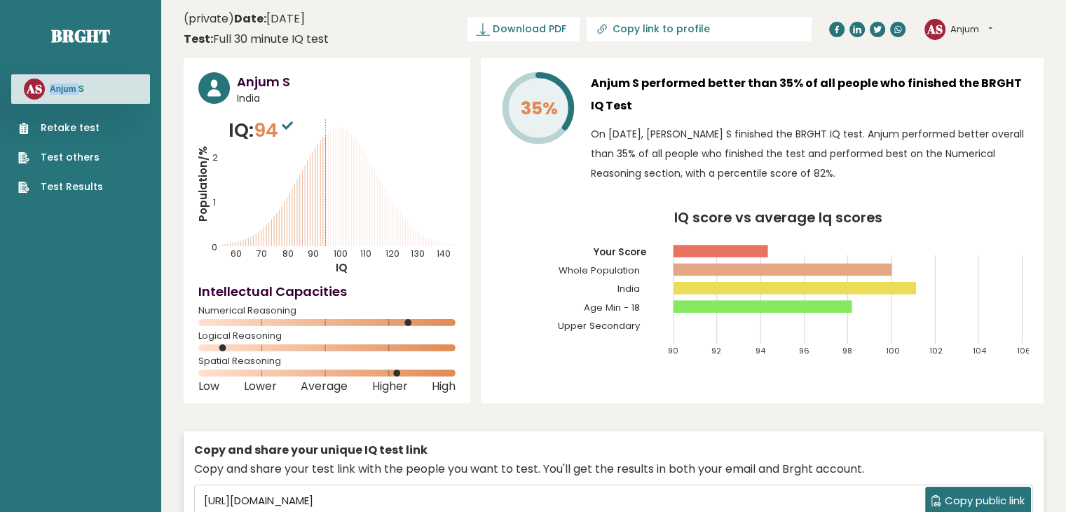
click at [60, 90] on h3 "Anjum S" at bounding box center [67, 88] width 34 height 11
click at [95, 90] on div "AS Anjum S" at bounding box center [80, 88] width 139 height 29
click at [204, 85] on circle at bounding box center [214, 88] width 32 height 32
click at [254, 79] on h3 "Anjum S" at bounding box center [346, 81] width 219 height 19
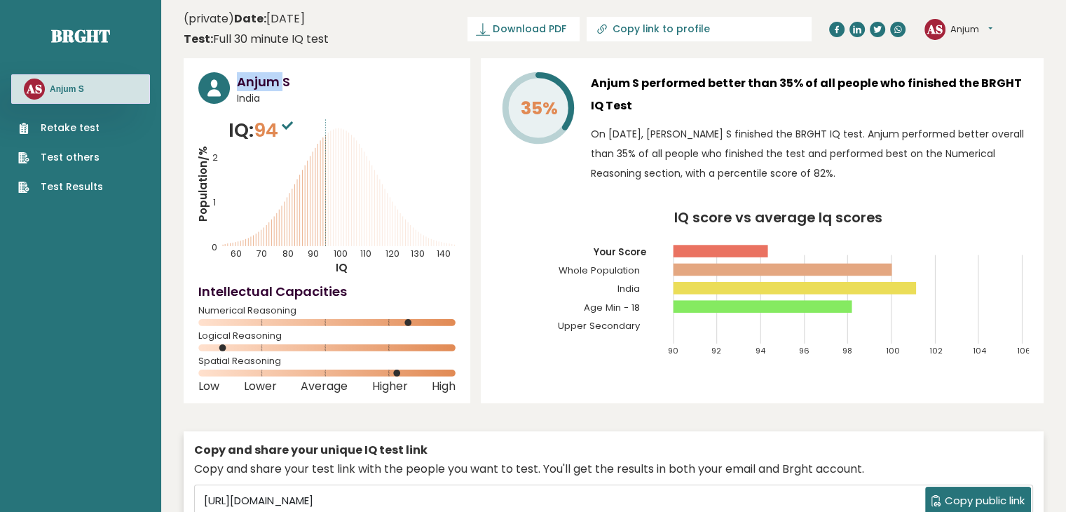
click at [254, 79] on h3 "Anjum S" at bounding box center [346, 81] width 219 height 19
click at [311, 93] on span "India" at bounding box center [346, 98] width 219 height 15
click at [971, 23] on button "Anjum" at bounding box center [972, 29] width 42 height 14
click at [975, 61] on link "Profile" at bounding box center [987, 71] width 72 height 20
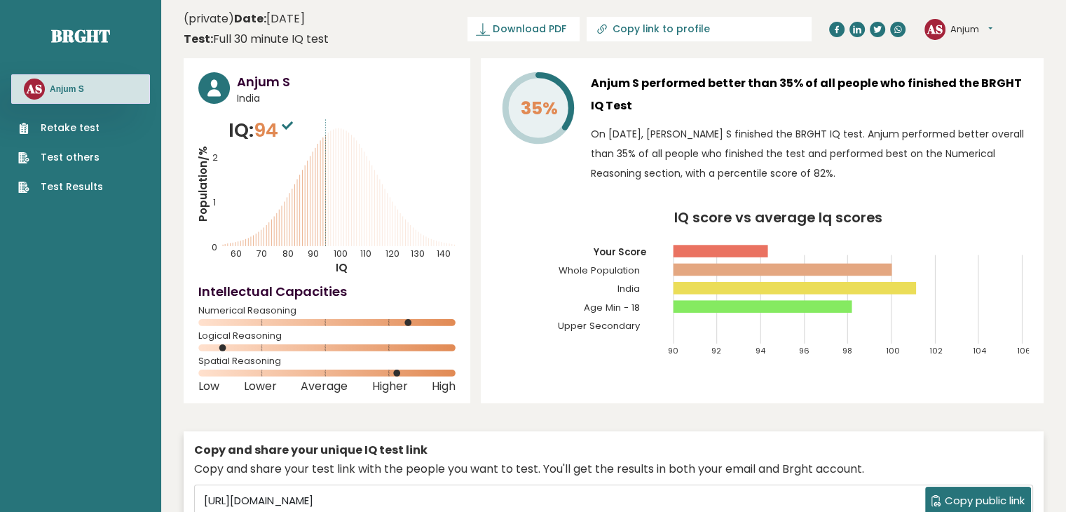
click at [82, 186] on link "Test Results" at bounding box center [60, 186] width 85 height 15
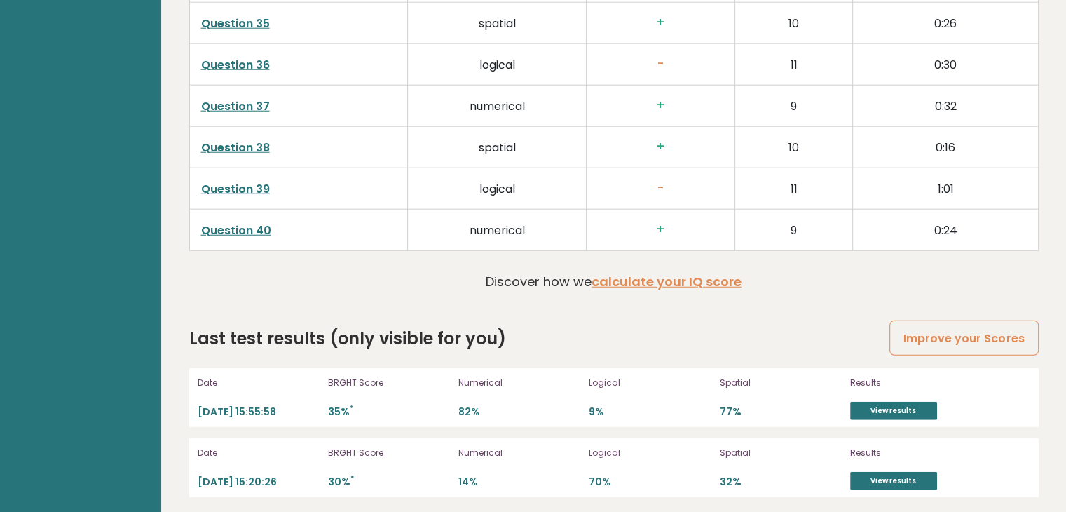
scroll to position [3648, 0]
